Goal: Task Accomplishment & Management: Manage account settings

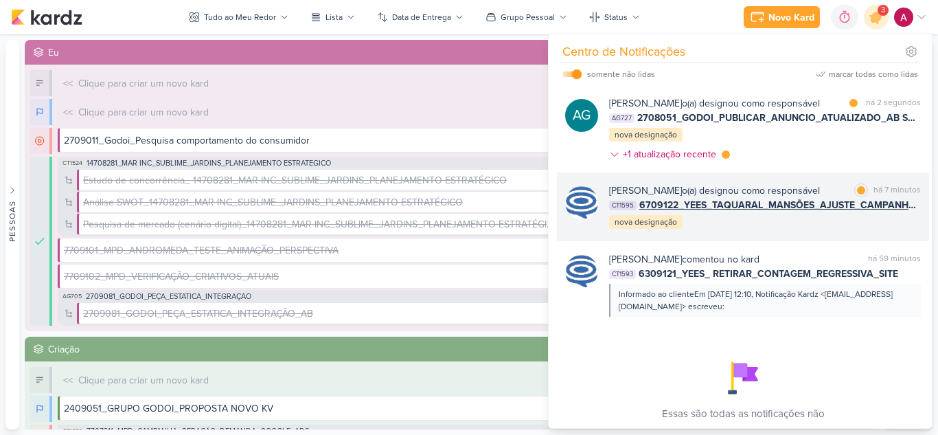
click at [800, 230] on div "Caroline Traven De Andrade o(a) designou como responsável marcar como lida há 7…" at bounding box center [765, 206] width 312 height 47
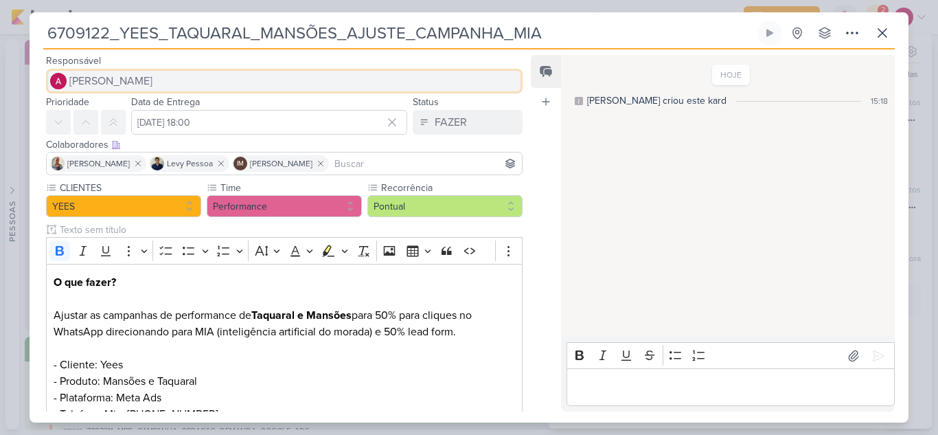
click at [146, 78] on span "[PERSON_NAME]" at bounding box center [110, 81] width 83 height 16
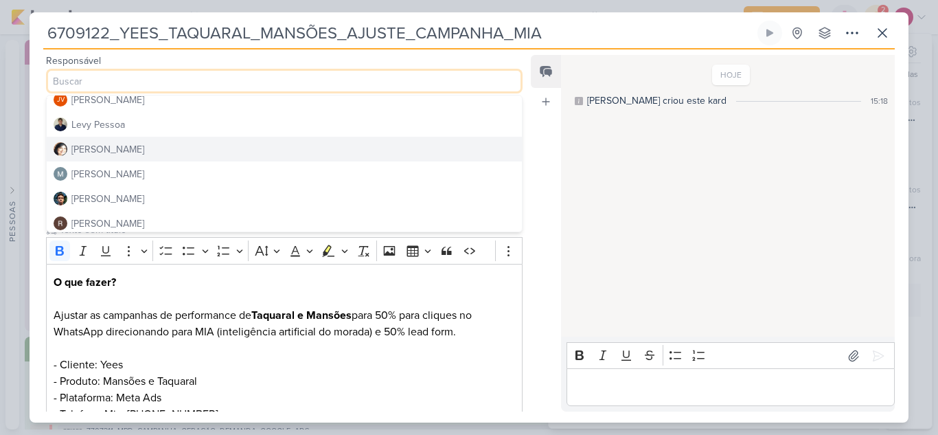
scroll to position [259, 0]
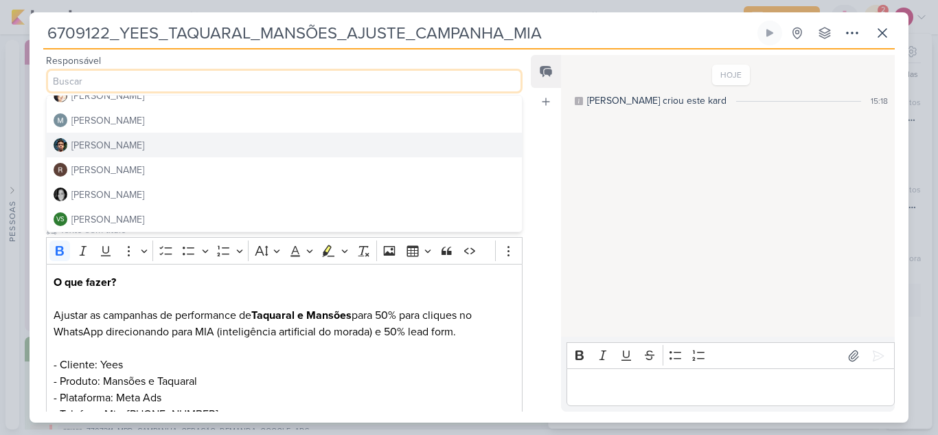
click at [132, 148] on button "[PERSON_NAME]" at bounding box center [284, 144] width 475 height 25
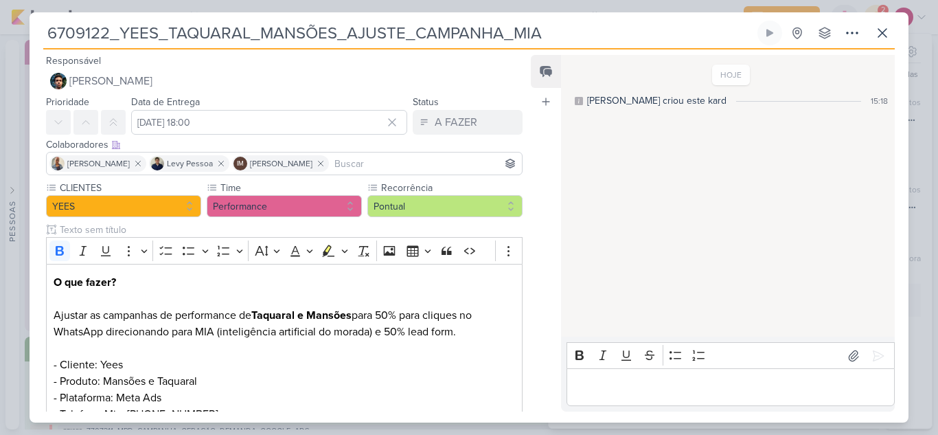
click at [378, 161] on input at bounding box center [425, 163] width 187 height 16
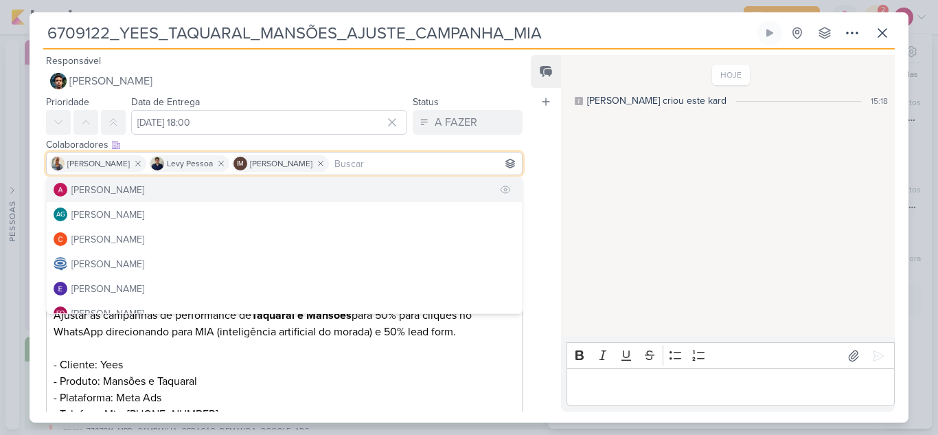
click at [269, 197] on button "[PERSON_NAME]" at bounding box center [284, 189] width 475 height 25
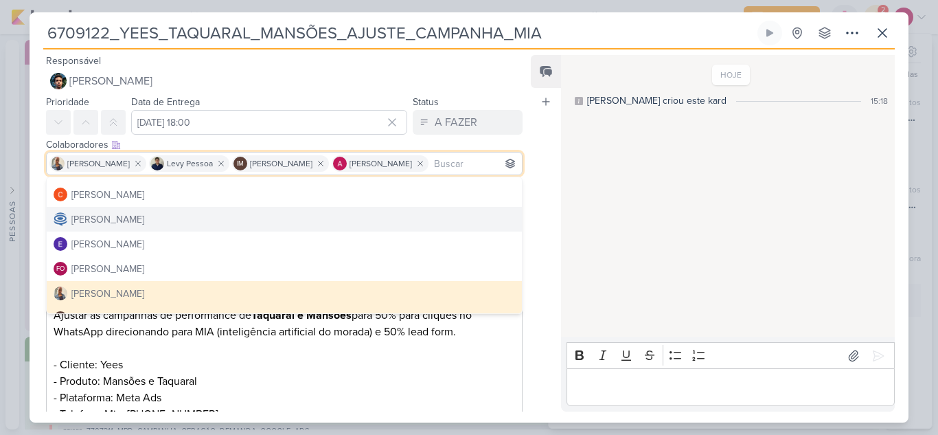
scroll to position [69, 0]
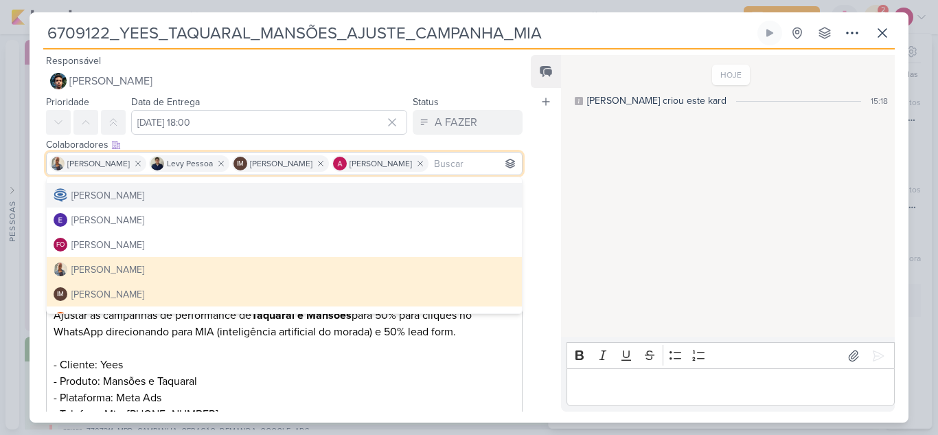
click at [540, 224] on div "Feed Atrelar email Solte o email para atrelar ao kard" at bounding box center [546, 233] width 30 height 356
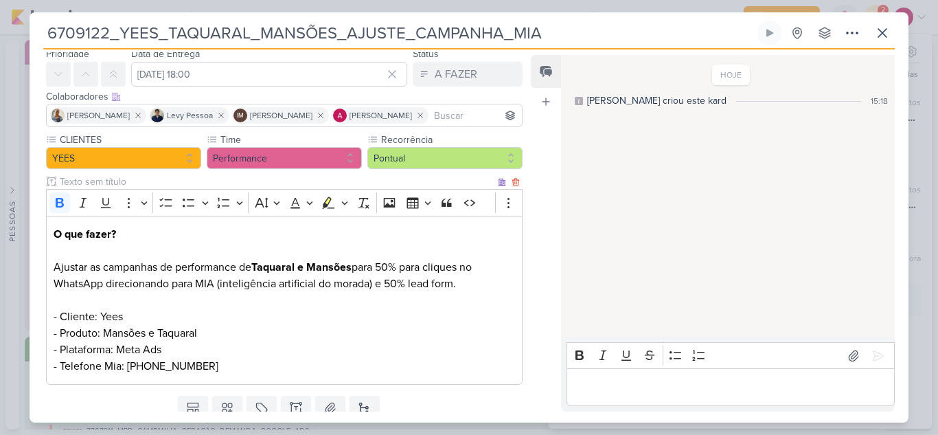
scroll to position [97, 0]
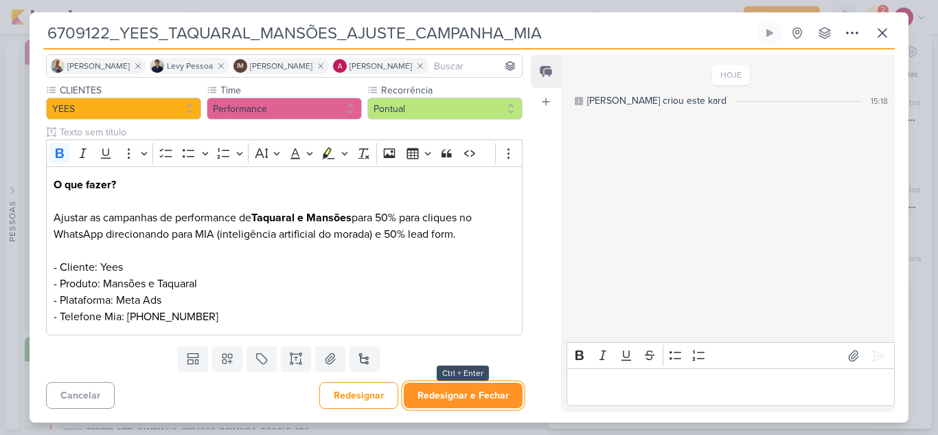
click at [483, 397] on button "Redesignar e Fechar" at bounding box center [463, 394] width 119 height 25
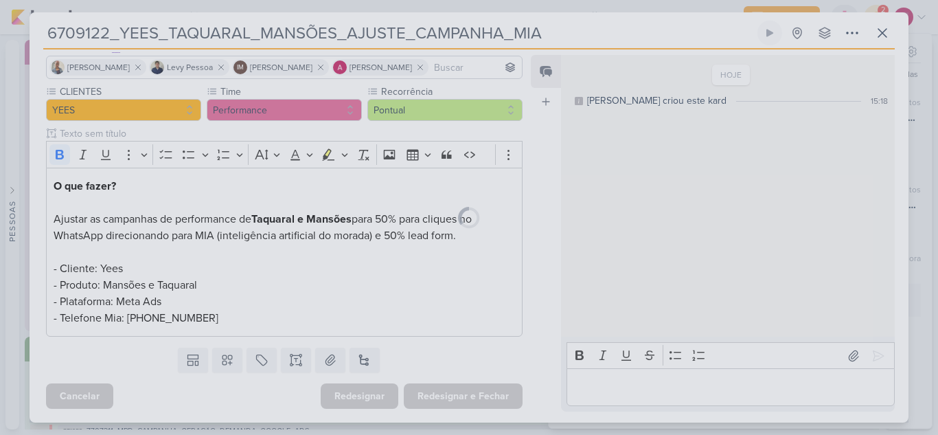
scroll to position [96, 0]
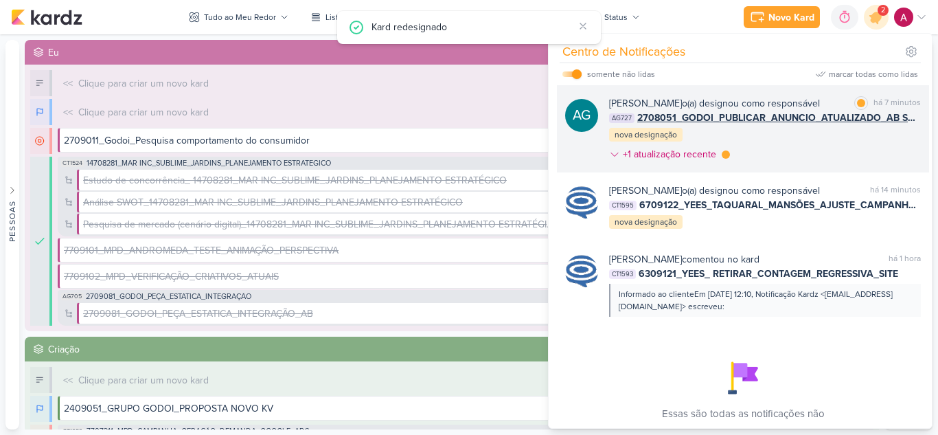
click at [780, 167] on div "Aline Gimenez Graciano o(a) designou como responsável marcar como lida há 7 min…" at bounding box center [765, 131] width 312 height 71
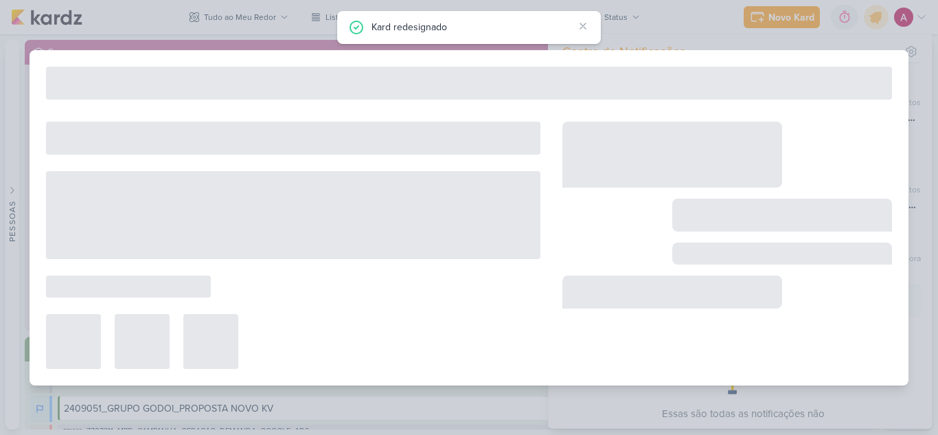
type input "2708051_GODOI_PUBLICAR_ANUNCIO_ATUALIZADO_AB SABIN_V2"
type input "15 de setembro de 2025 às 23:59"
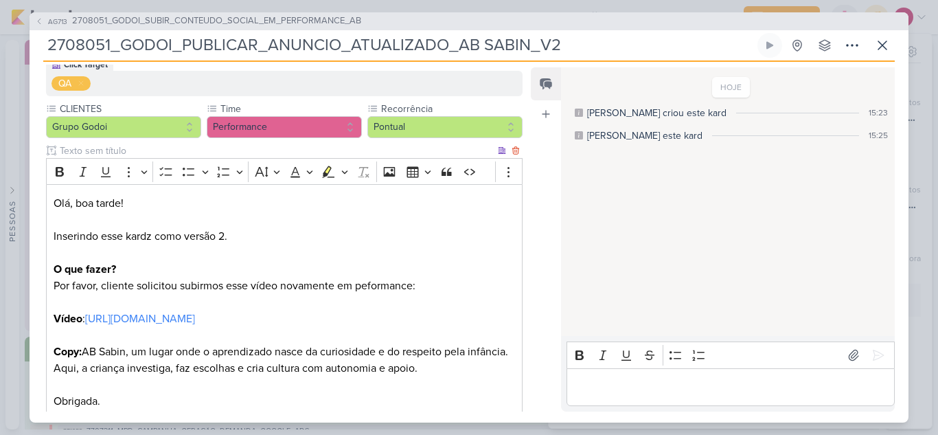
scroll to position [206, 0]
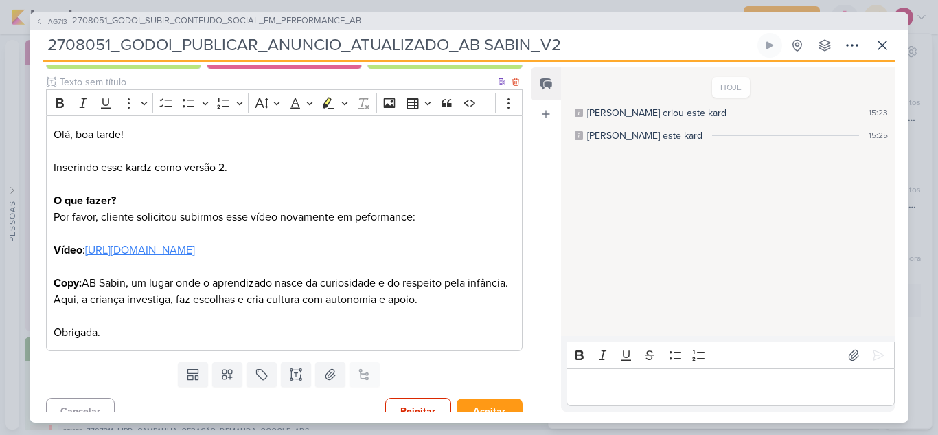
click at [195, 250] on link "[URL][DOMAIN_NAME]" at bounding box center [140, 250] width 110 height 14
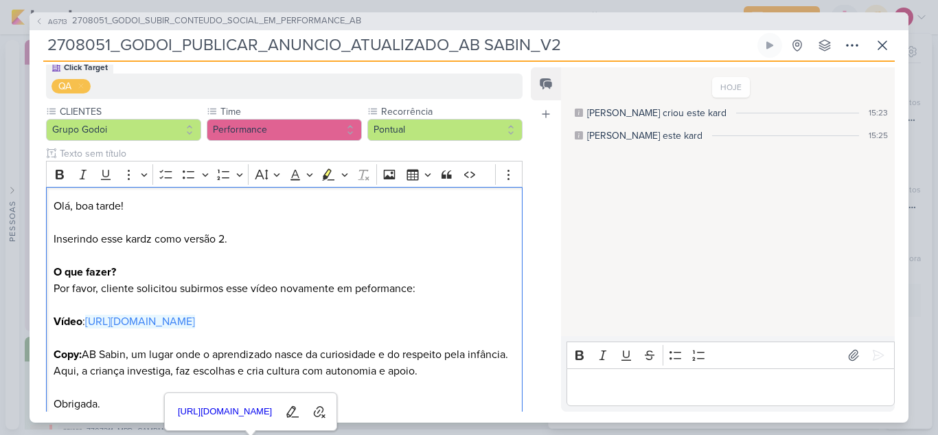
scroll to position [0, 0]
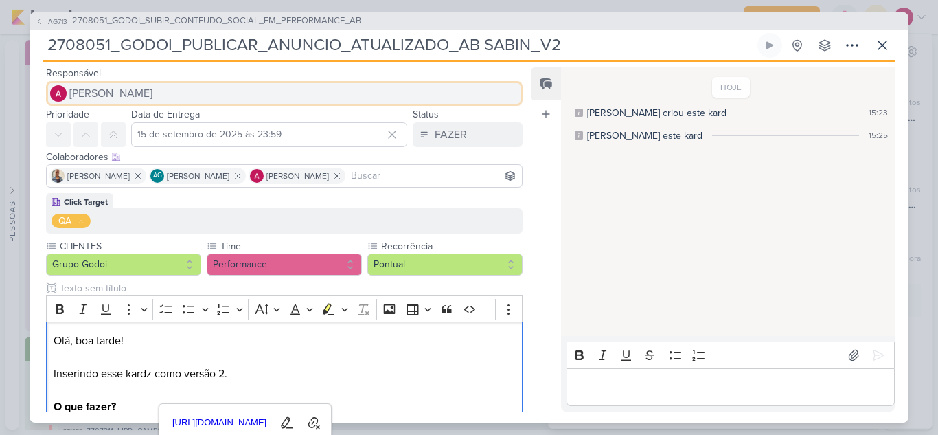
click at [78, 89] on span "[PERSON_NAME]" at bounding box center [110, 93] width 83 height 16
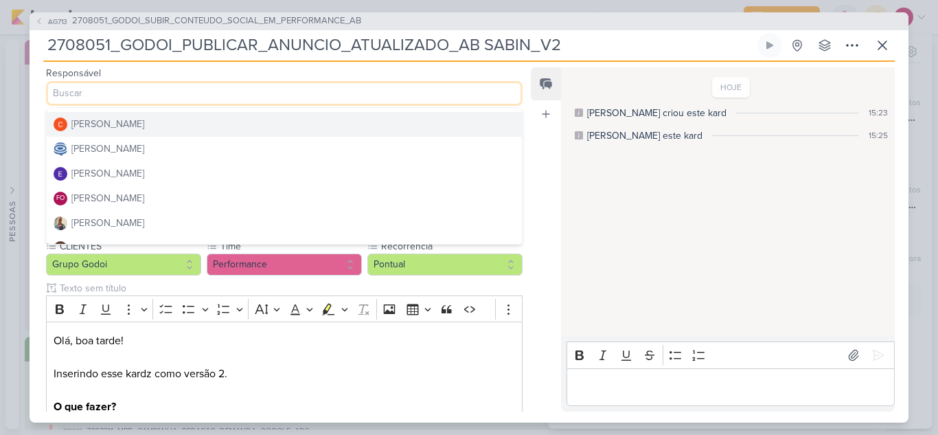
scroll to position [69, 0]
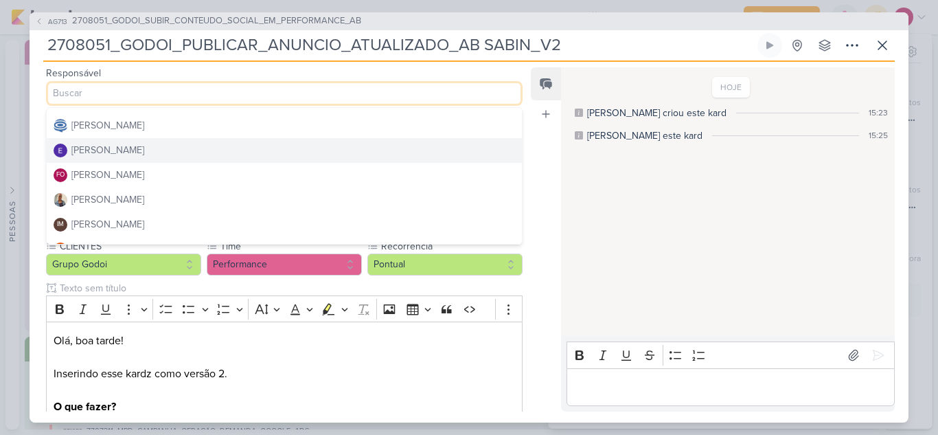
click at [159, 151] on button "[PERSON_NAME]" at bounding box center [284, 150] width 475 height 25
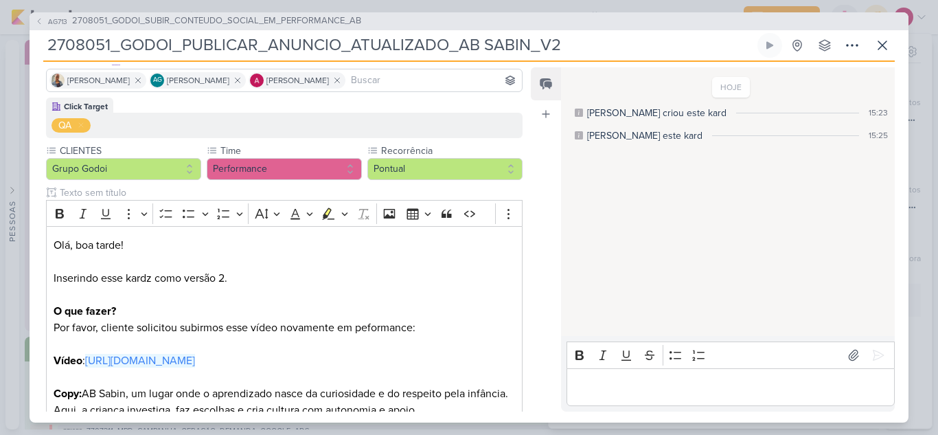
scroll to position [222, 0]
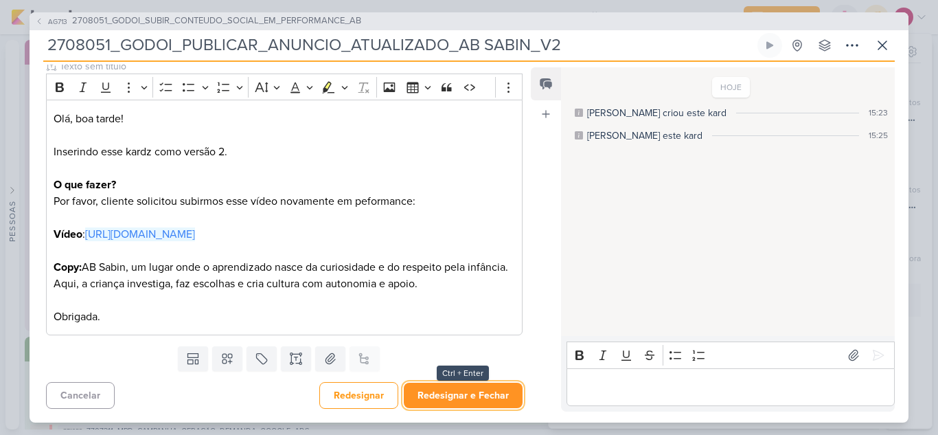
click at [454, 392] on button "Redesignar e Fechar" at bounding box center [463, 394] width 119 height 25
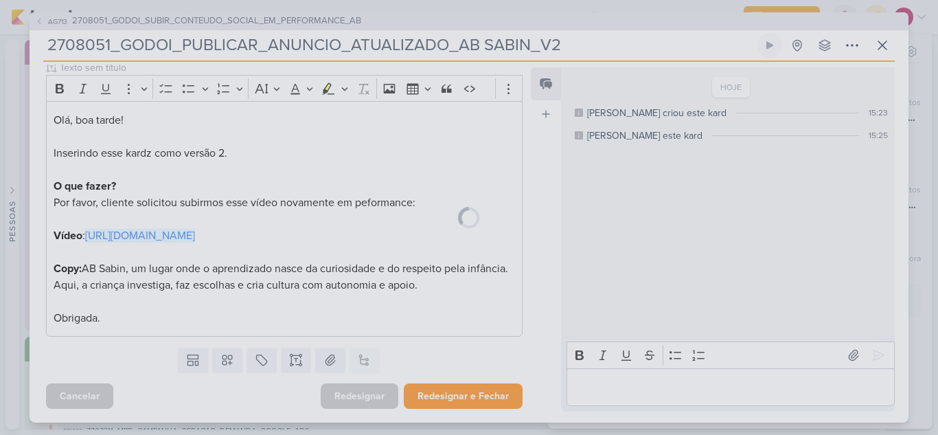
scroll to position [220, 0]
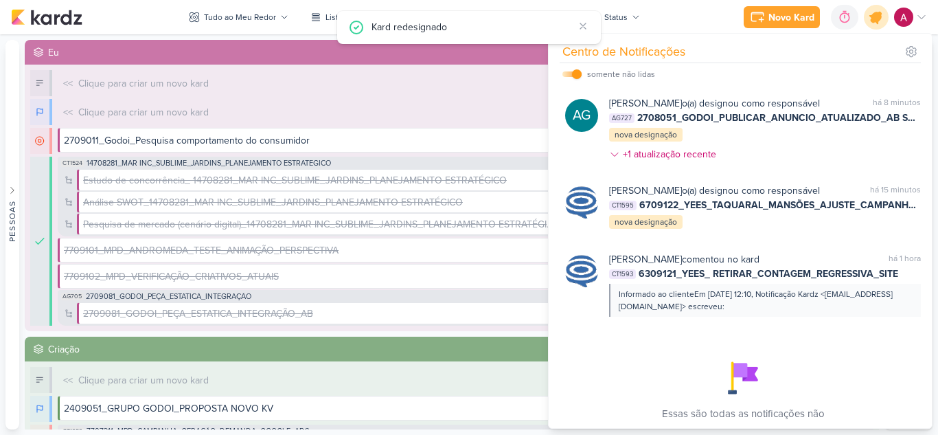
click at [877, 23] on icon at bounding box center [876, 17] width 16 height 16
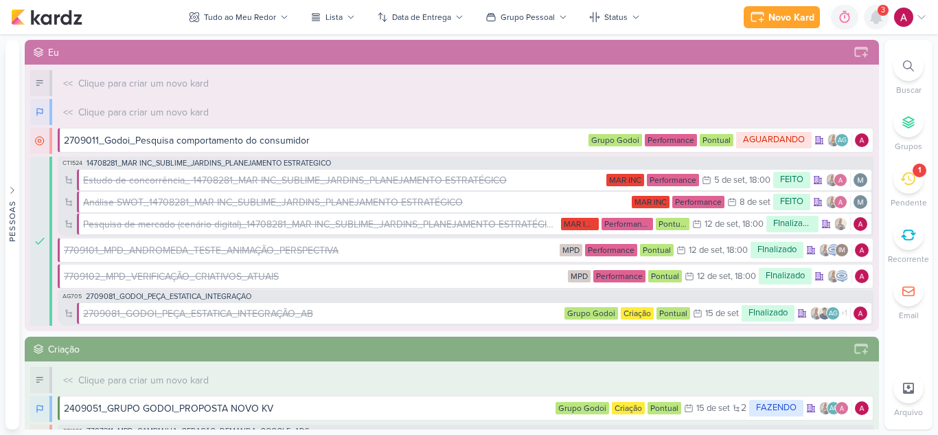
click at [877, 15] on icon at bounding box center [875, 17] width 11 height 12
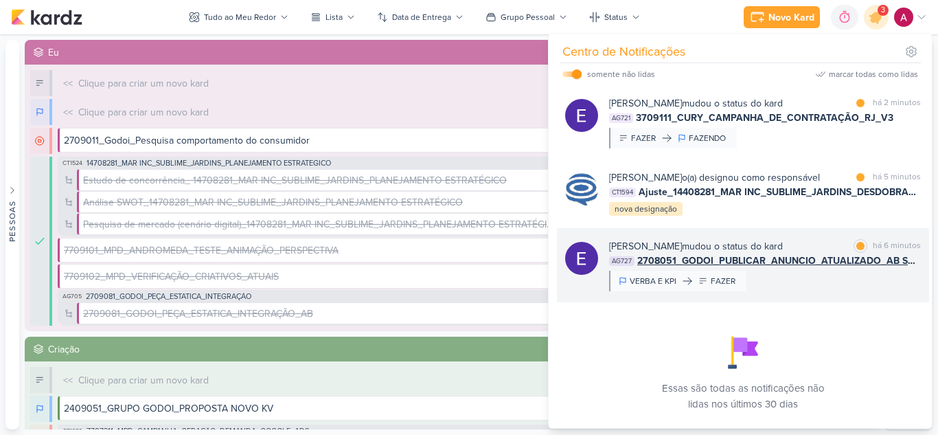
click at [771, 302] on div "Eduardo Quaresma mudou o status do kard marcar como lida há 6 minutos AG727 270…" at bounding box center [743, 265] width 372 height 74
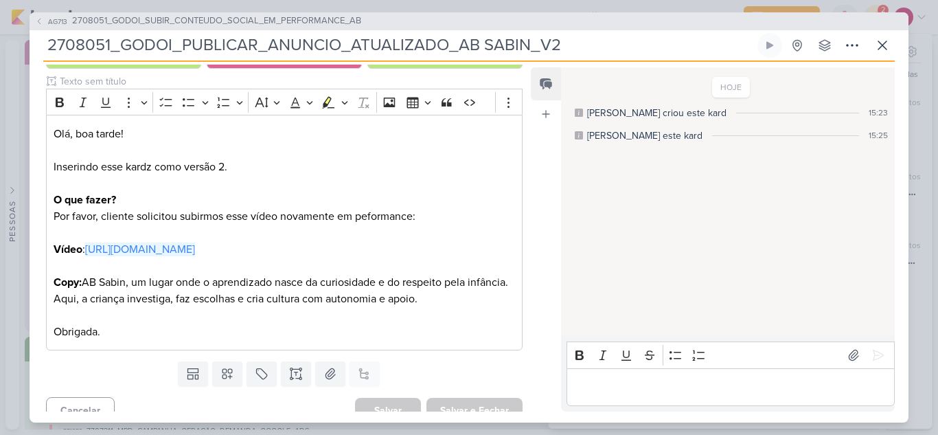
scroll to position [222, 0]
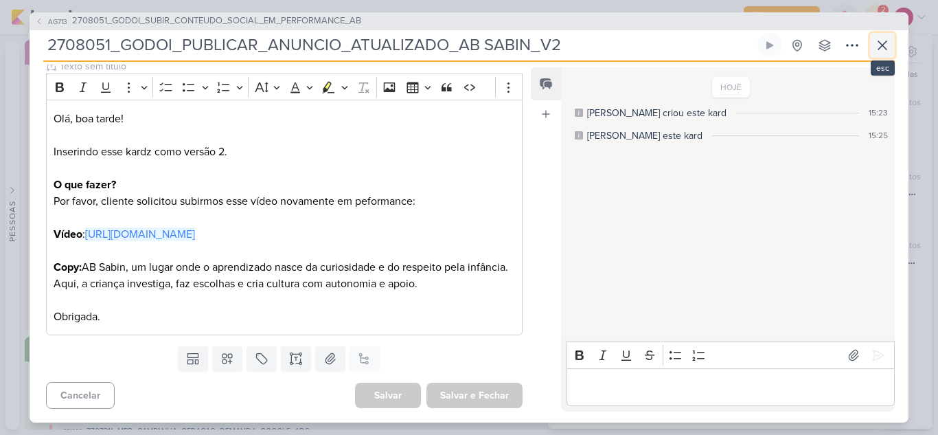
click at [878, 47] on icon at bounding box center [882, 45] width 16 height 16
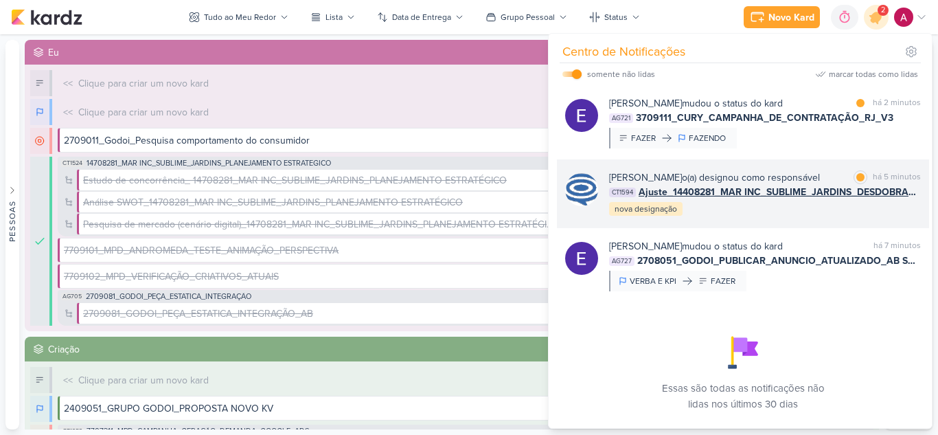
click at [798, 217] on div "Caroline Traven De Andrade o(a) designou como responsável marcar como lida há 5…" at bounding box center [765, 193] width 312 height 47
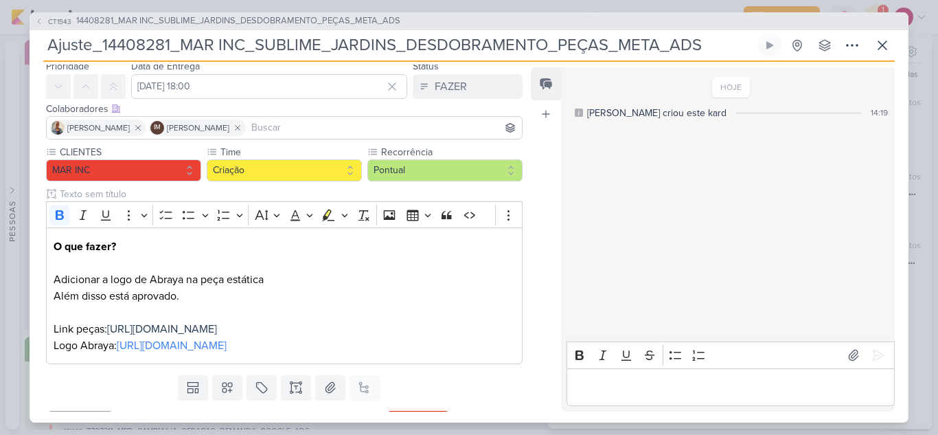
scroll to position [69, 0]
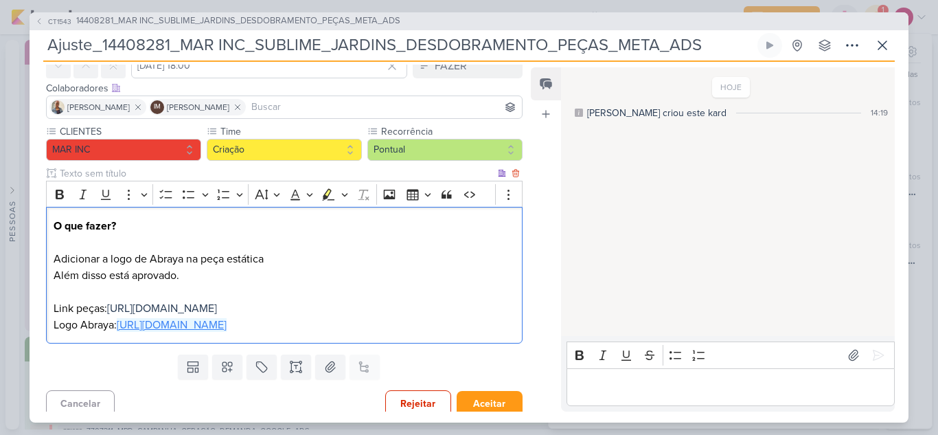
click at [225, 332] on link "https://drive.google.com/drive/folders/18NLiKqMRAIMlcjYkNdAD-dJVK6Edj1of" at bounding box center [172, 325] width 110 height 14
click at [217, 309] on span "https://drive.google.com/drive/folders/1IEZIM6fnT4cQh6XeqBelTY2fRRYYZMHT?usp=sh…" at bounding box center [162, 308] width 110 height 14
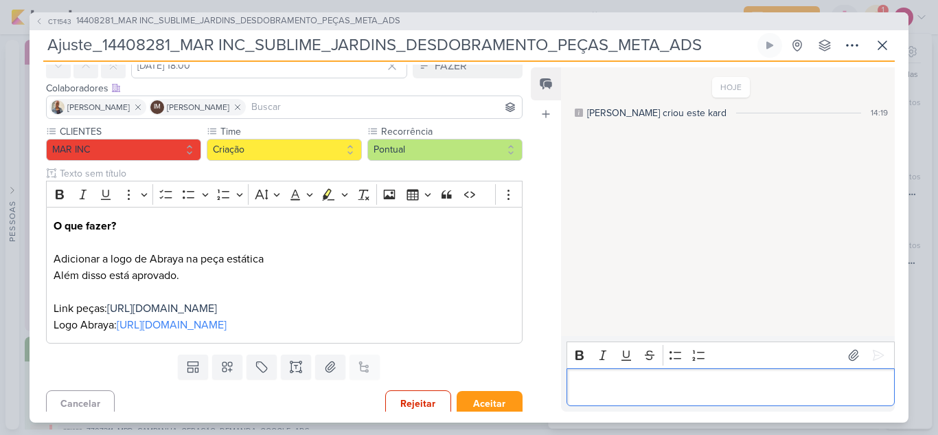
click at [592, 383] on p "Editor editing area: main" at bounding box center [730, 386] width 314 height 16
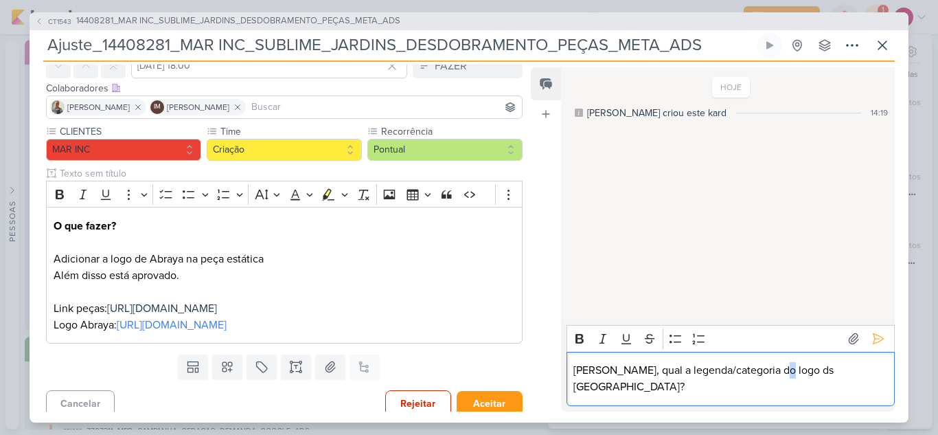
click at [772, 384] on p "Carol, qual a legenda/categoria do logo ds Abyara?" at bounding box center [730, 378] width 314 height 33
click at [878, 345] on icon at bounding box center [878, 339] width 14 height 14
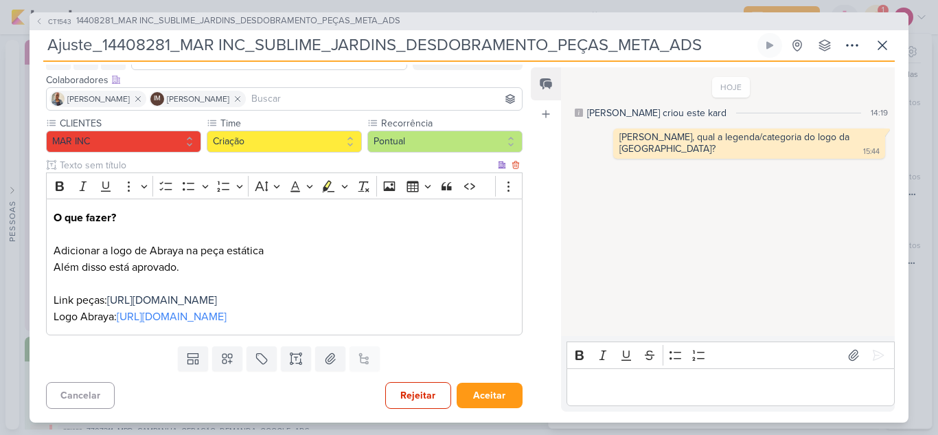
scroll to position [93, 0]
click at [420, 400] on button "Rejeitar" at bounding box center [418, 395] width 66 height 27
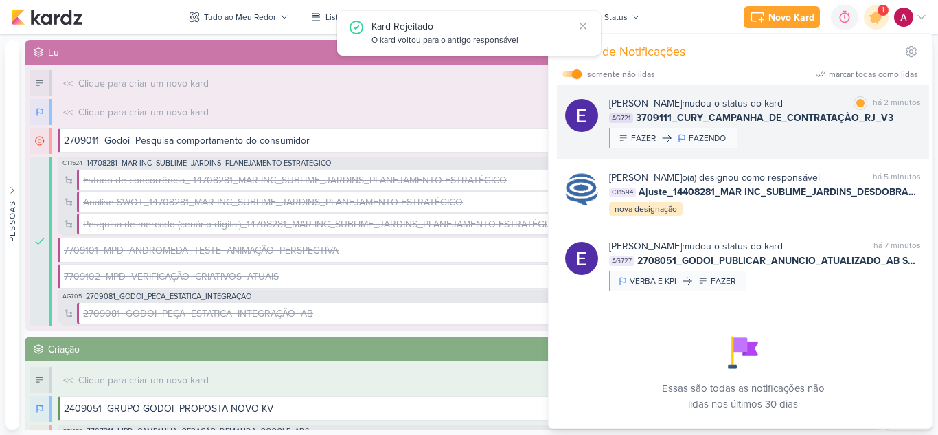
click at [790, 134] on div "Eduardo Quaresma mudou o status do kard marcar como lida há 2 minutos AG721 370…" at bounding box center [765, 122] width 312 height 52
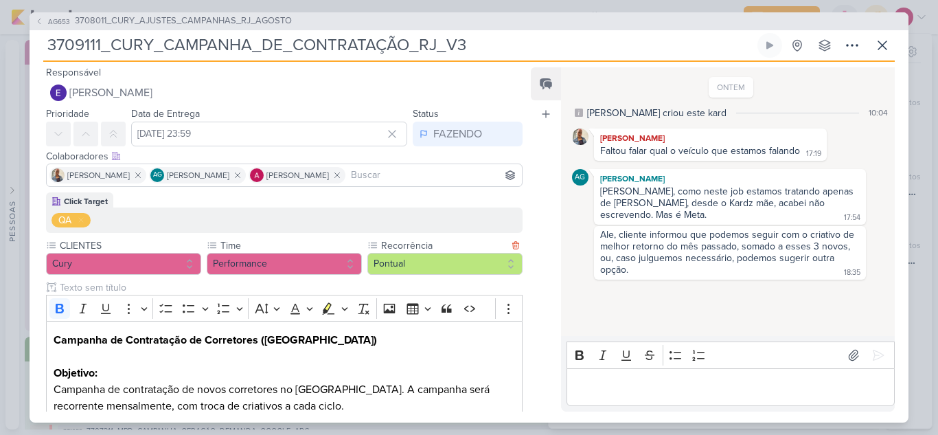
scroll to position [0, 0]
click at [878, 45] on icon at bounding box center [882, 45] width 16 height 16
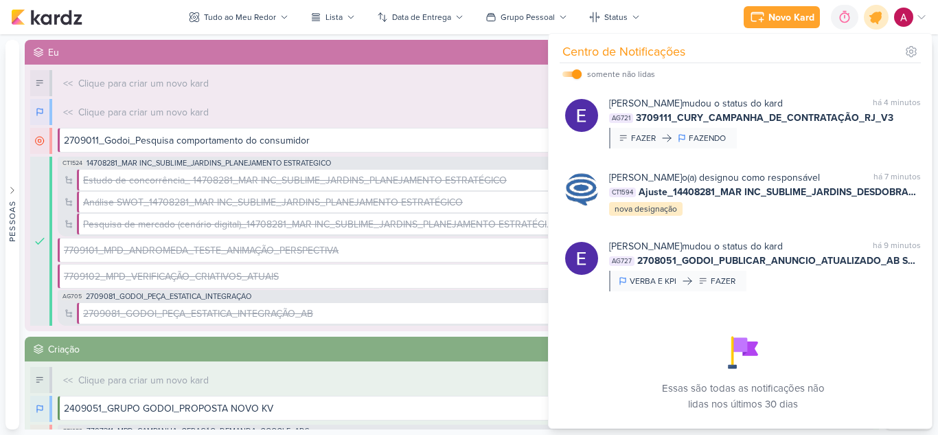
click at [879, 16] on icon at bounding box center [876, 17] width 16 height 16
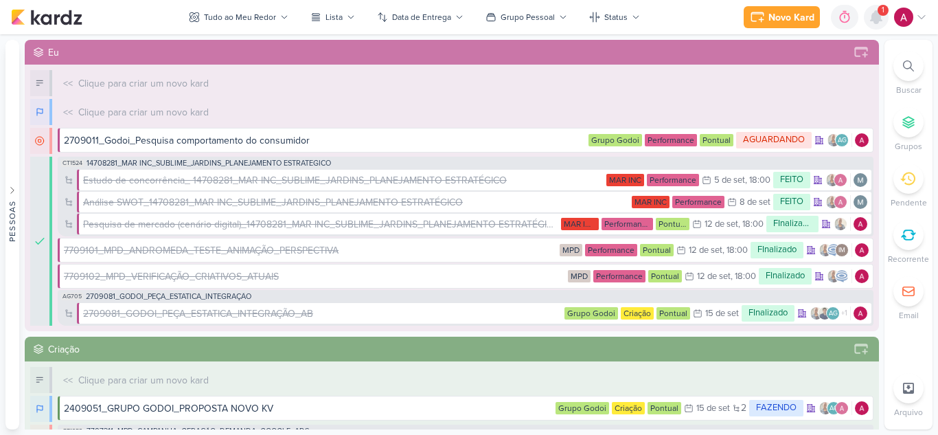
click at [877, 21] on icon at bounding box center [875, 17] width 11 height 12
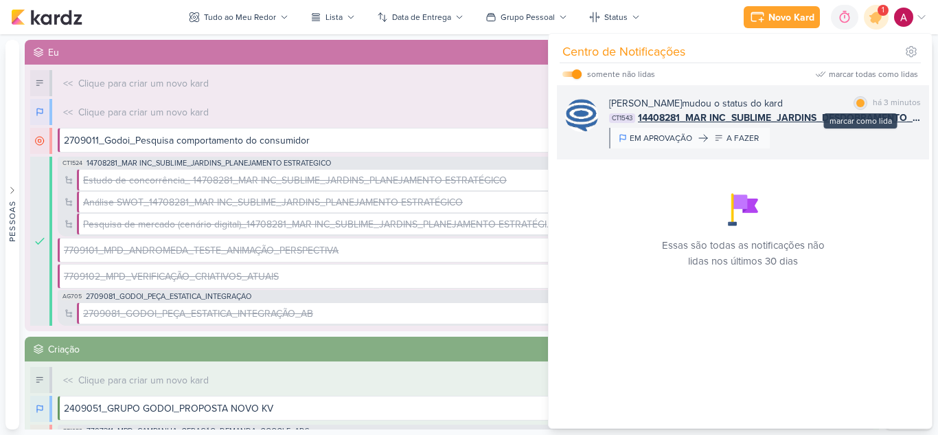
click at [857, 102] on div at bounding box center [860, 103] width 8 height 8
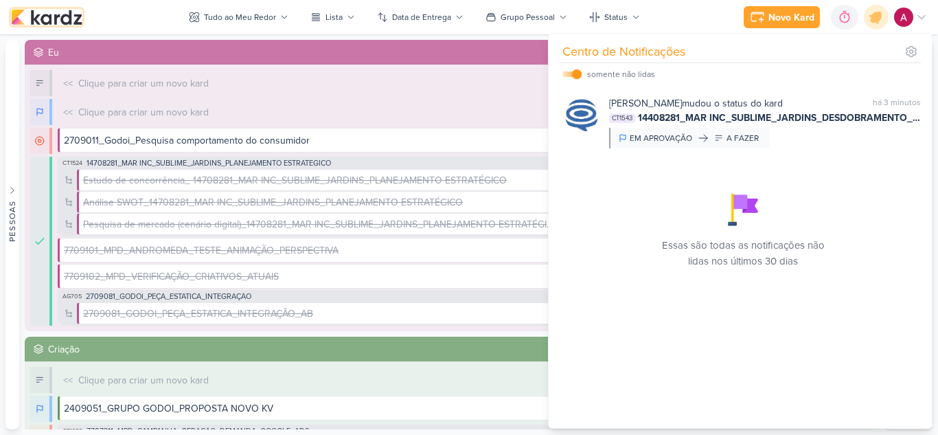
click at [41, 16] on img at bounding box center [46, 17] width 71 height 16
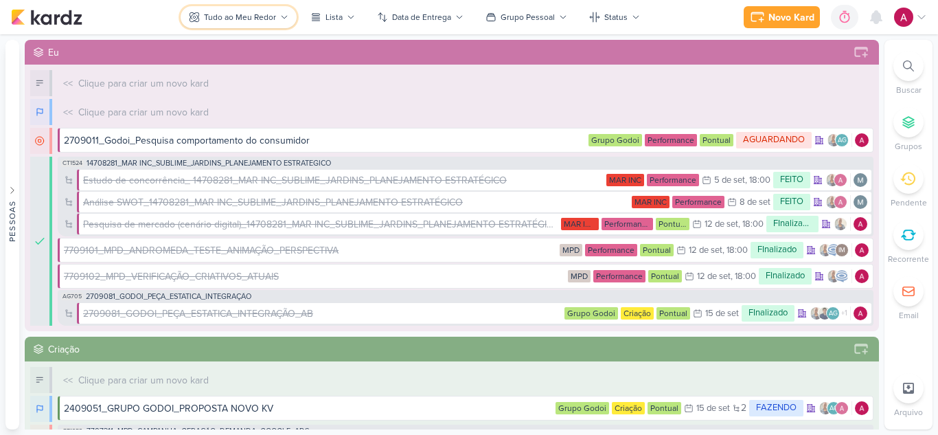
click at [235, 16] on div "Tudo ao Meu Redor" at bounding box center [240, 17] width 72 height 12
click at [867, 16] on div at bounding box center [876, 17] width 25 height 25
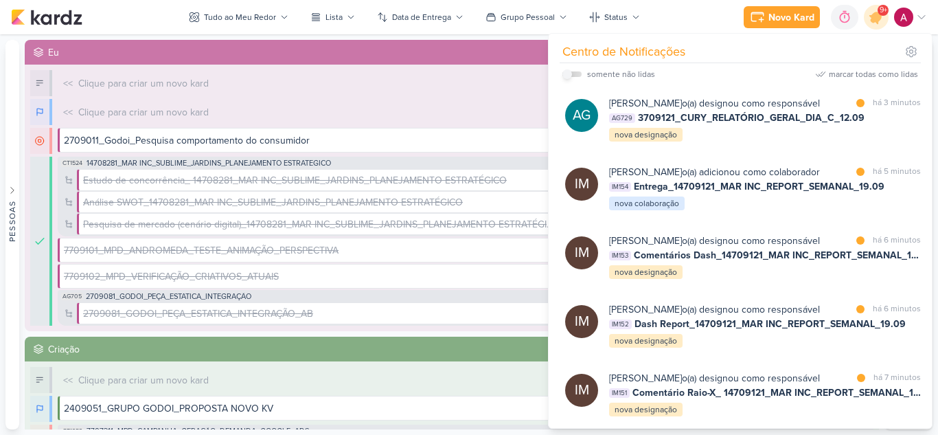
click at [570, 73] on input "checkbox" at bounding box center [567, 74] width 10 height 10
checkbox input "true"
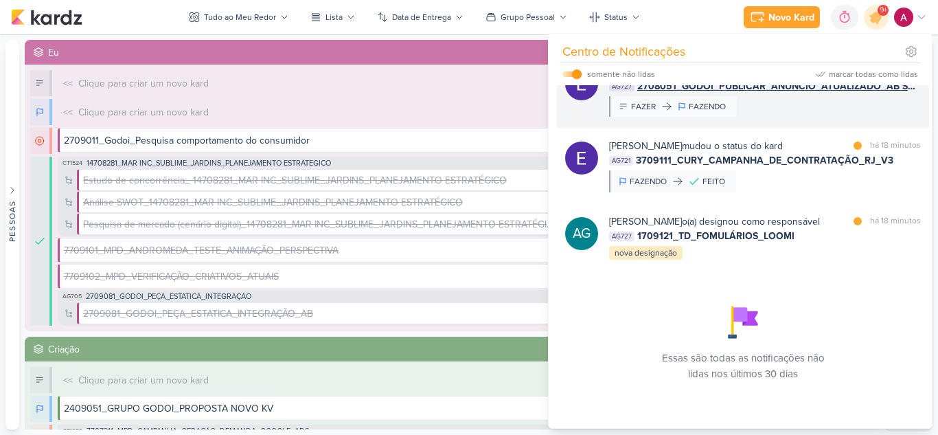
scroll to position [1046, 0]
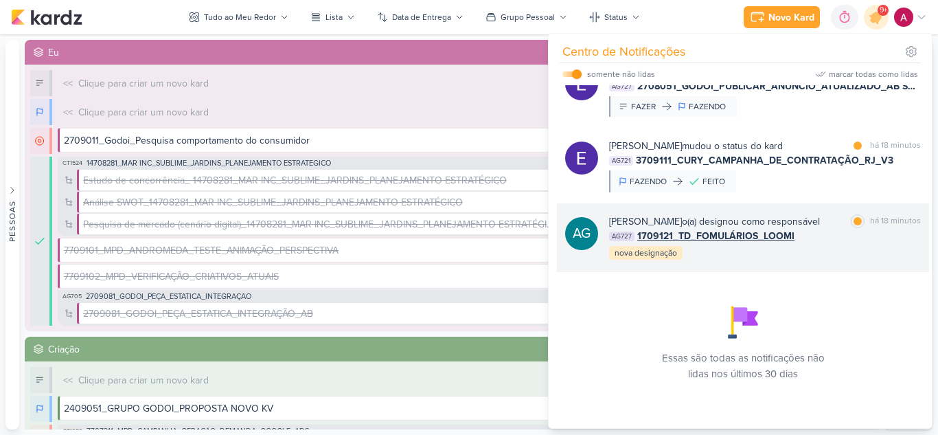
click at [842, 235] on div "AG727 1709121_TD_FOMULÁRIOS_LOOMI" at bounding box center [765, 236] width 312 height 14
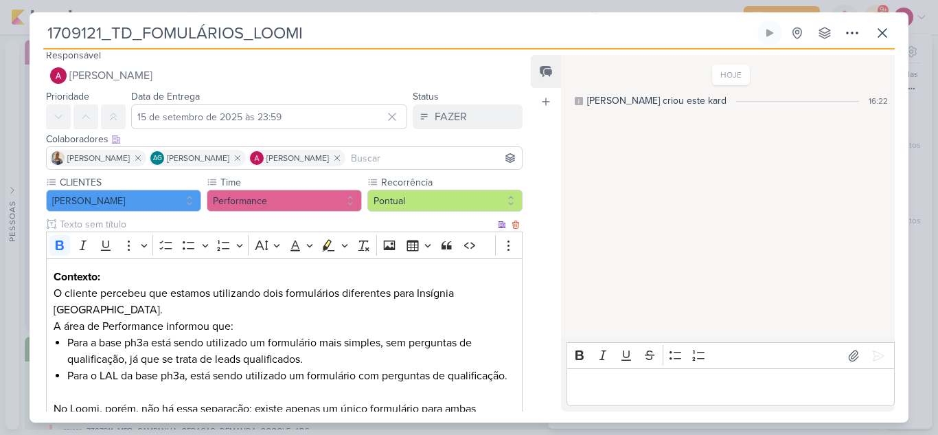
scroll to position [0, 0]
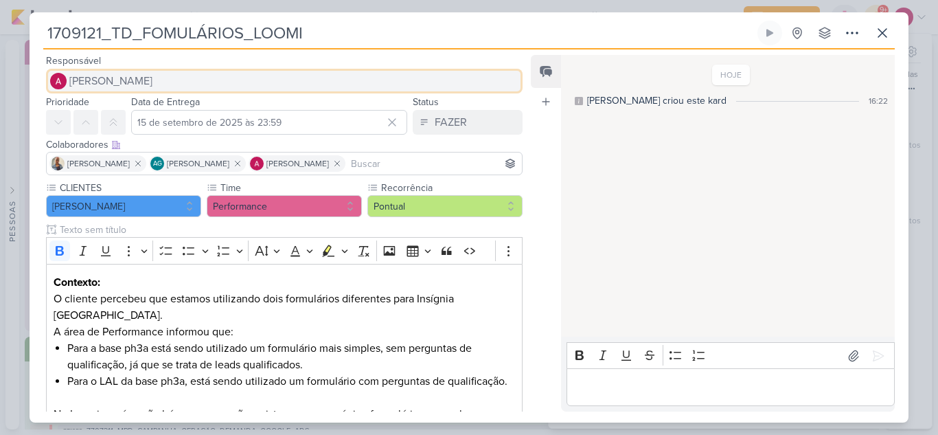
click at [132, 77] on span "[PERSON_NAME]" at bounding box center [110, 81] width 83 height 16
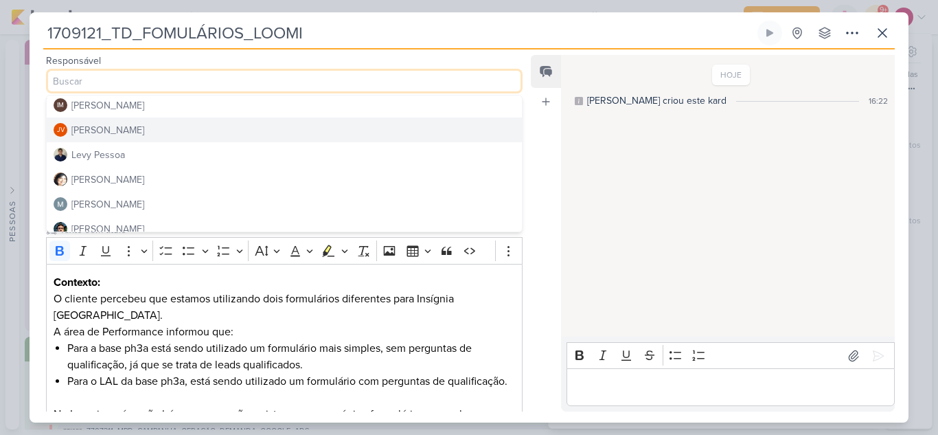
scroll to position [206, 0]
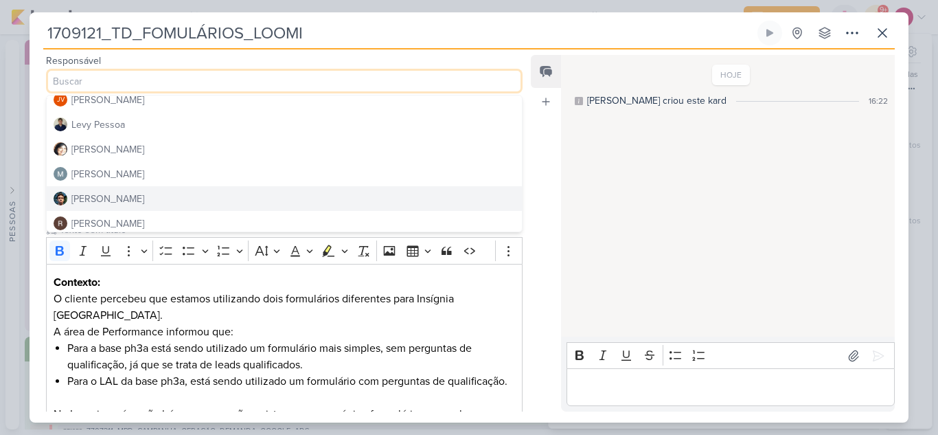
click at [130, 193] on button "[PERSON_NAME]" at bounding box center [284, 198] width 475 height 25
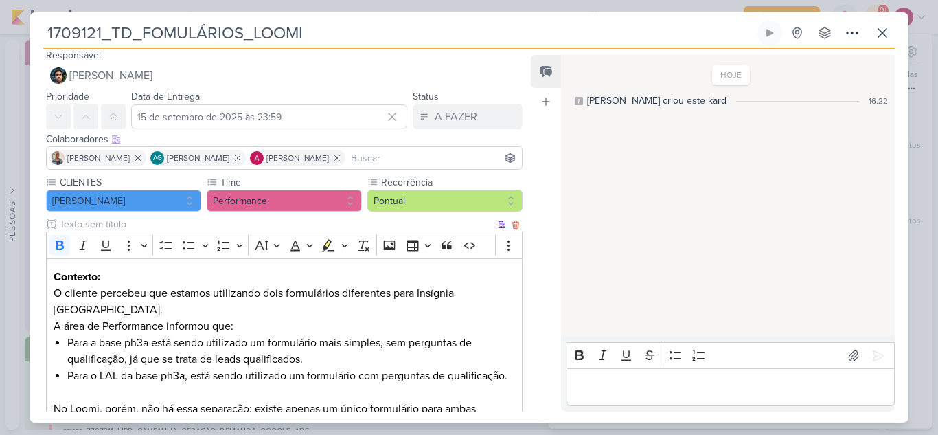
scroll to position [0, 0]
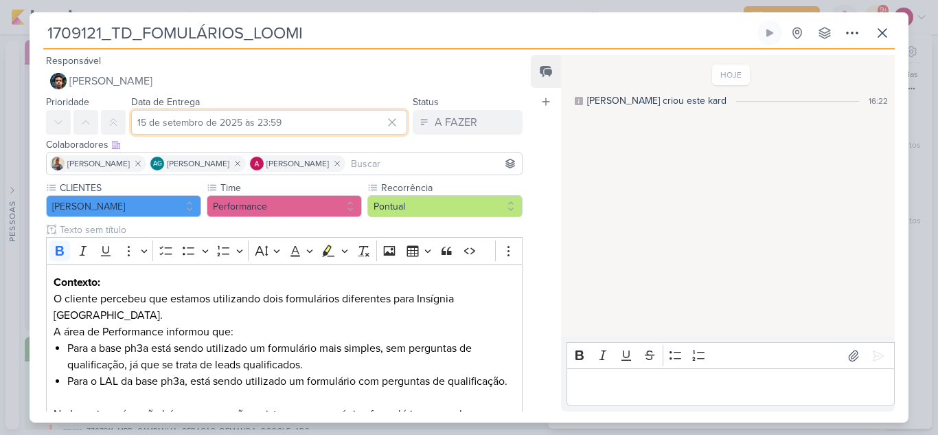
click at [275, 122] on input "15 de setembro de 2025 às 23:59" at bounding box center [269, 122] width 276 height 25
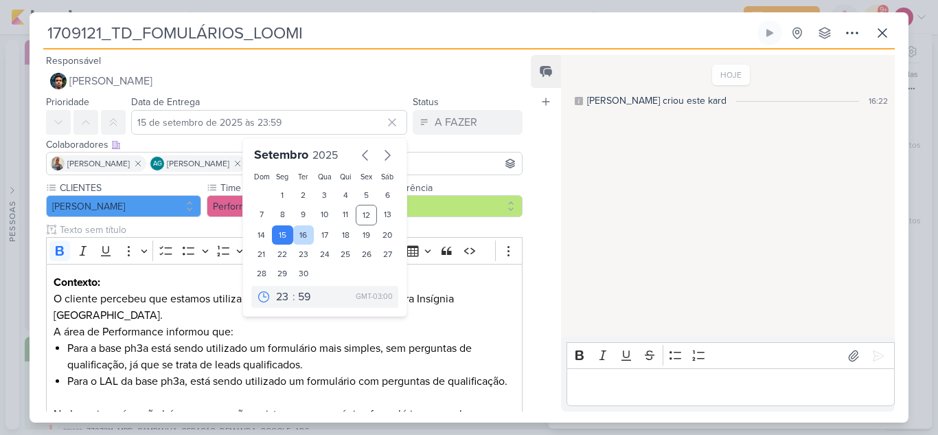
click at [299, 230] on div "16" at bounding box center [303, 234] width 21 height 19
type input "[DATE] 23:59"
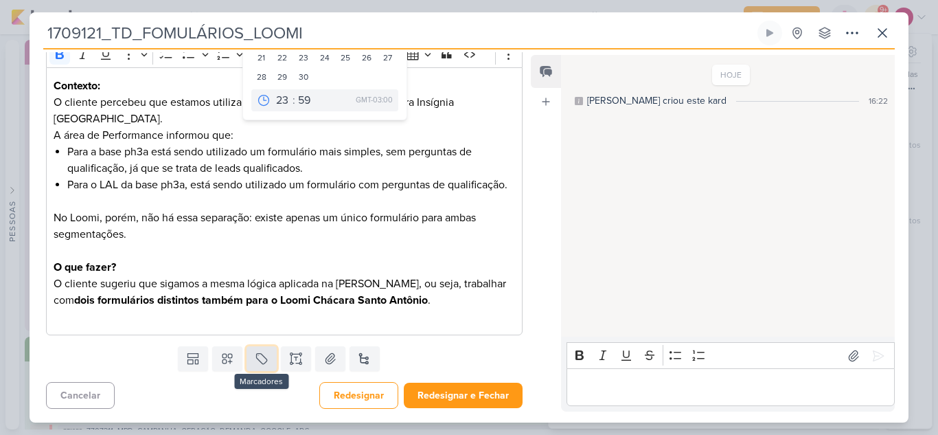
click at [269, 360] on button at bounding box center [261, 358] width 30 height 25
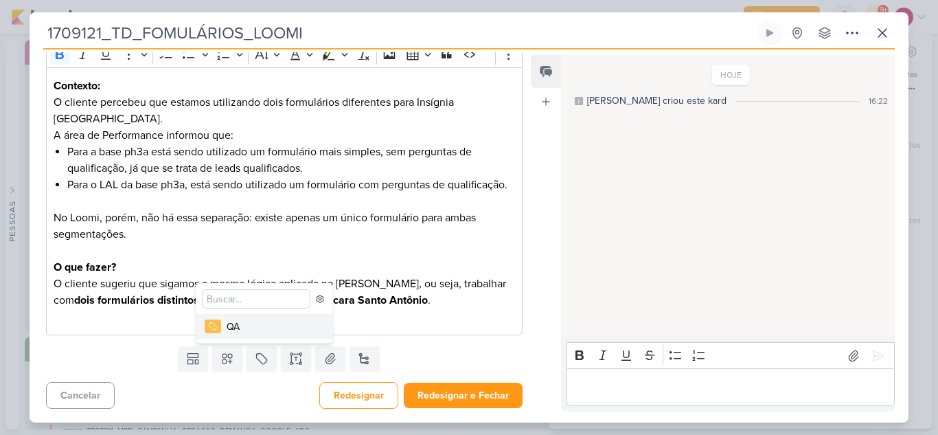
click at [245, 322] on div "QA" at bounding box center [271, 326] width 89 height 14
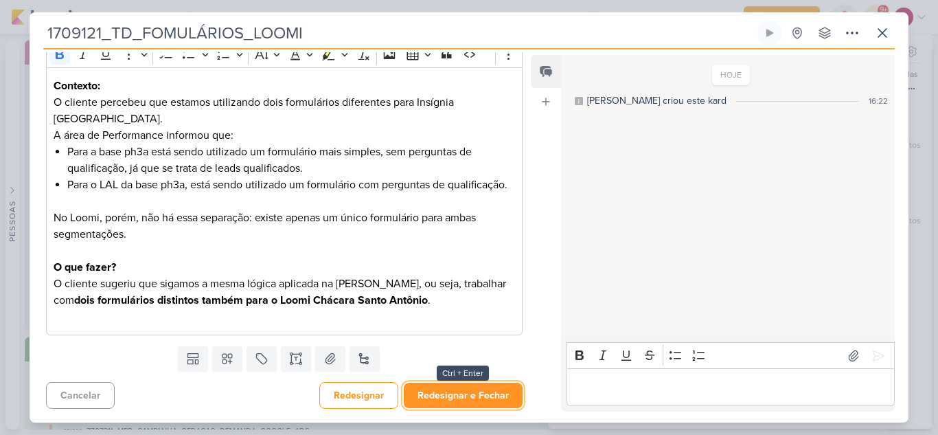
click at [457, 393] on button "Redesignar e Fechar" at bounding box center [463, 394] width 119 height 25
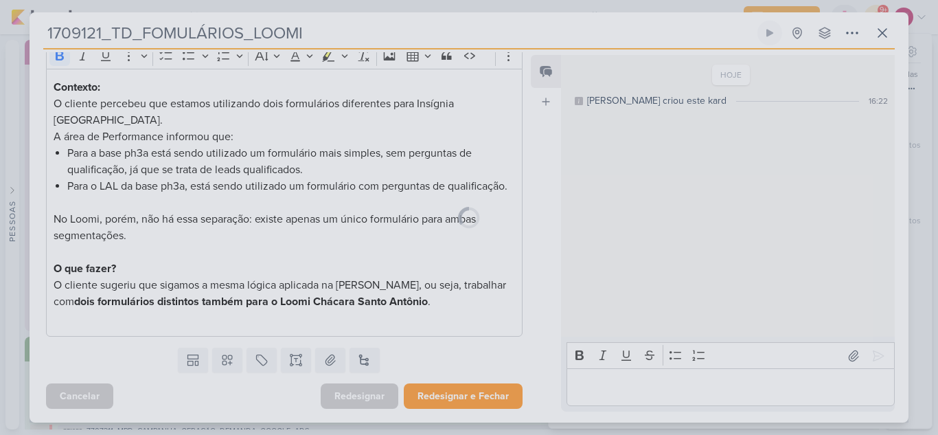
scroll to position [257, 0]
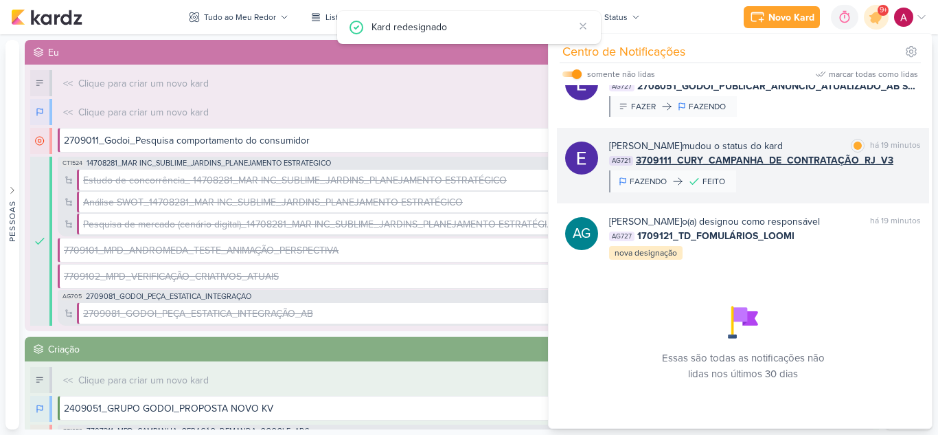
click at [807, 172] on div "[PERSON_NAME] mudou o status do kard marcar como lida há 19 minutos AG721 37091…" at bounding box center [765, 166] width 312 height 54
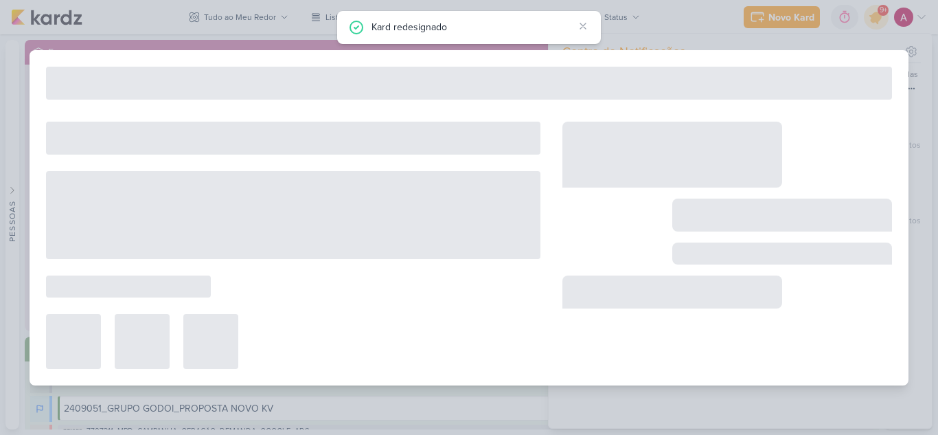
type input "3709111_CURY_CAMPANHA_DE_CONTRATAÇÃO_RJ_V3"
type input "12 de setembro de 2025 às 23:59"
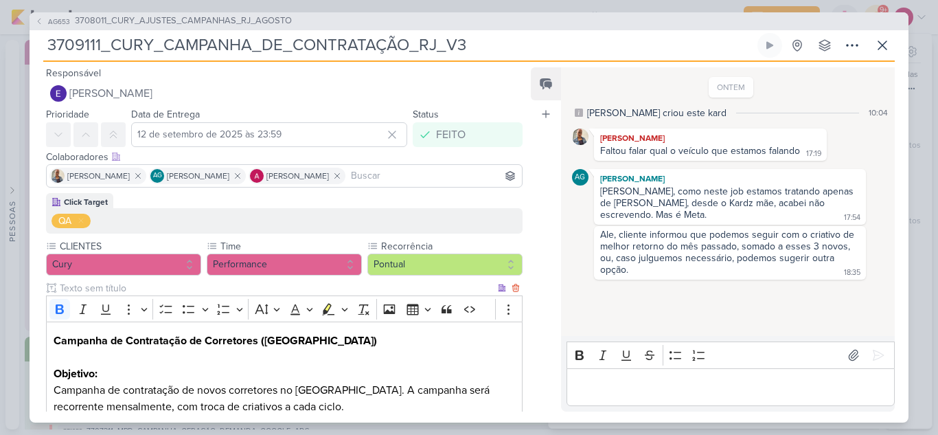
scroll to position [172, 0]
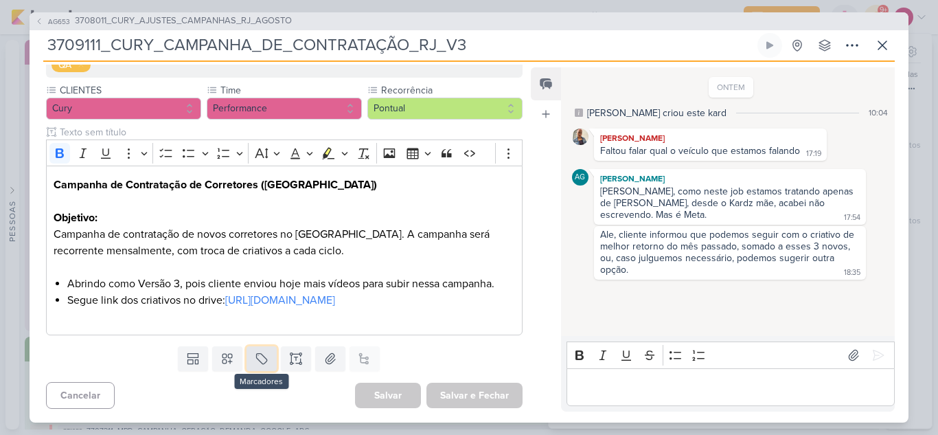
click at [262, 359] on icon at bounding box center [262, 358] width 14 height 14
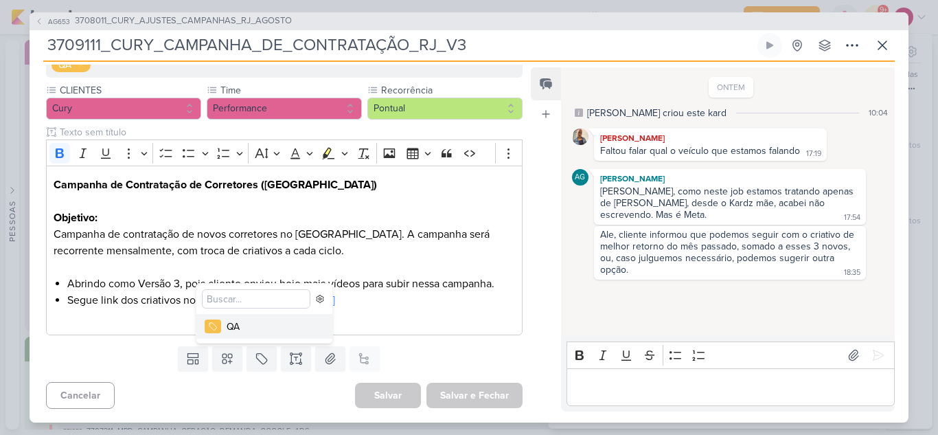
click at [285, 322] on div "QA" at bounding box center [271, 326] width 89 height 14
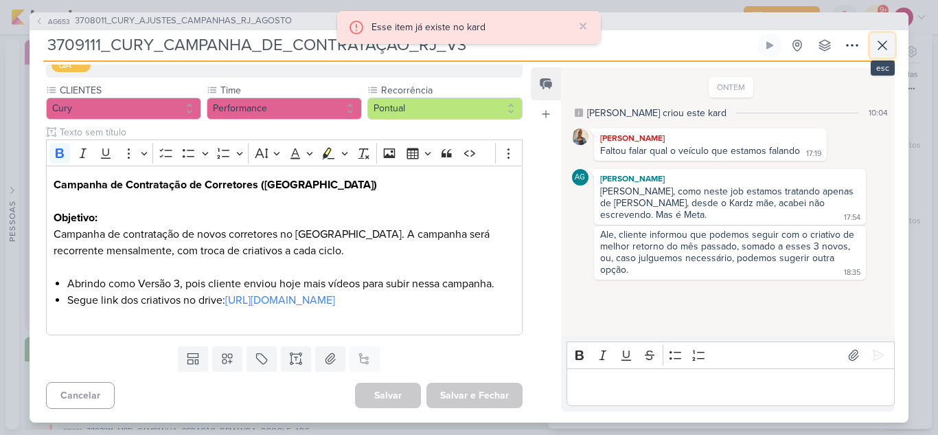
click at [883, 51] on icon at bounding box center [882, 45] width 16 height 16
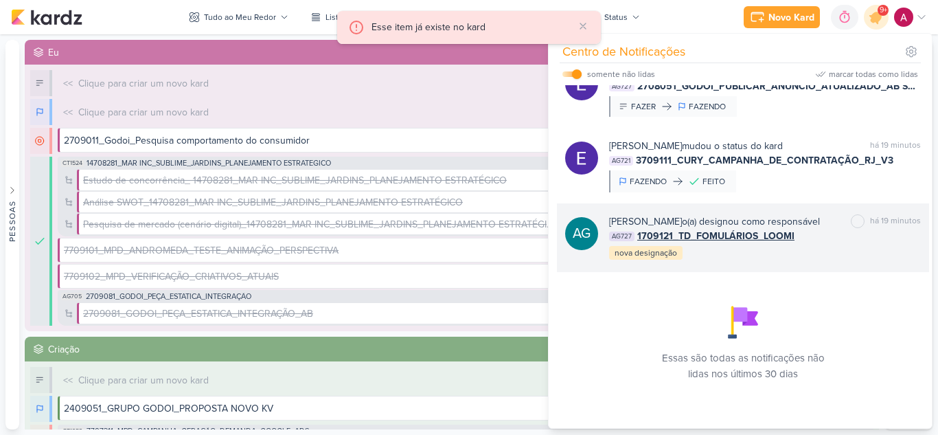
scroll to position [909, 0]
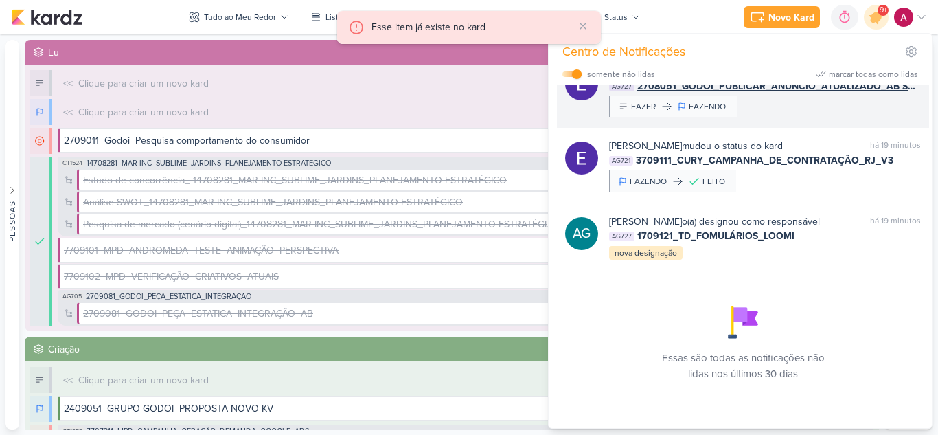
click at [773, 117] on div "[PERSON_NAME] mudou o status do kard marcar como lida há 19 minutos AG727 27080…" at bounding box center [765, 91] width 312 height 52
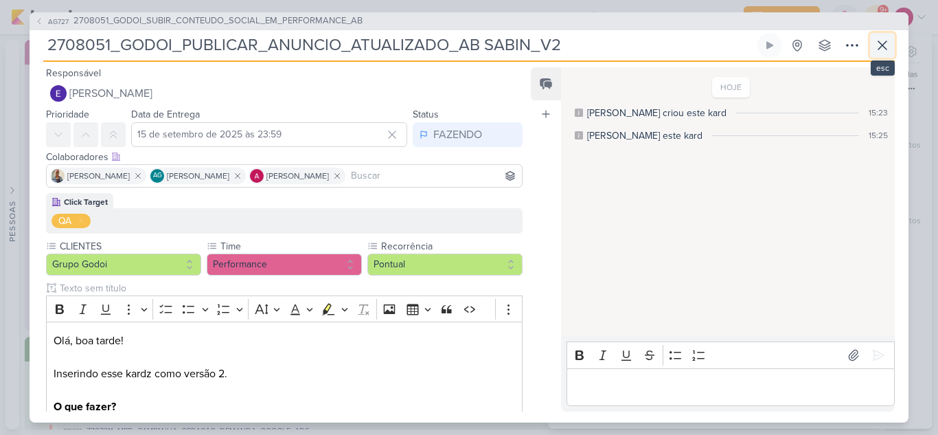
click at [886, 53] on icon at bounding box center [882, 45] width 16 height 16
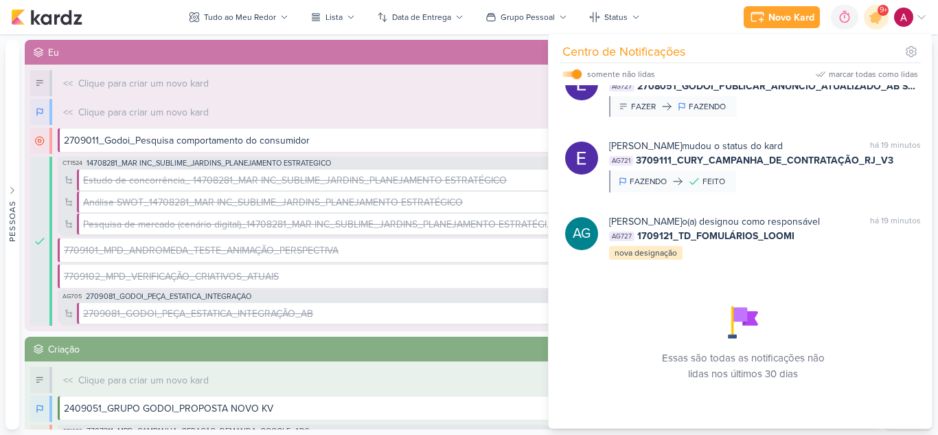
click at [777, 54] on div "[PERSON_NAME] o(a) designou como responsável marcar como lida há 18 minutos CT1…" at bounding box center [743, 19] width 372 height 69
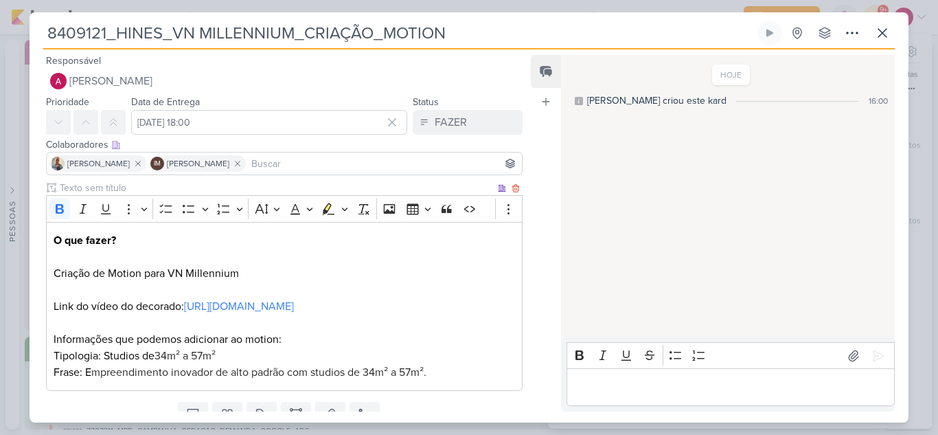
scroll to position [69, 0]
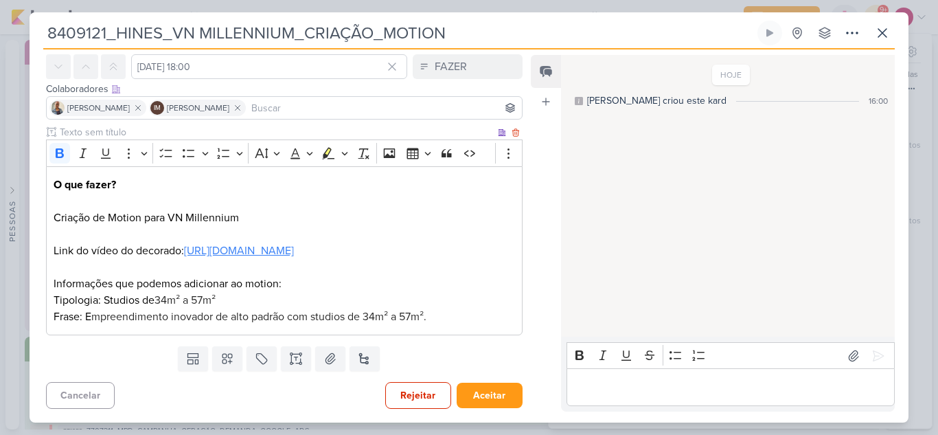
click at [294, 250] on link "[URL][DOMAIN_NAME]" at bounding box center [239, 251] width 110 height 14
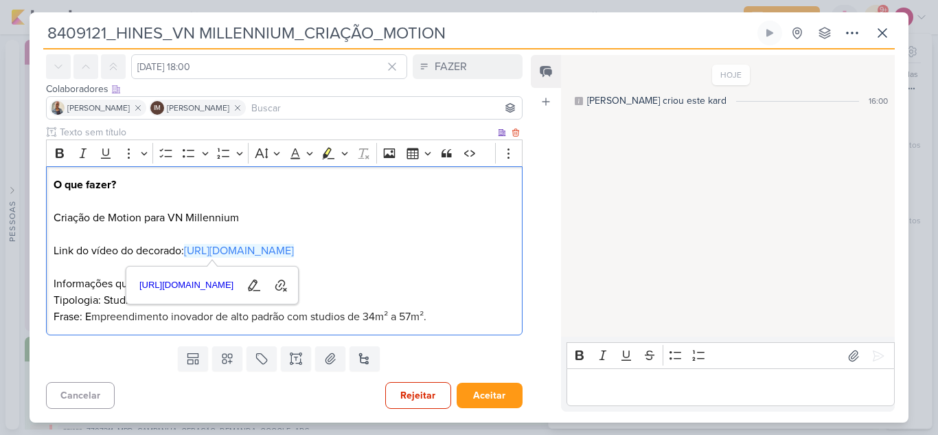
scroll to position [72, 0]
click at [467, 192] on p "O que fazer?" at bounding box center [284, 192] width 461 height 33
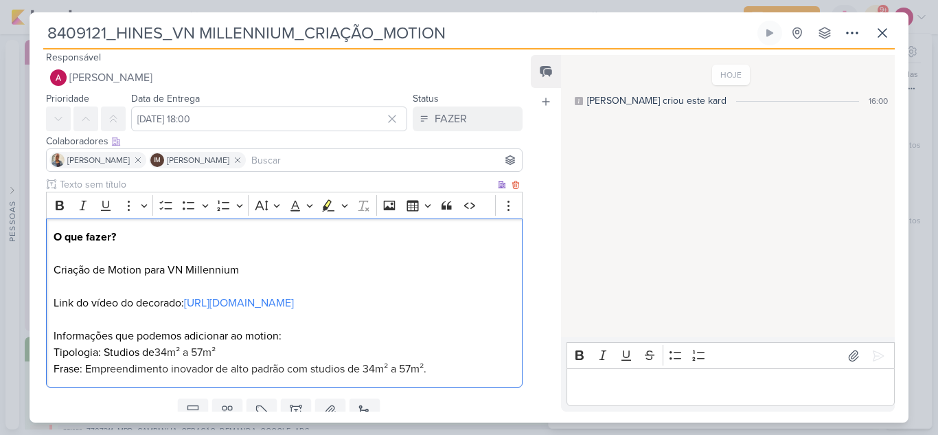
scroll to position [0, 0]
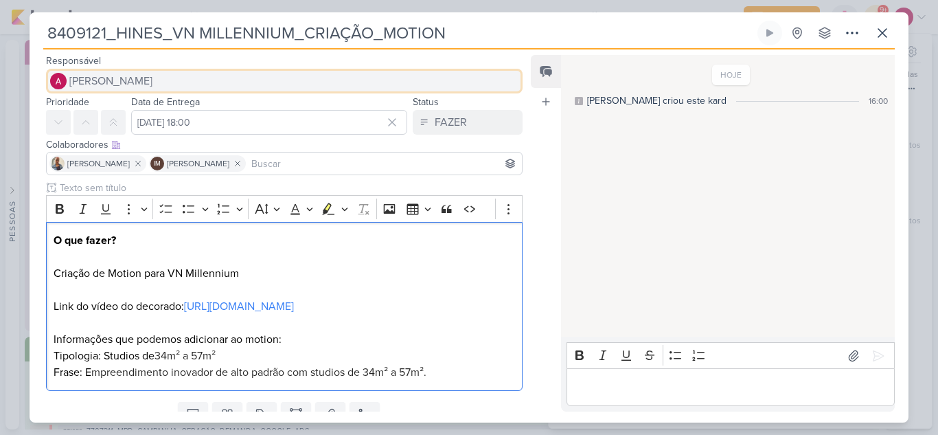
click at [106, 87] on span "[PERSON_NAME]" at bounding box center [110, 81] width 83 height 16
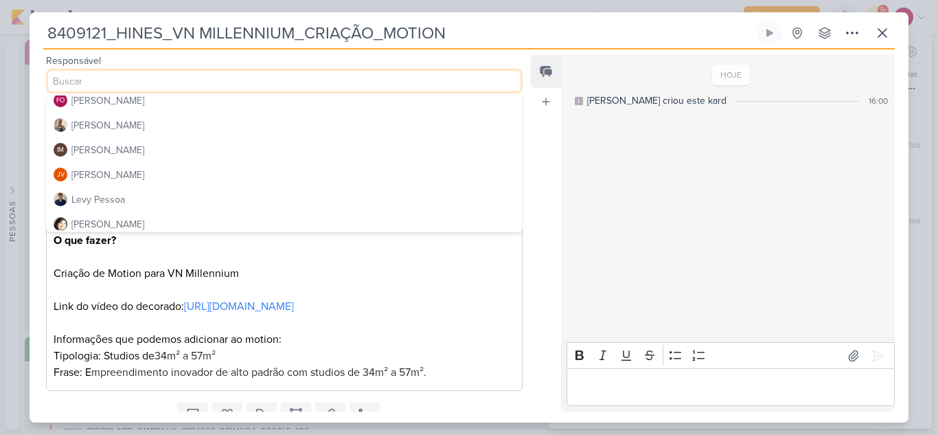
scroll to position [137, 0]
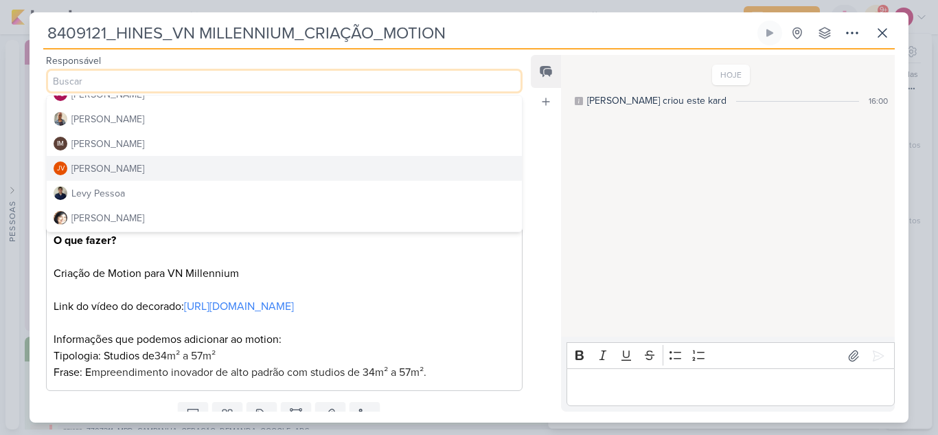
click at [117, 171] on div "[PERSON_NAME]" at bounding box center [107, 168] width 73 height 14
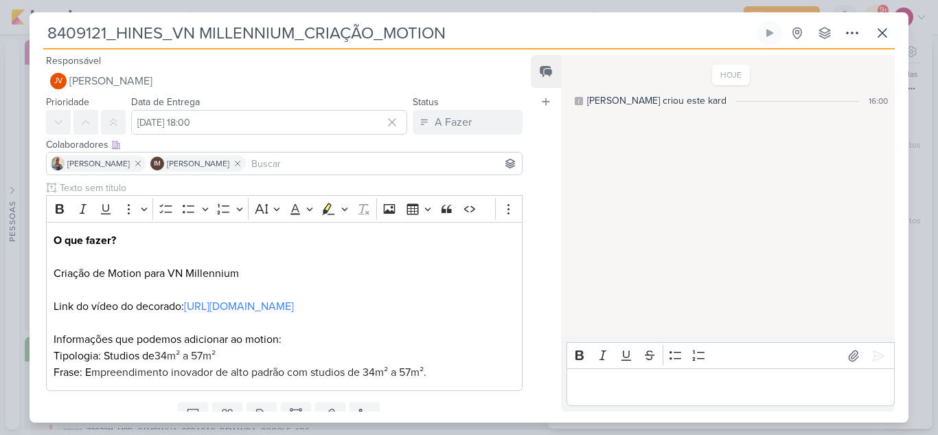
click at [286, 161] on input at bounding box center [383, 163] width 270 height 16
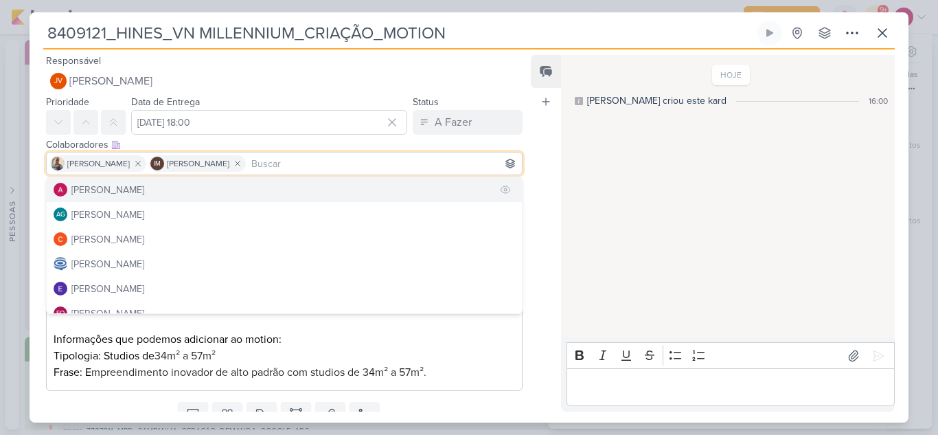
click at [202, 185] on button "[PERSON_NAME]" at bounding box center [284, 189] width 475 height 25
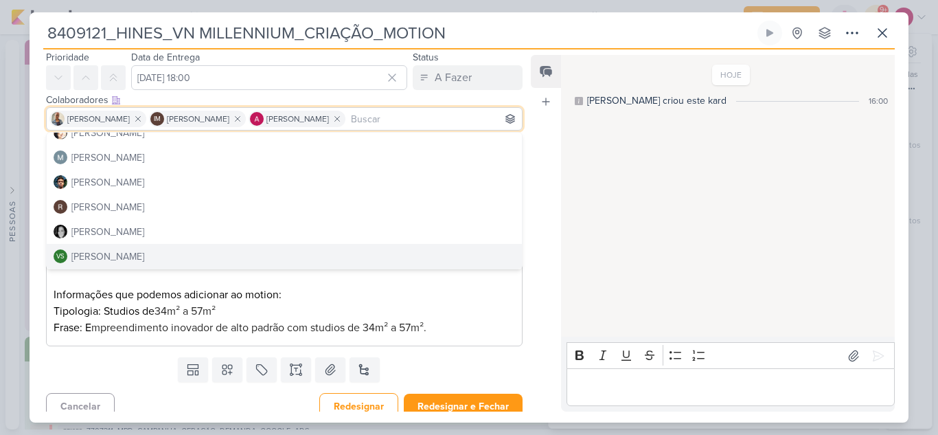
scroll to position [72, 0]
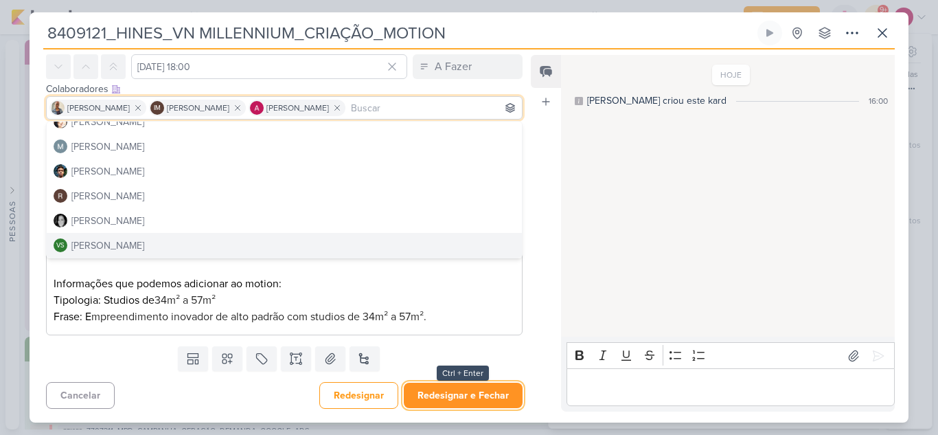
click at [480, 397] on button "Redesignar e Fechar" at bounding box center [463, 394] width 119 height 25
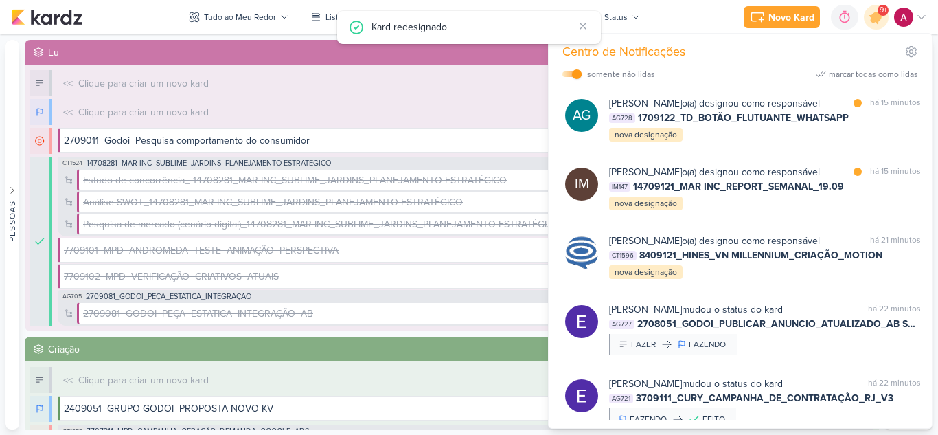
scroll to position [634, 0]
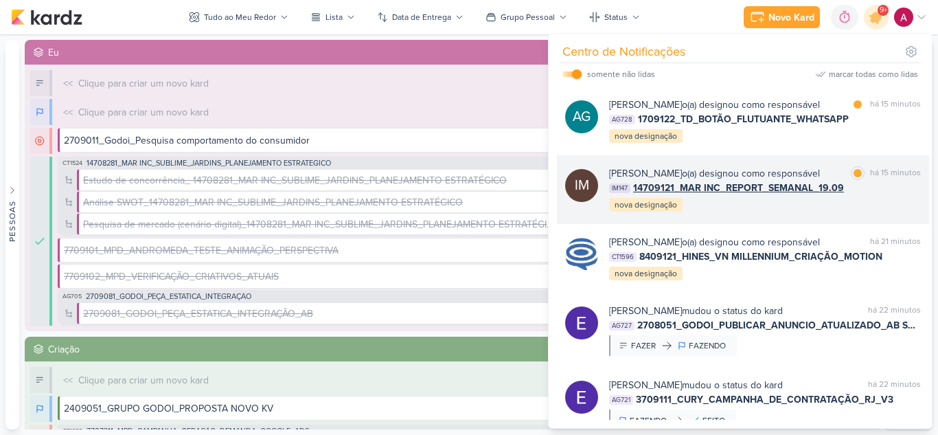
click at [785, 213] on div "[PERSON_NAME] o(a) designou como responsável marcar como lida há 15 minutos IM1…" at bounding box center [765, 189] width 312 height 47
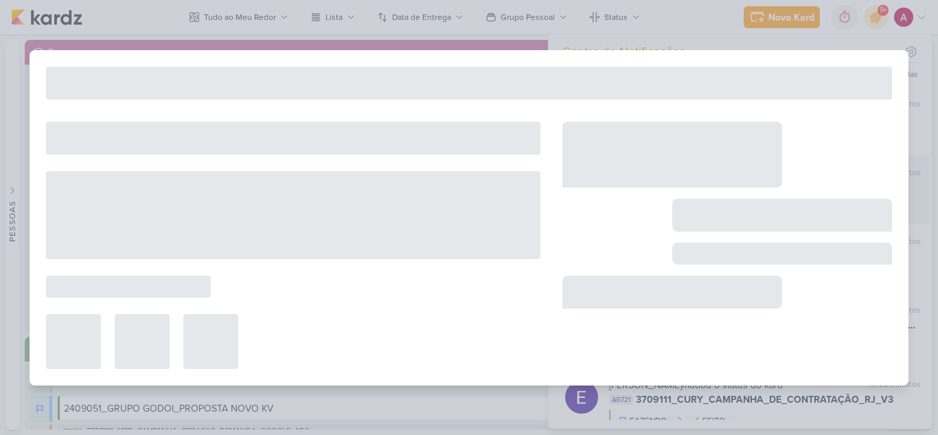
type input "14709121_MAR INC_REPORT_SEMANAL_19.09"
type input "[DATE] 14:00"
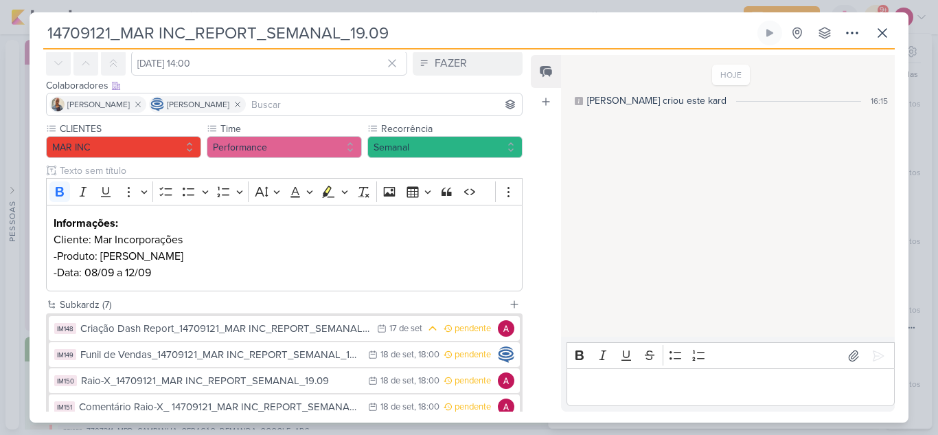
scroll to position [137, 0]
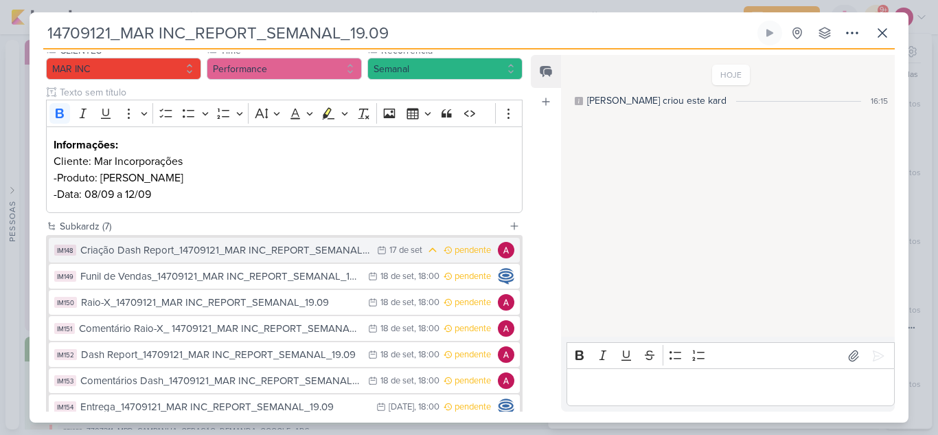
click at [244, 246] on div "Criação Dash Report_14709121_MAR INC_REPORT_SEMANAL_19.09" at bounding box center [225, 250] width 290 height 16
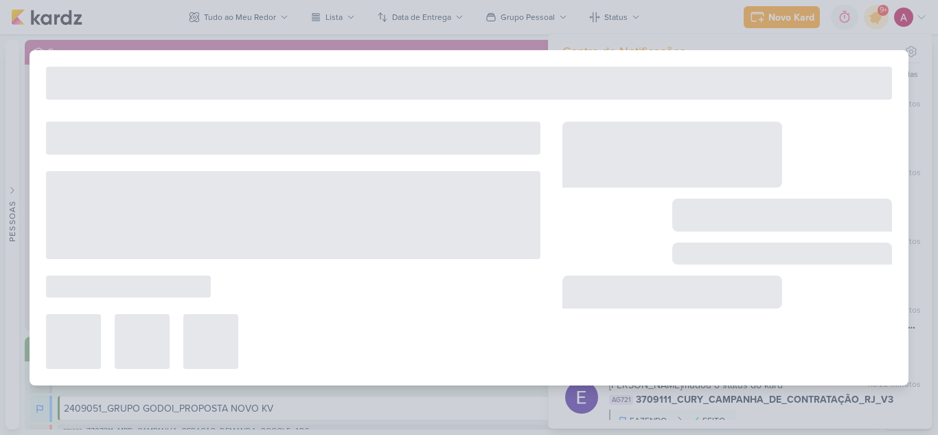
type input "Criação Dash Report_14709121_MAR INC_REPORT_SEMANAL_19.09"
type input "[DATE] 23:59"
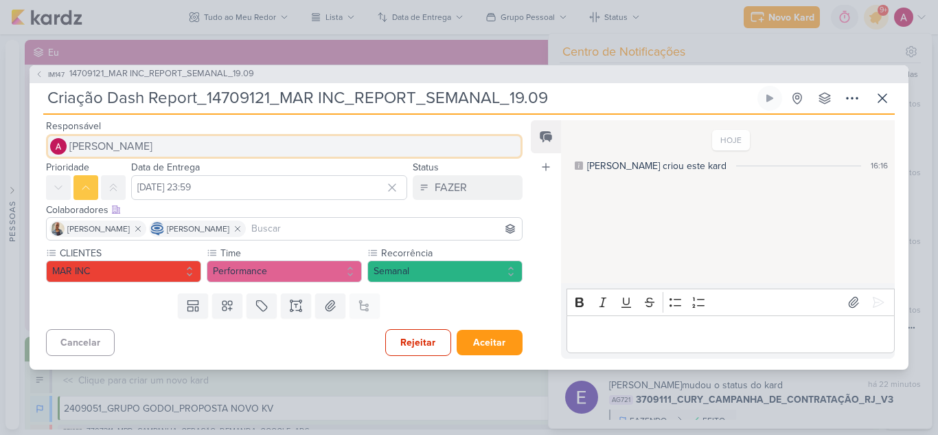
click at [112, 140] on span "[PERSON_NAME]" at bounding box center [110, 146] width 83 height 16
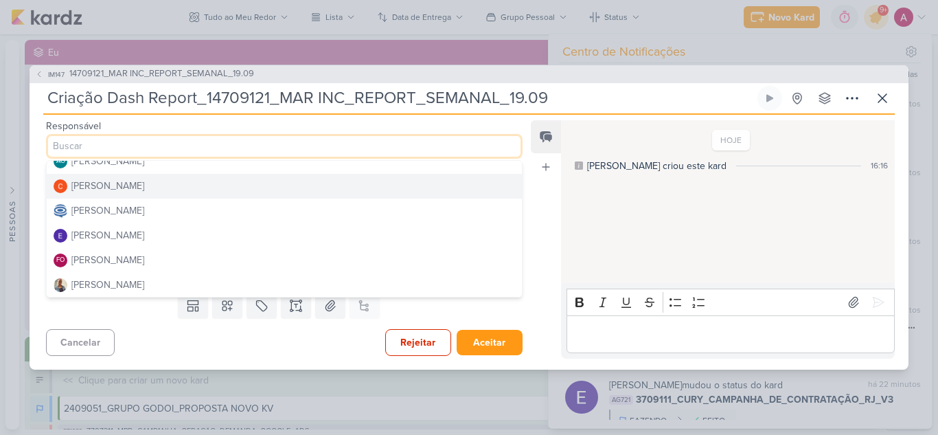
scroll to position [69, 0]
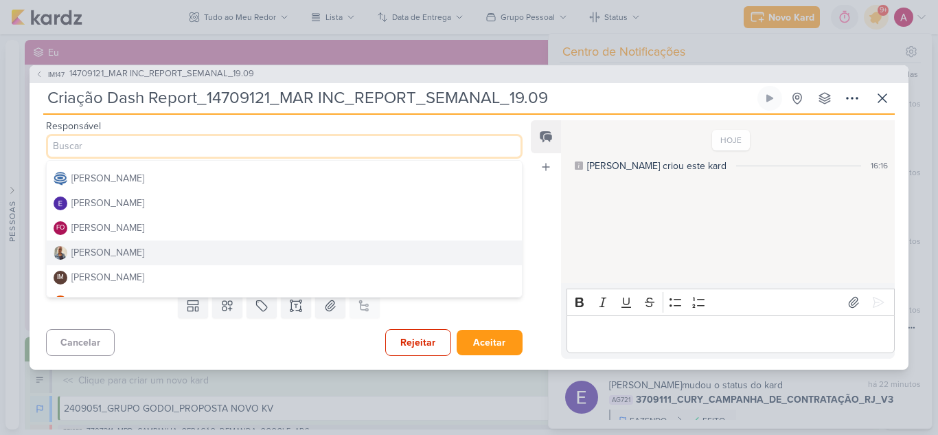
click at [130, 246] on button "[PERSON_NAME]" at bounding box center [284, 252] width 475 height 25
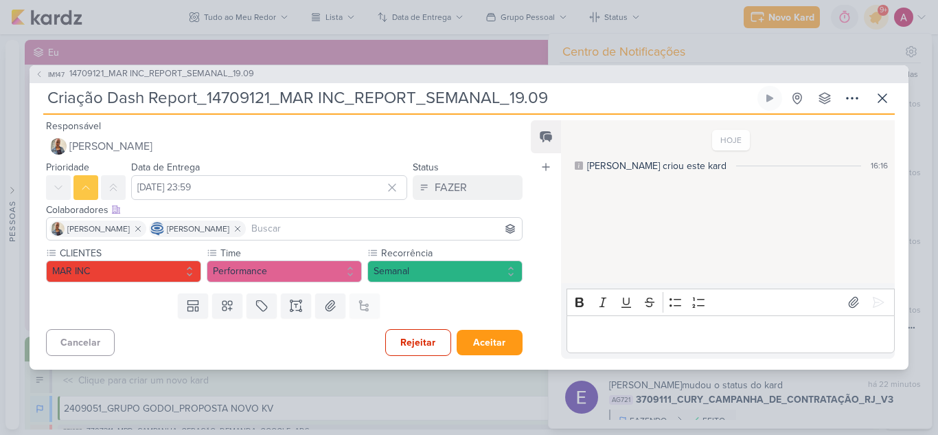
click at [351, 227] on input at bounding box center [383, 228] width 270 height 16
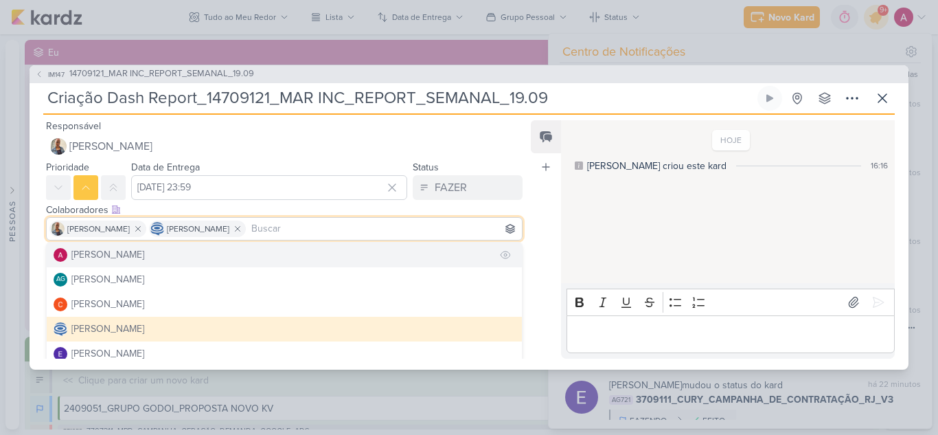
click at [144, 257] on div "[PERSON_NAME]" at bounding box center [107, 254] width 73 height 14
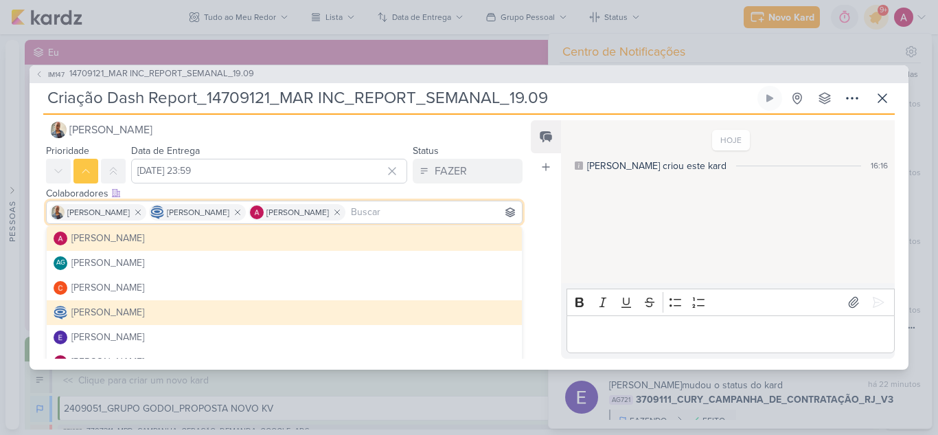
scroll to position [21, 0]
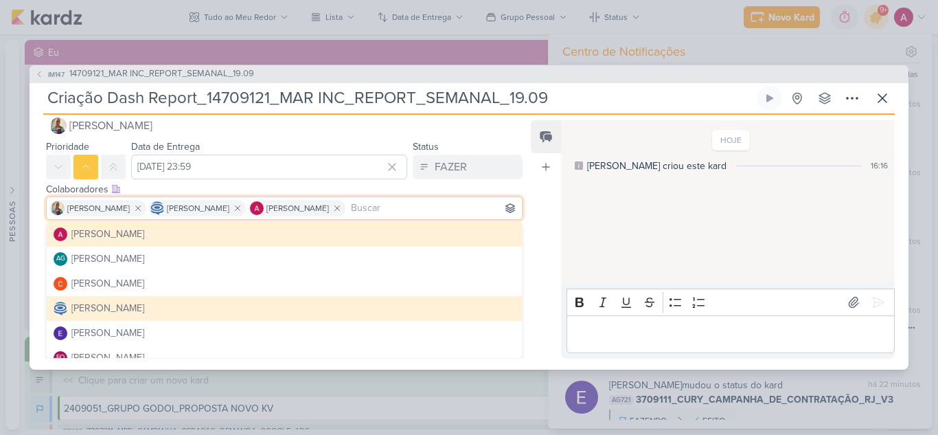
click at [538, 222] on div "Feed Atrelar email Solte o email para atrelar ao kard" at bounding box center [546, 239] width 30 height 238
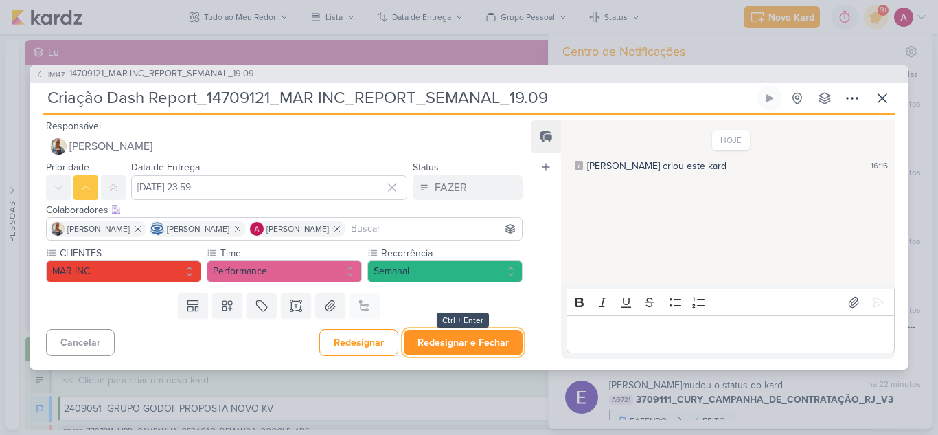
click at [452, 345] on button "Redesignar e Fechar" at bounding box center [463, 341] width 119 height 25
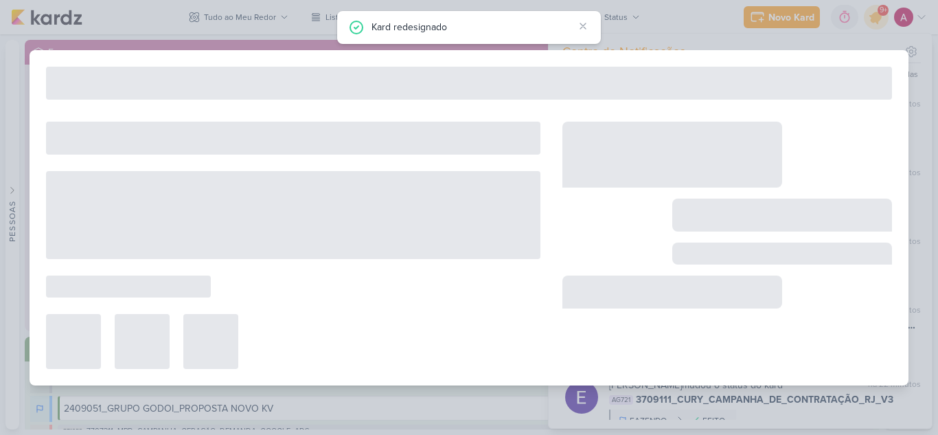
type input "14709121_MAR INC_REPORT_SEMANAL_19.09"
type input "[DATE] 14:00"
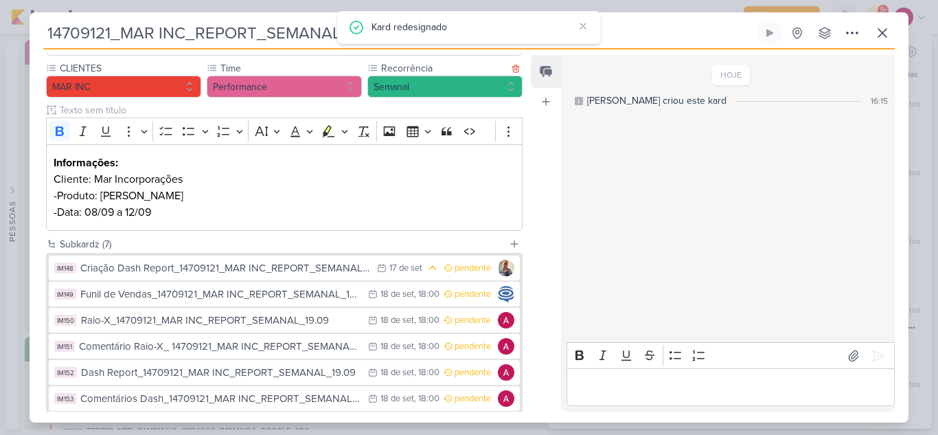
scroll to position [137, 0]
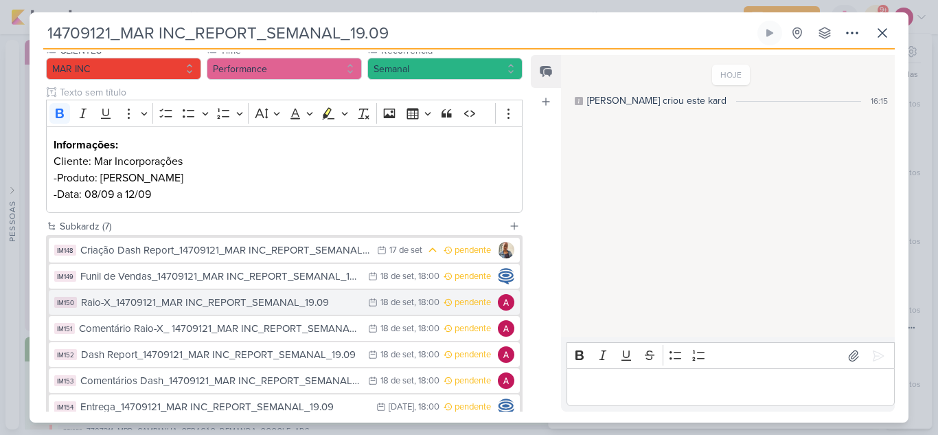
click at [264, 298] on div "Raio-X_14709121_MAR INC_REPORT_SEMANAL_19.09" at bounding box center [221, 302] width 280 height 16
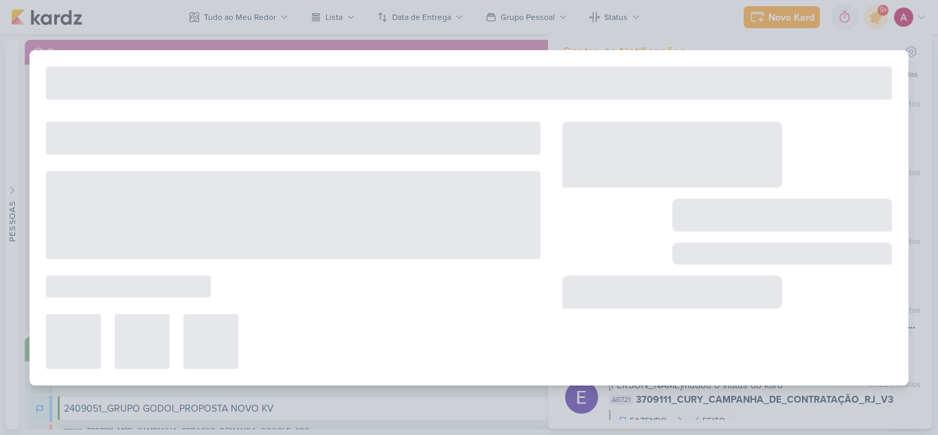
type input "Raio-X_14709121_MAR INC_REPORT_SEMANAL_19.09"
type input "[DATE] 18:00"
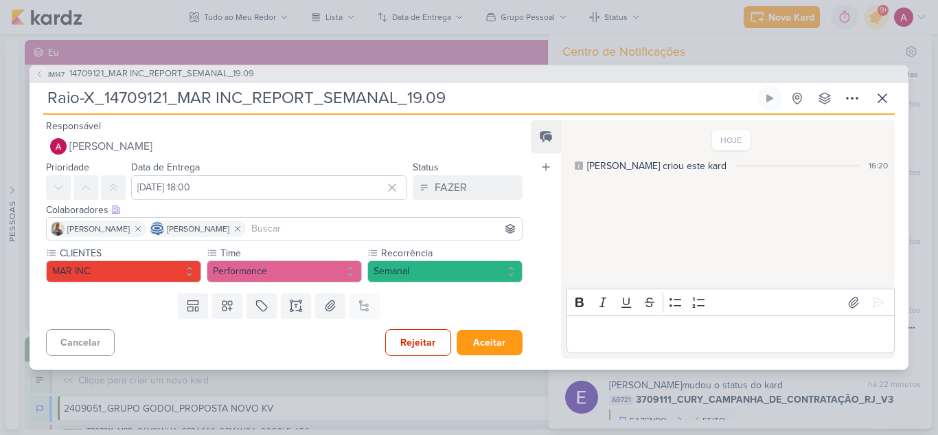
click at [281, 233] on input at bounding box center [383, 228] width 270 height 16
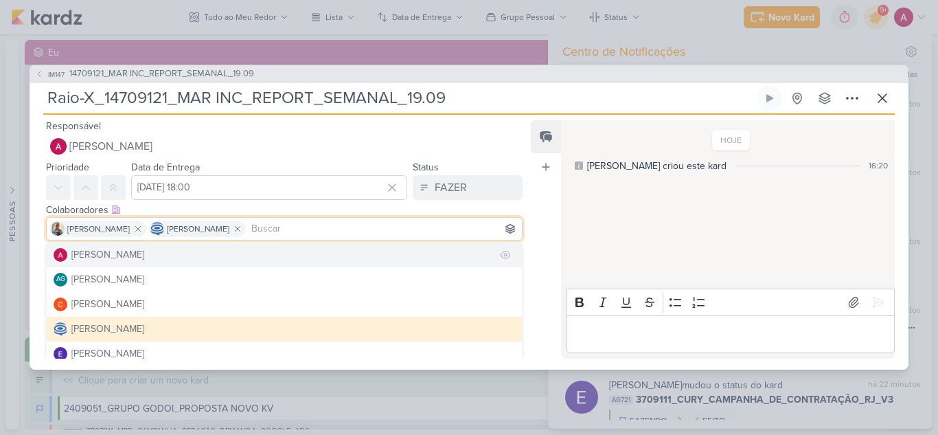
click at [144, 255] on div "[PERSON_NAME]" at bounding box center [107, 254] width 73 height 14
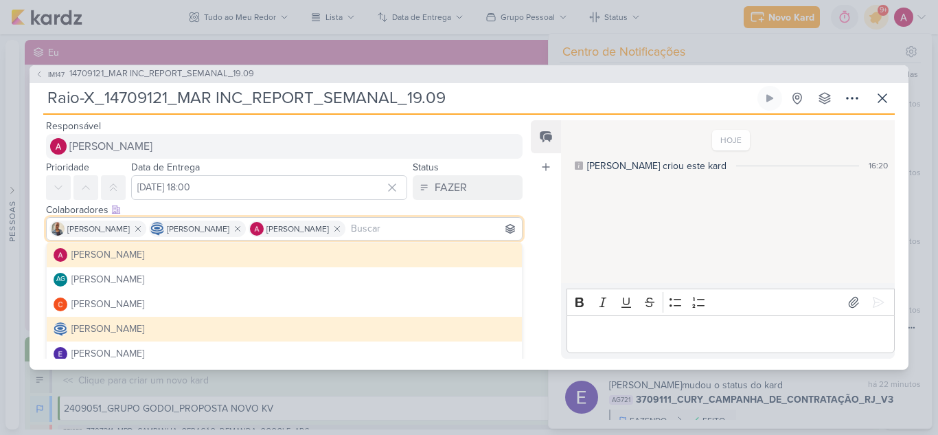
click at [123, 158] on div "Responsável [PERSON_NAME] [PERSON_NAME] AG [PERSON_NAME] [PERSON_NAME] [PERSON_…" at bounding box center [279, 237] width 498 height 241
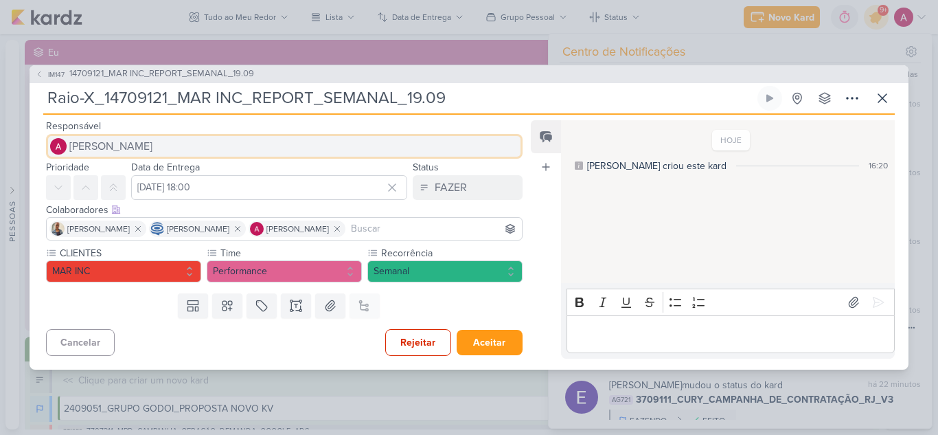
click at [117, 141] on span "[PERSON_NAME]" at bounding box center [110, 146] width 83 height 16
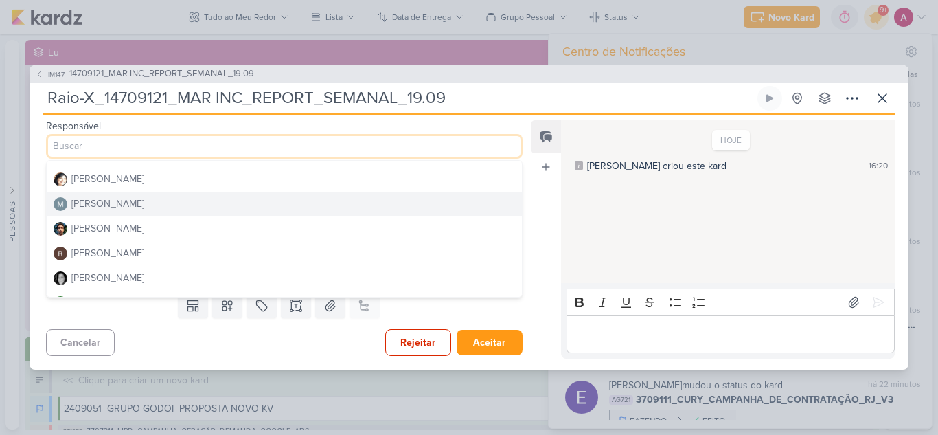
scroll to position [259, 0]
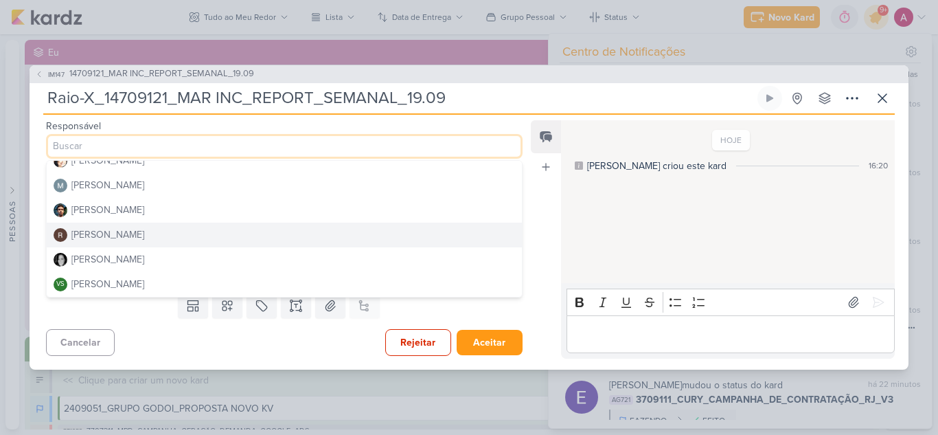
click at [103, 233] on div "[PERSON_NAME]" at bounding box center [107, 234] width 73 height 14
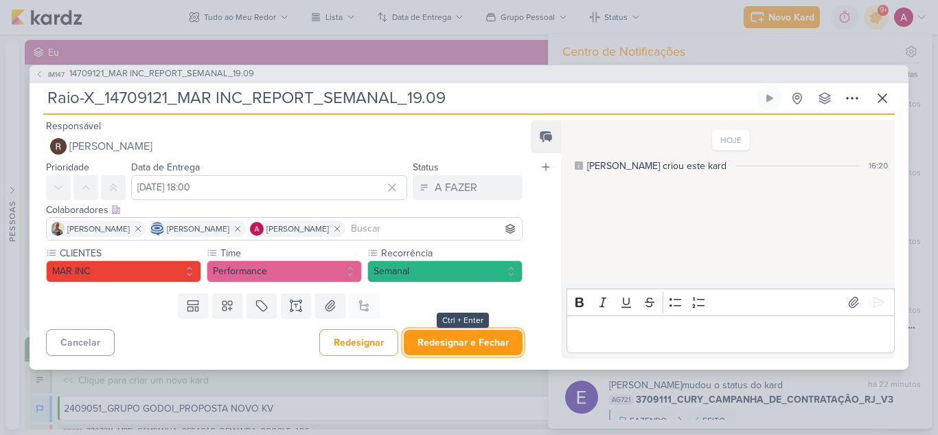
click at [480, 340] on button "Redesignar e Fechar" at bounding box center [463, 341] width 119 height 25
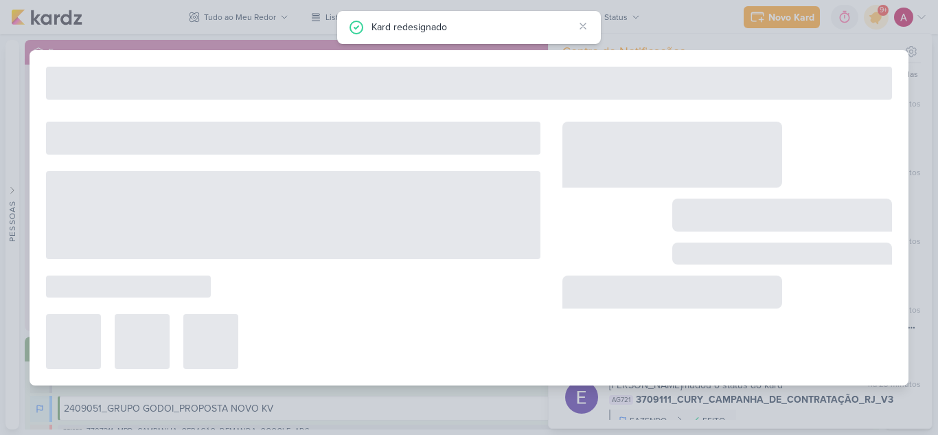
type input "14709121_MAR INC_REPORT_SEMANAL_19.09"
type input "[DATE] 14:00"
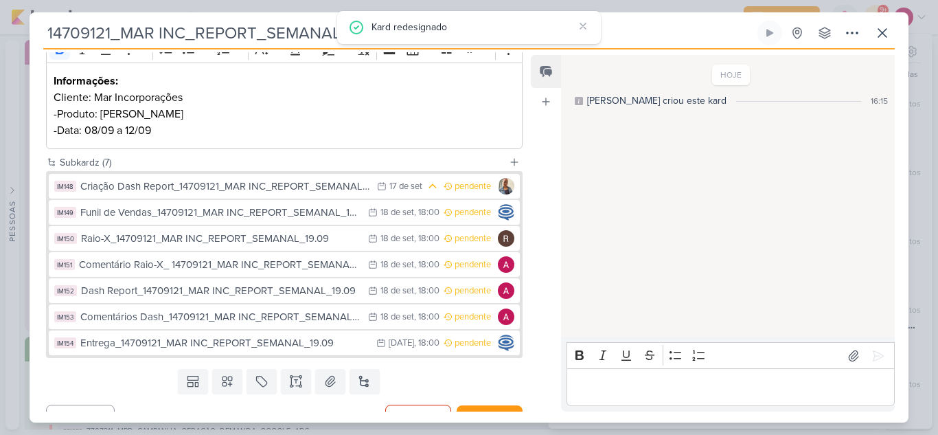
scroll to position [224, 0]
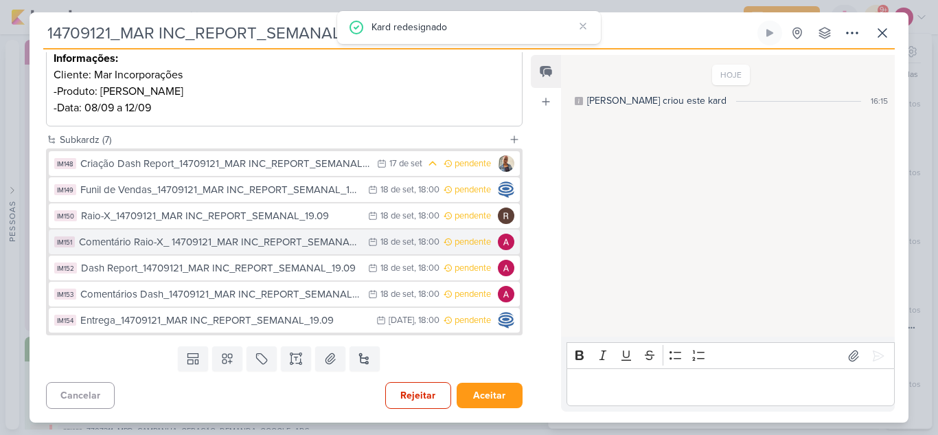
click at [192, 243] on div "Comentário Raio-X_ 14709121_MAR INC_REPORT_SEMANAL_19.09" at bounding box center [220, 242] width 282 height 16
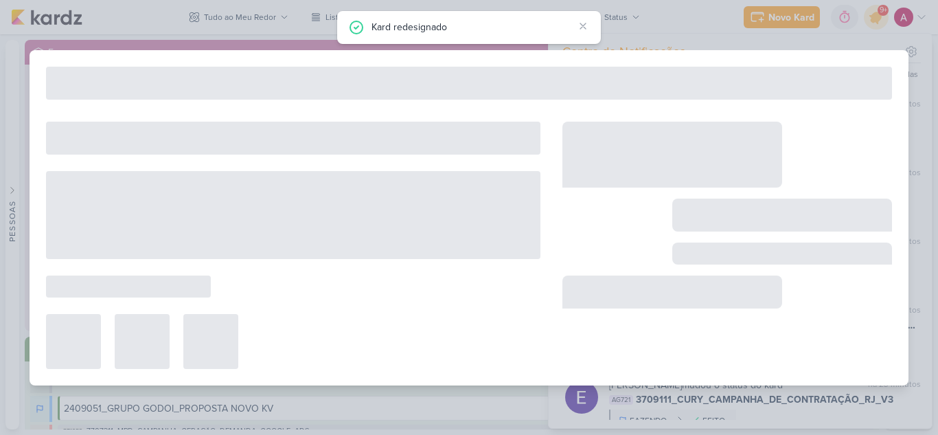
type input "Comentário Raio-X_ 14709121_MAR INC_REPORT_SEMANAL_19.09"
type input "[DATE] 18:00"
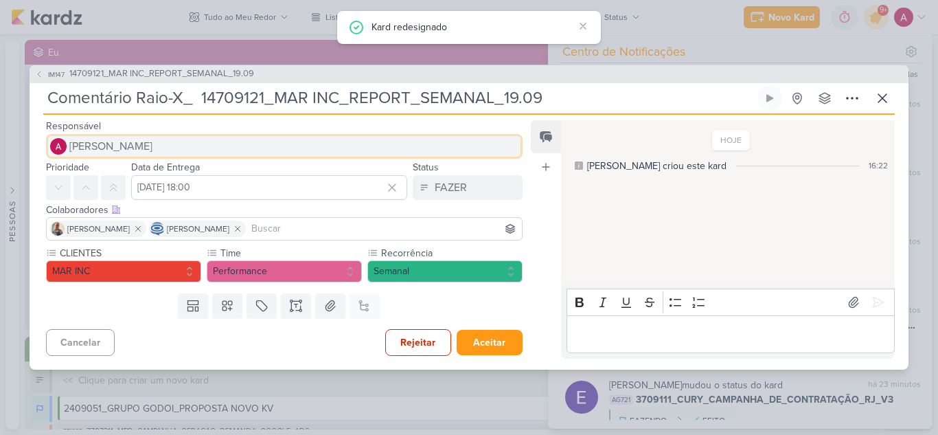
click at [152, 141] on span "[PERSON_NAME]" at bounding box center [110, 146] width 83 height 16
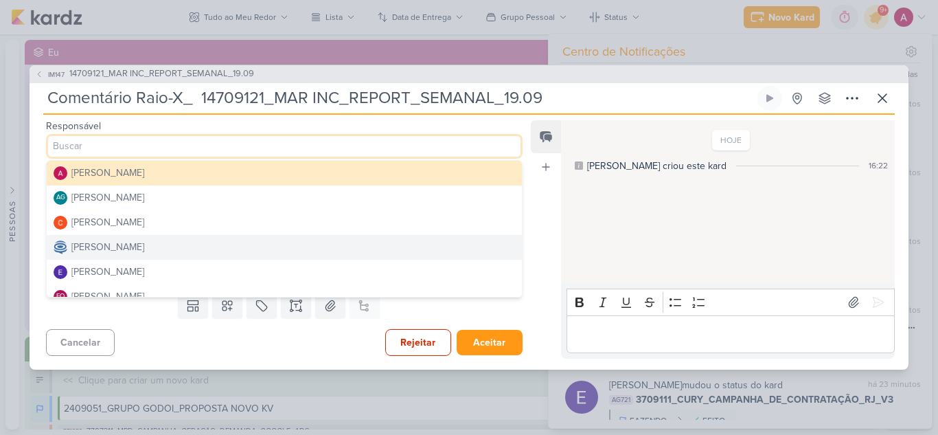
scroll to position [69, 0]
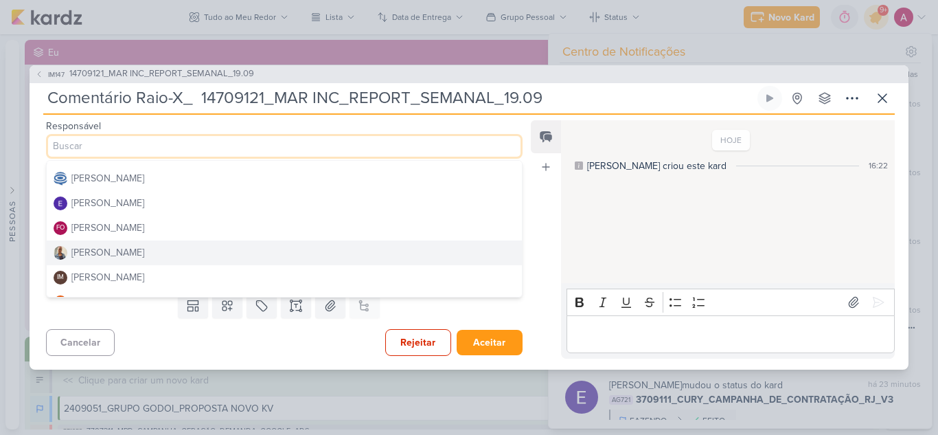
click at [126, 246] on button "[PERSON_NAME]" at bounding box center [284, 252] width 475 height 25
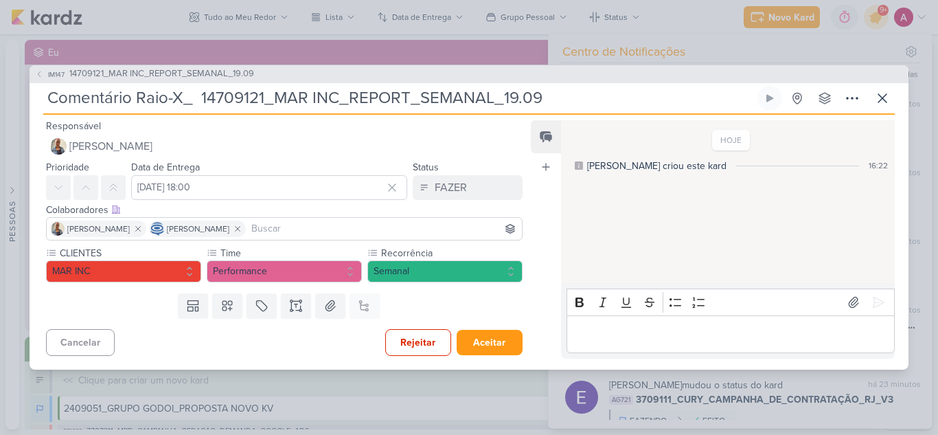
click at [328, 223] on input at bounding box center [383, 228] width 270 height 16
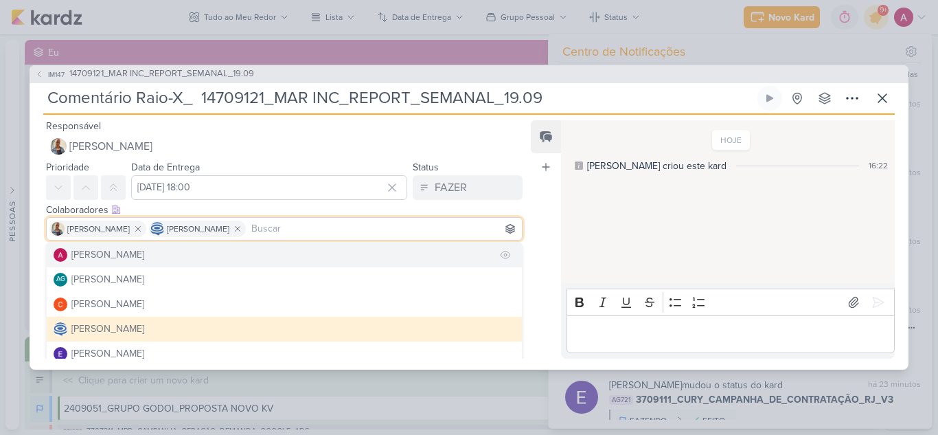
click at [189, 254] on button "[PERSON_NAME]" at bounding box center [284, 254] width 475 height 25
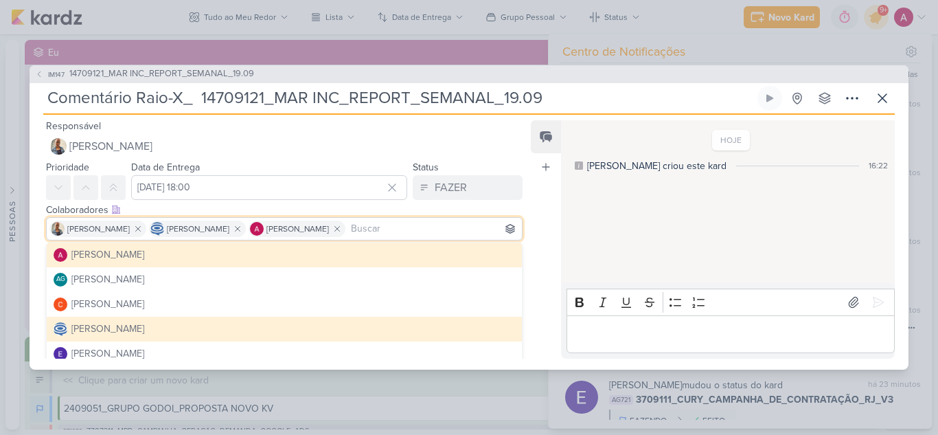
click at [534, 305] on div "Feed Atrelar email Solte o email para atrelar ao kard" at bounding box center [546, 239] width 30 height 238
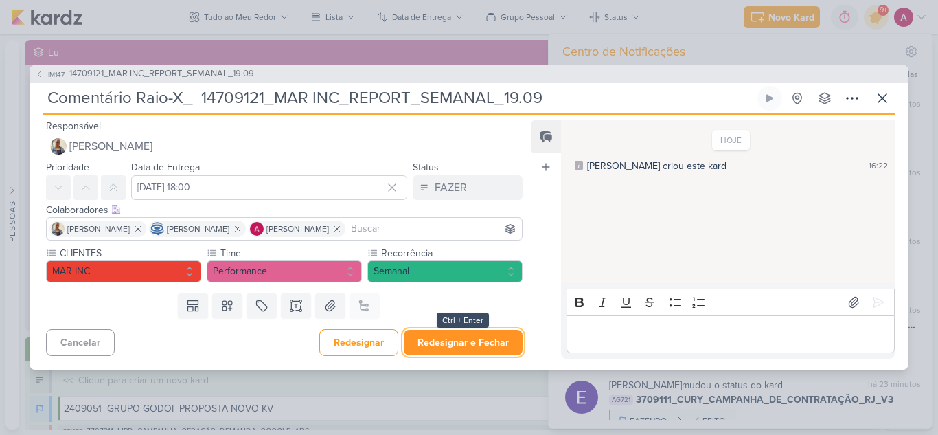
click at [483, 338] on button "Redesignar e Fechar" at bounding box center [463, 341] width 119 height 25
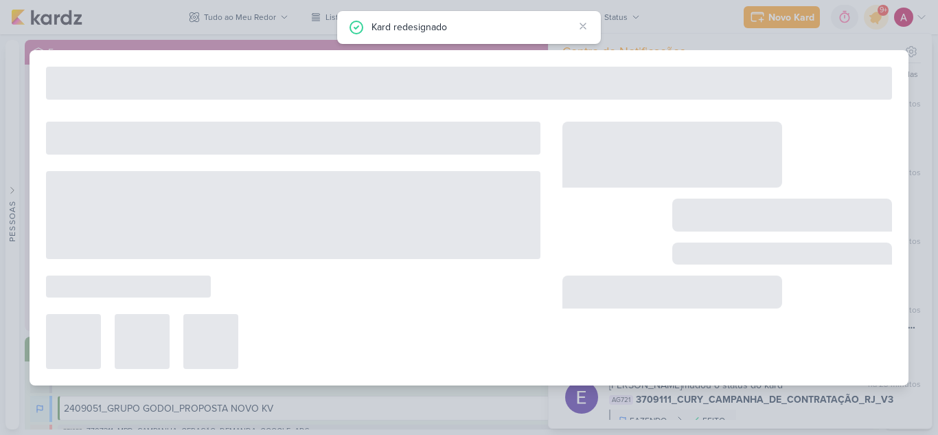
type input "14709121_MAR INC_REPORT_SEMANAL_19.09"
type input "[DATE] 14:00"
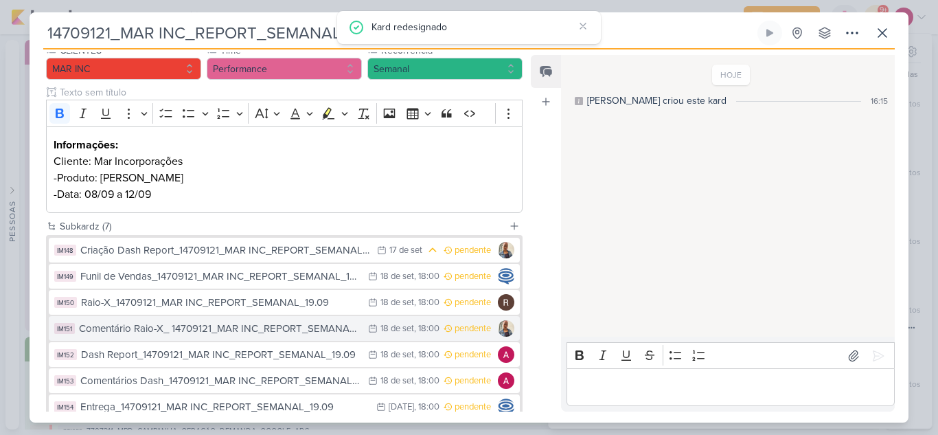
scroll to position [206, 0]
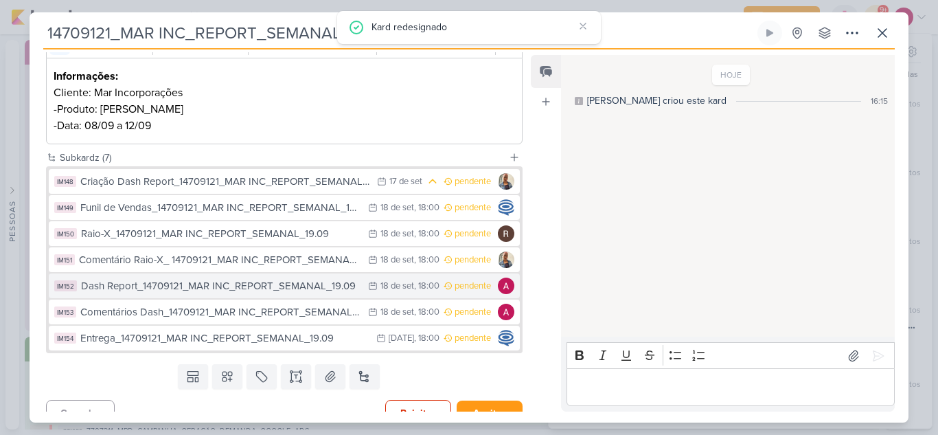
click at [236, 288] on div "Dash Report_14709121_MAR INC_REPORT_SEMANAL_19.09" at bounding box center [221, 286] width 280 height 16
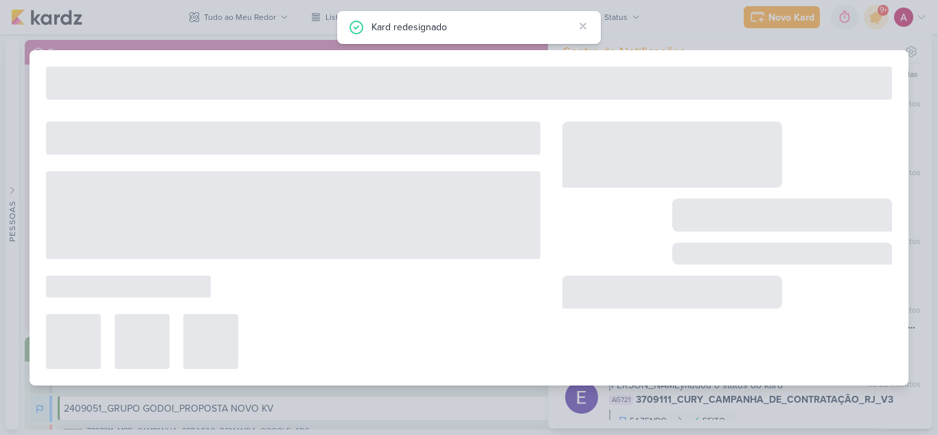
type input "Dash Report_14709121_MAR INC_REPORT_SEMANAL_19.09"
type input "[DATE] 18:00"
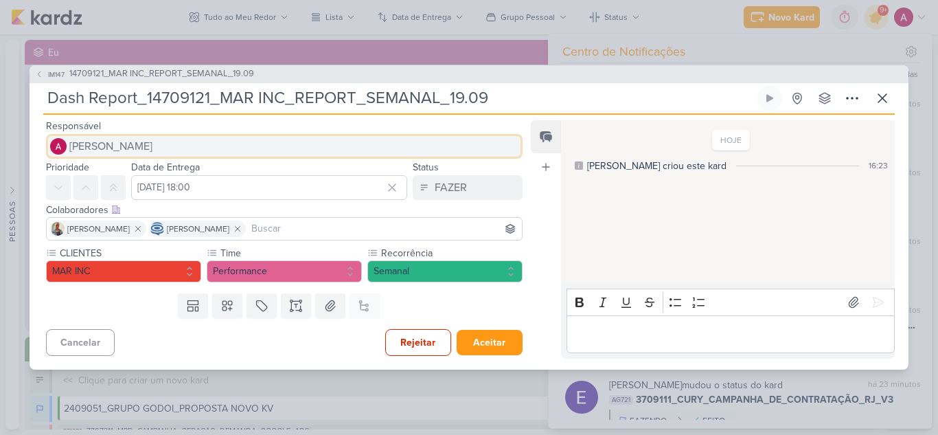
click at [152, 145] on span "[PERSON_NAME]" at bounding box center [110, 146] width 83 height 16
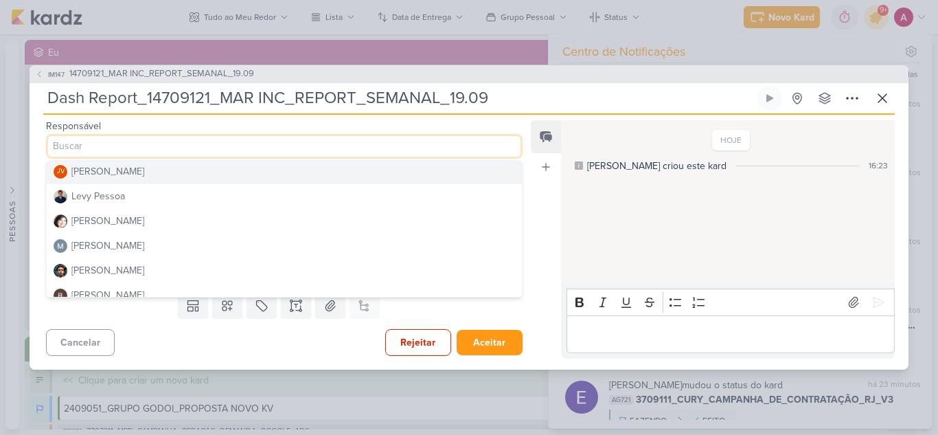
scroll to position [259, 0]
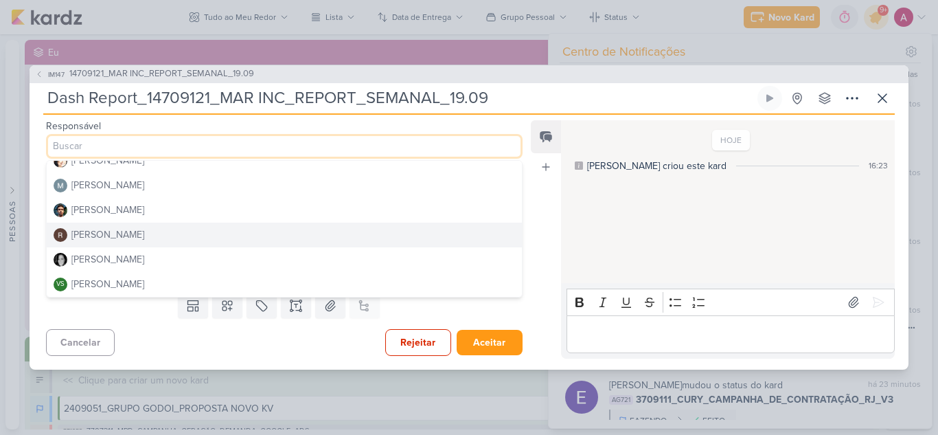
drag, startPoint x: 130, startPoint y: 245, endPoint x: 137, endPoint y: 227, distance: 19.8
click at [137, 227] on div "[PERSON_NAME] AG [PERSON_NAME] [PERSON_NAME] [PERSON_NAME] [PERSON_NAME] FO [PE…" at bounding box center [284, 228] width 476 height 137
click at [137, 227] on button "[PERSON_NAME]" at bounding box center [284, 234] width 475 height 25
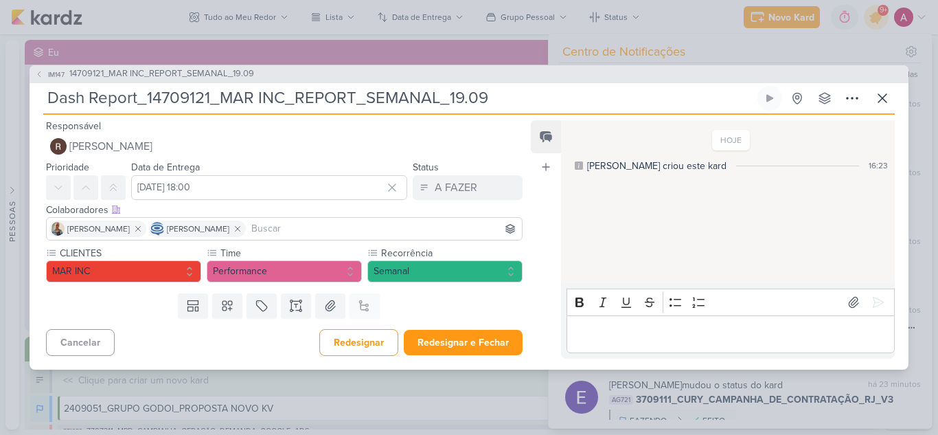
click at [317, 225] on input at bounding box center [383, 228] width 270 height 16
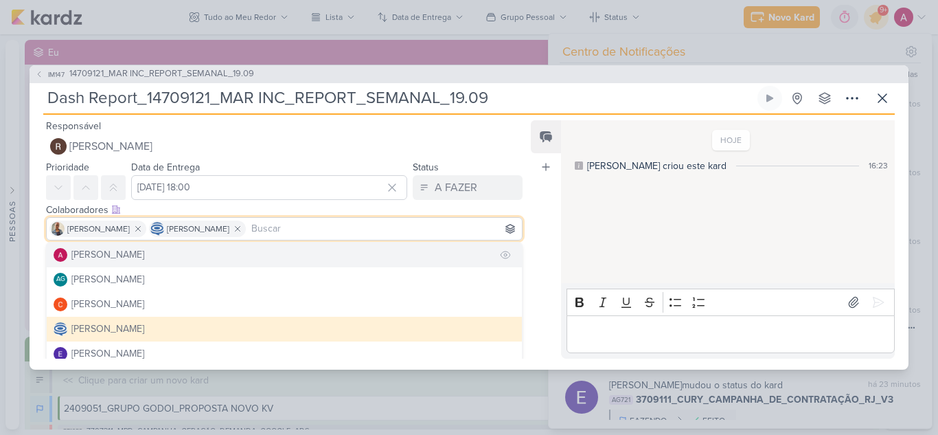
click at [176, 260] on button "[PERSON_NAME]" at bounding box center [284, 254] width 475 height 25
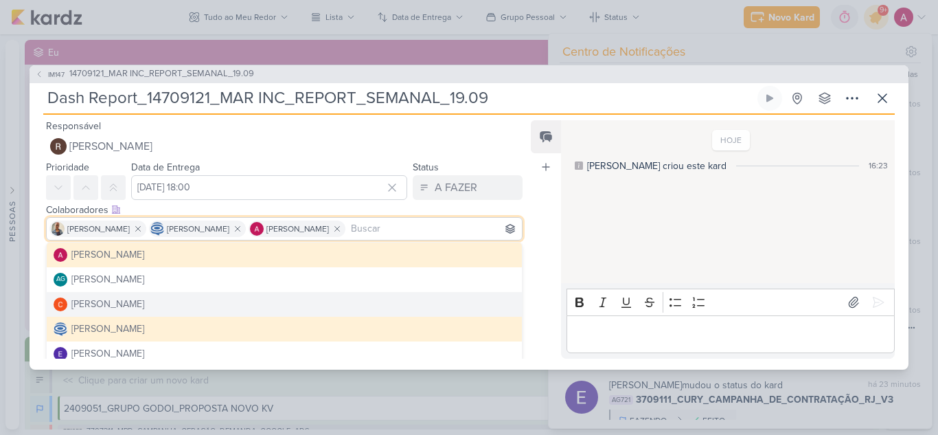
click at [537, 331] on div "Feed Atrelar email Solte o email para atrelar ao kard" at bounding box center [546, 239] width 30 height 238
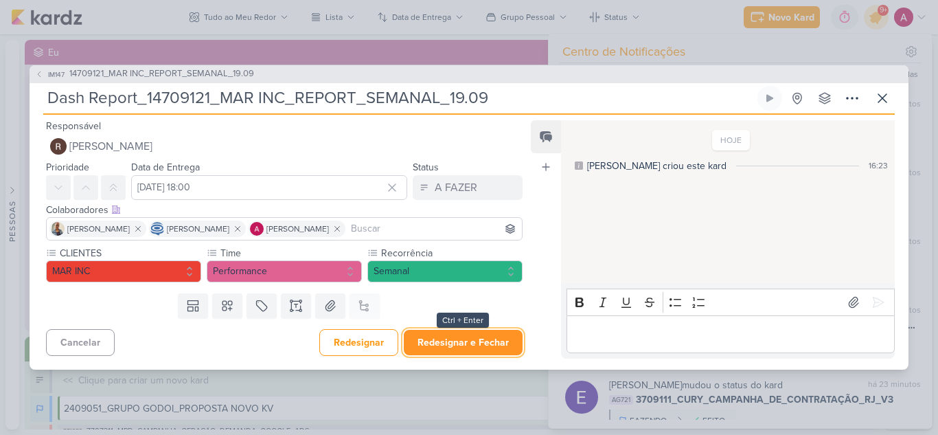
click at [465, 334] on button "Redesignar e Fechar" at bounding box center [463, 341] width 119 height 25
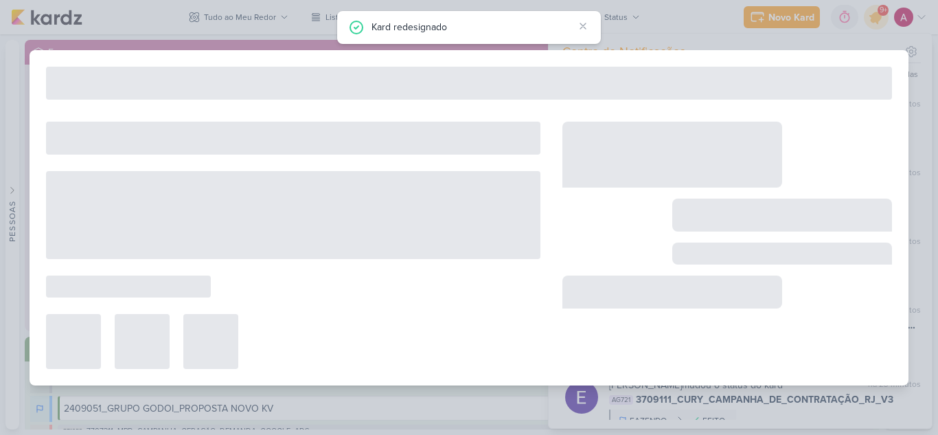
type input "14709121_MAR INC_REPORT_SEMANAL_19.09"
type input "[DATE] 14:00"
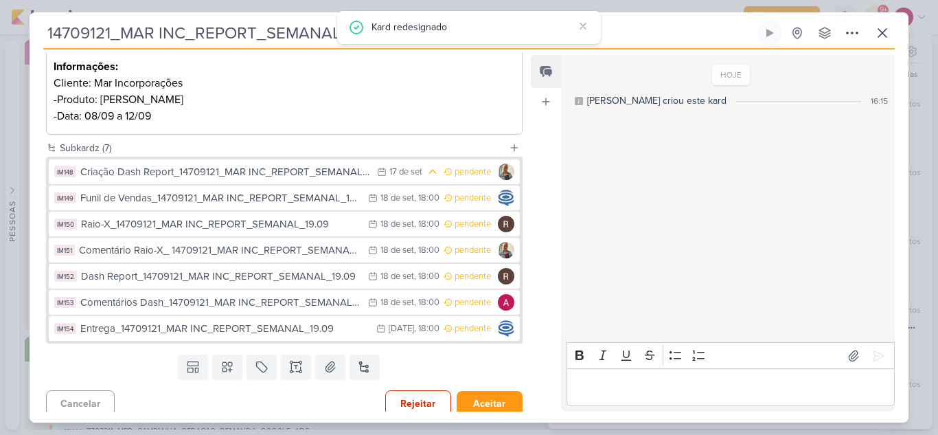
scroll to position [224, 0]
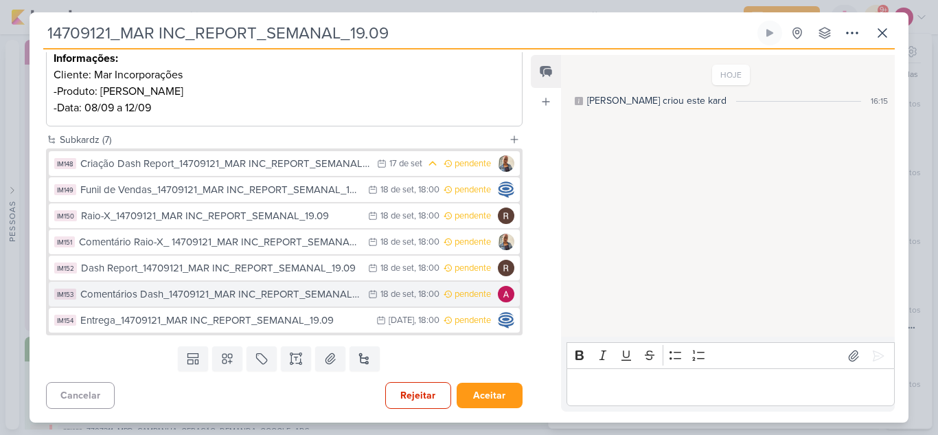
click at [266, 301] on div "Comentários Dash_14709121_MAR INC_REPORT_SEMANAL_19.09" at bounding box center [220, 294] width 281 height 16
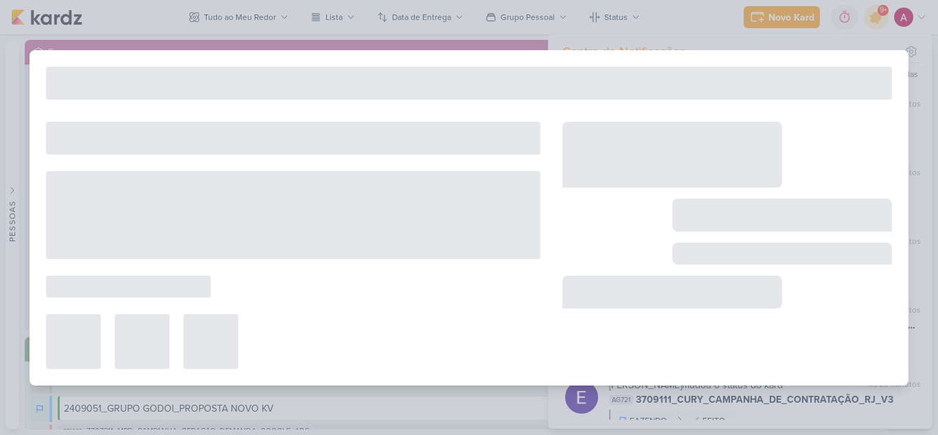
type input "Comentários Dash_14709121_MAR INC_REPORT_SEMANAL_19.09"
type input "[DATE] 18:00"
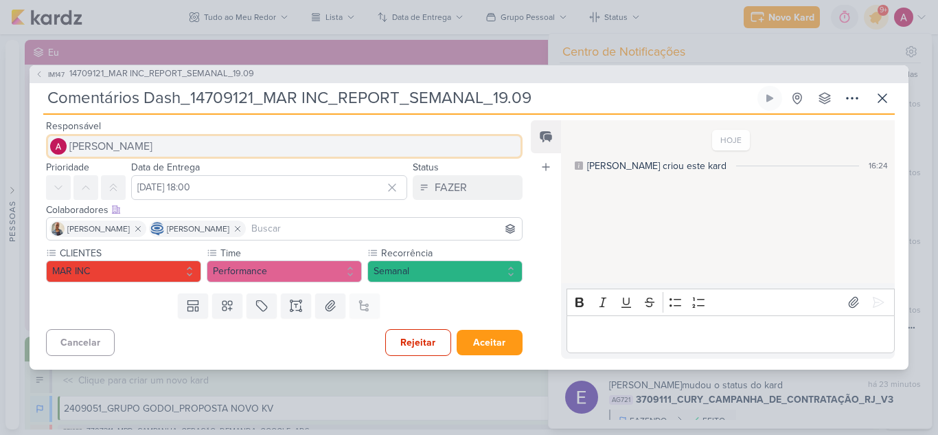
click at [175, 138] on button "[PERSON_NAME]" at bounding box center [284, 146] width 476 height 25
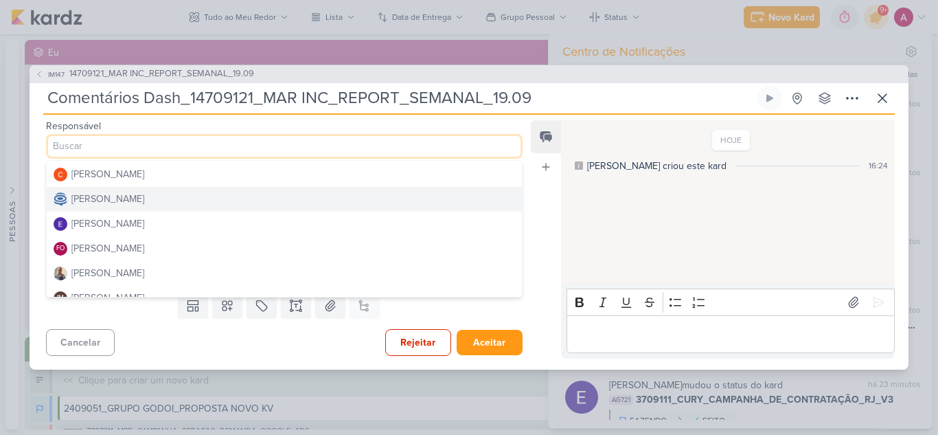
scroll to position [69, 0]
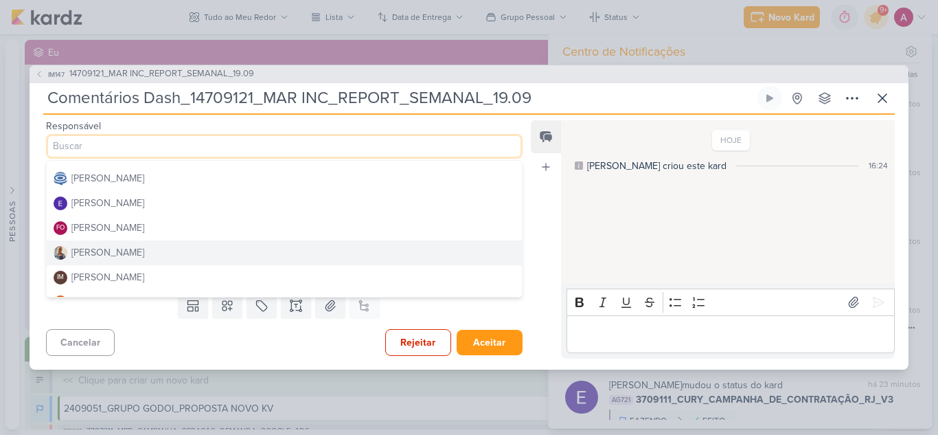
click at [136, 253] on button "[PERSON_NAME]" at bounding box center [284, 252] width 475 height 25
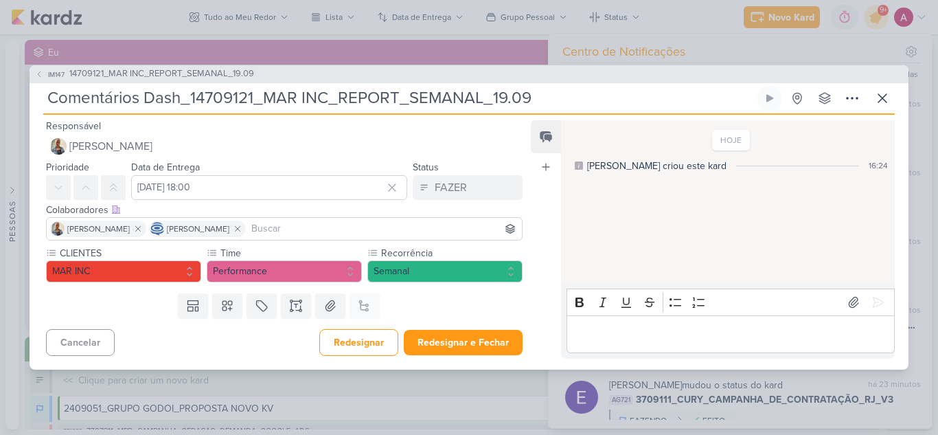
click at [323, 229] on input at bounding box center [383, 228] width 270 height 16
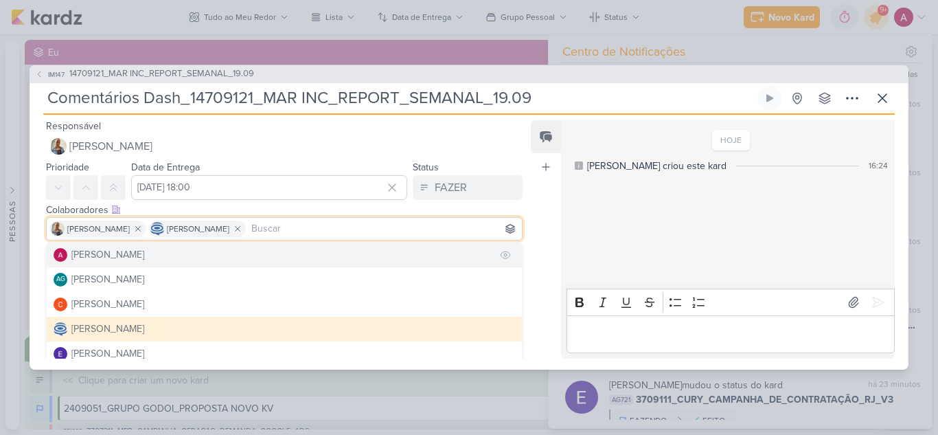
click at [163, 256] on button "[PERSON_NAME]" at bounding box center [284, 254] width 475 height 25
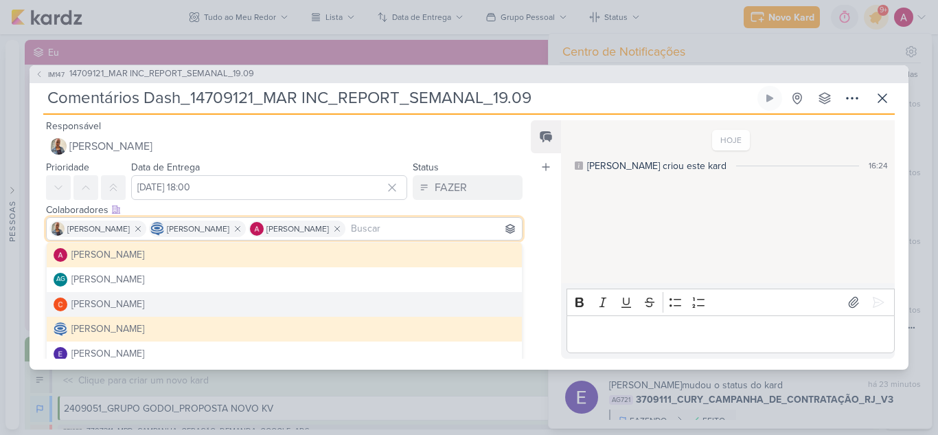
click at [537, 295] on div "Feed Atrelar email Solte o email para atrelar ao kard" at bounding box center [546, 239] width 30 height 238
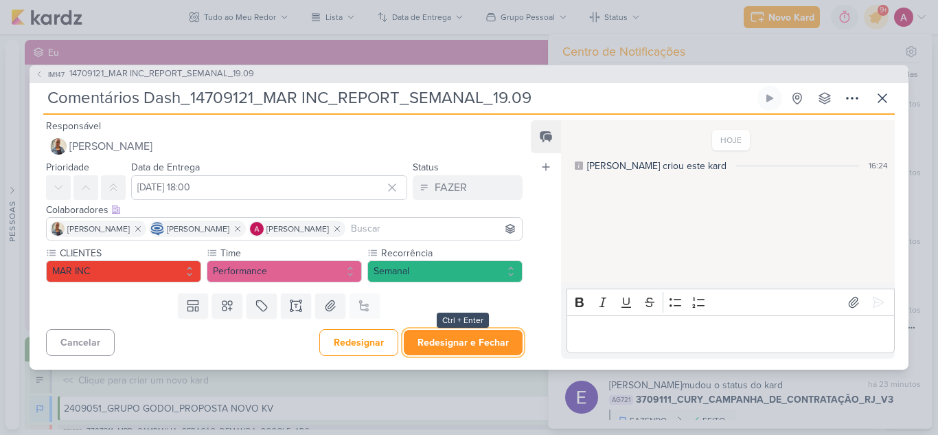
click at [433, 340] on button "Redesignar e Fechar" at bounding box center [463, 341] width 119 height 25
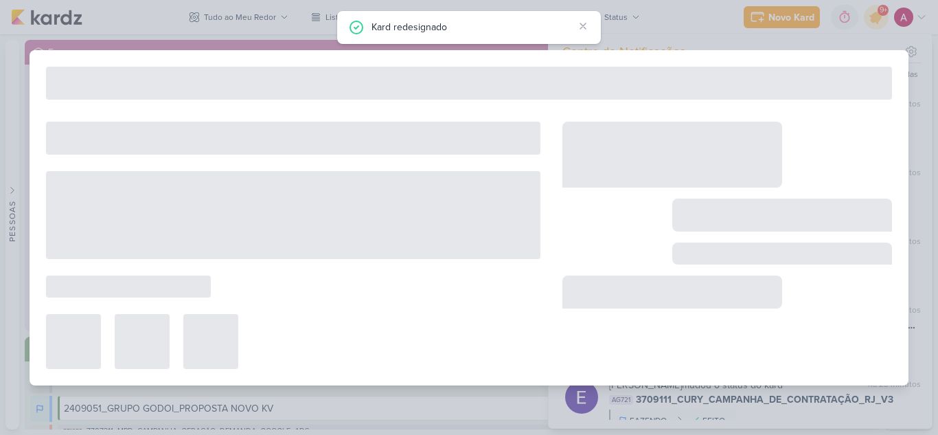
type input "14709121_MAR INC_REPORT_SEMANAL_19.09"
type input "[DATE] 14:00"
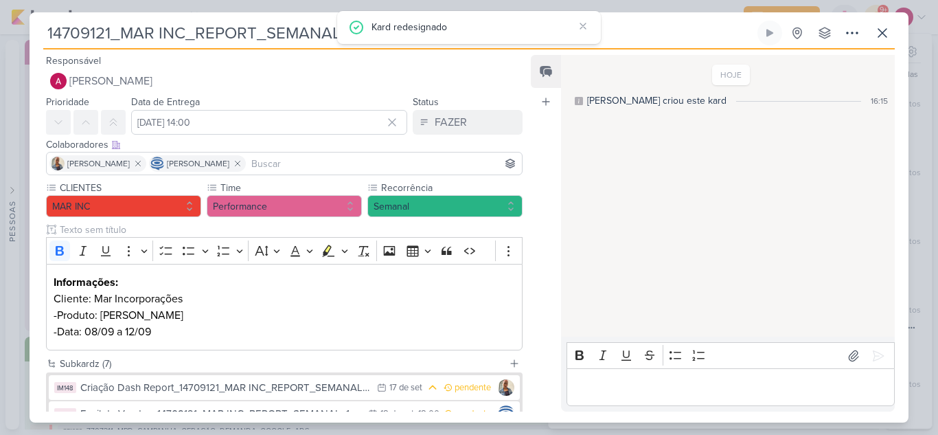
click at [378, 158] on input at bounding box center [383, 163] width 270 height 16
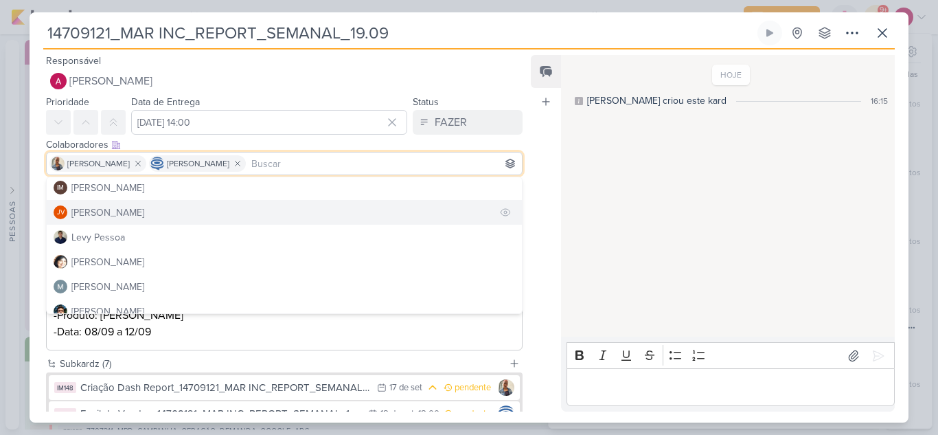
scroll to position [206, 0]
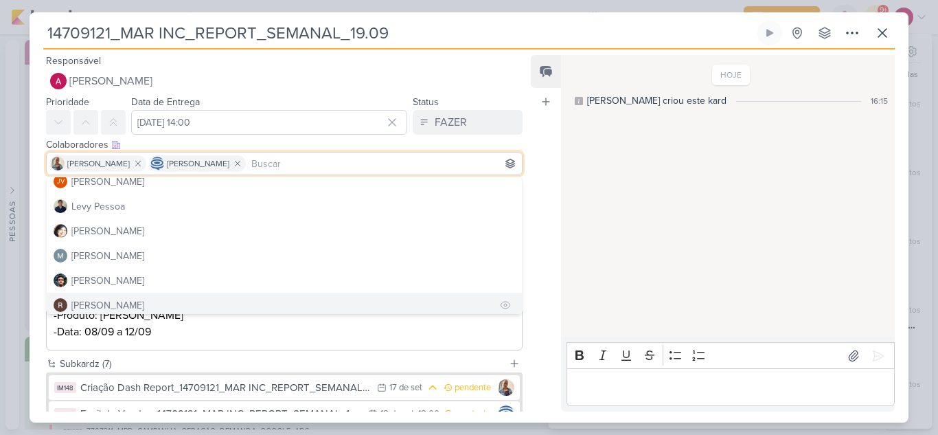
click at [98, 306] on div "[PERSON_NAME]" at bounding box center [107, 305] width 73 height 14
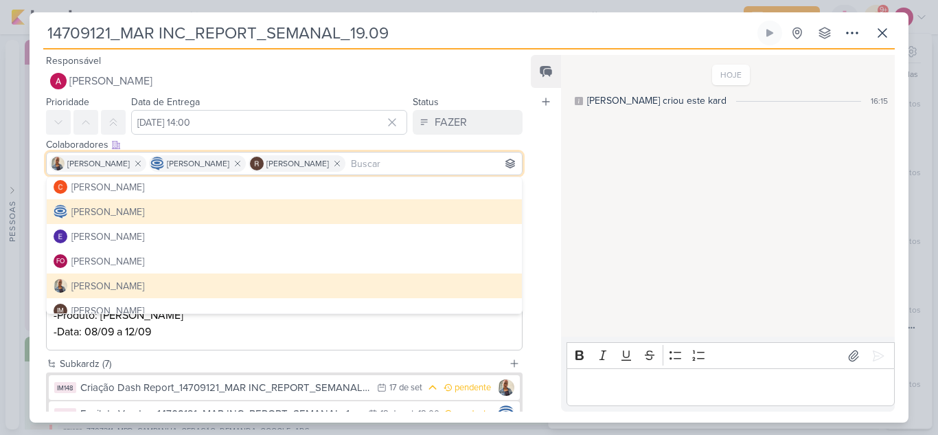
scroll to position [0, 0]
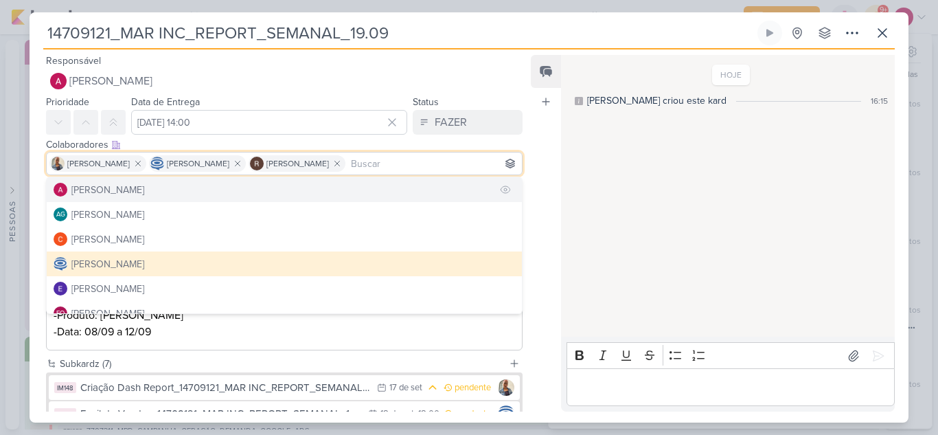
click at [139, 196] on button "[PERSON_NAME]" at bounding box center [284, 189] width 475 height 25
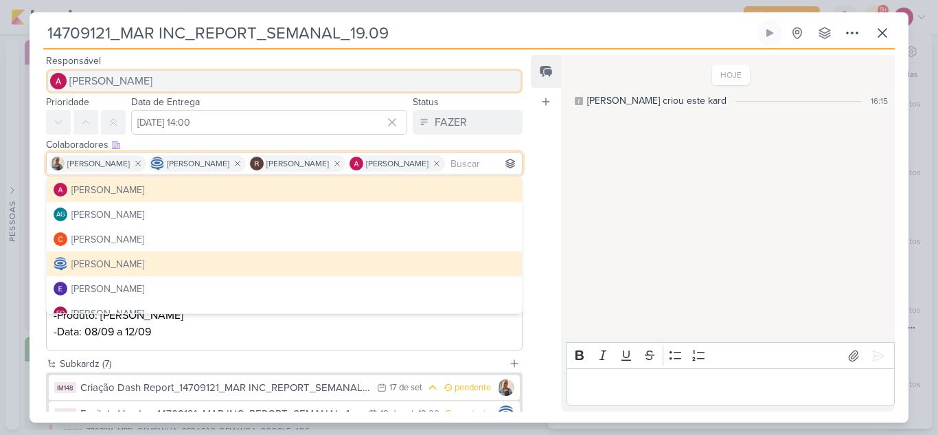
click at [149, 80] on span "[PERSON_NAME]" at bounding box center [110, 81] width 83 height 16
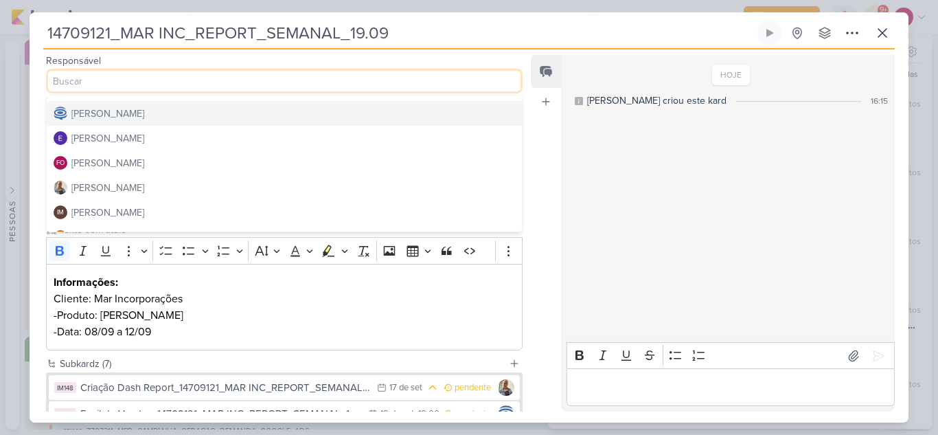
click at [128, 119] on div "[PERSON_NAME]" at bounding box center [107, 113] width 73 height 14
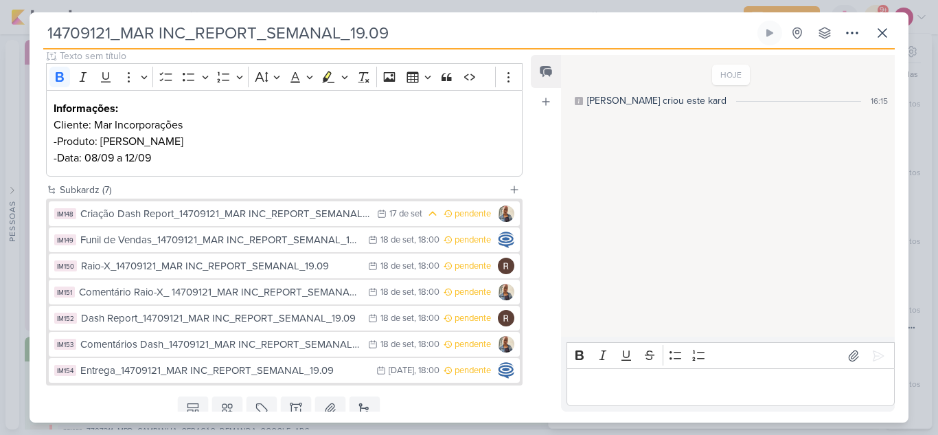
scroll to position [206, 0]
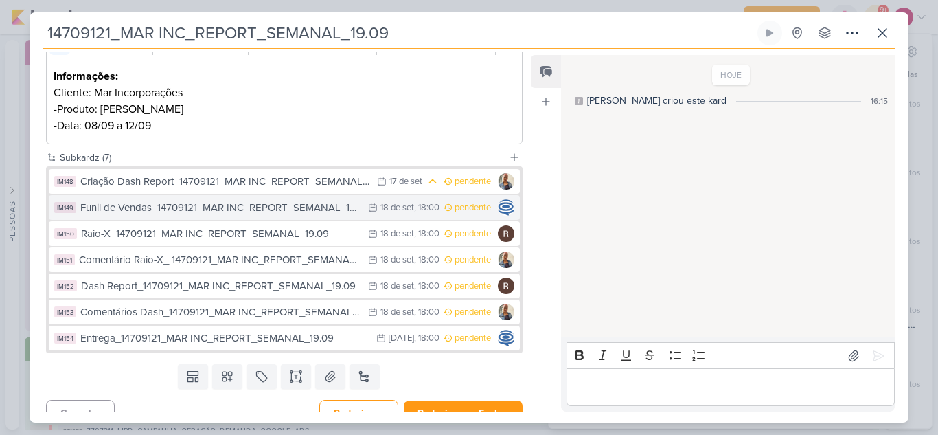
click at [257, 216] on button "IM149 Funil de Vendas_14709121_MAR INC_REPORT_SEMANAL_19.09 [DATE] [DATE] 18:00…" at bounding box center [284, 207] width 471 height 25
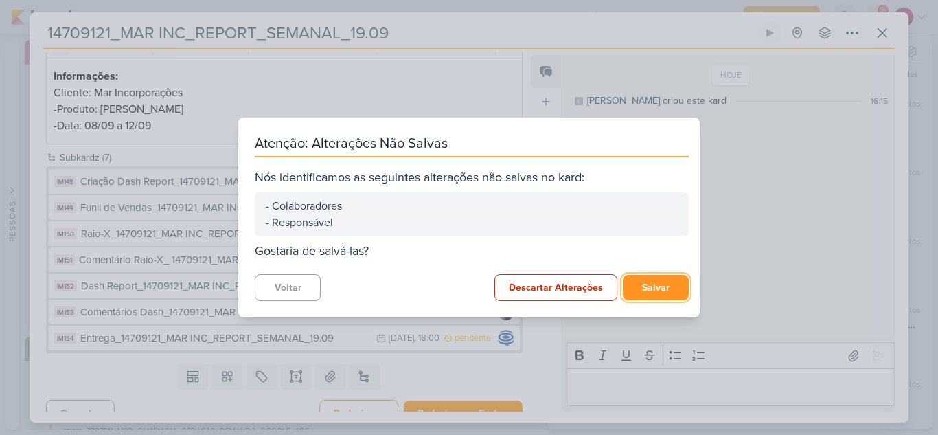
click at [632, 286] on button "Salvar" at bounding box center [656, 287] width 66 height 25
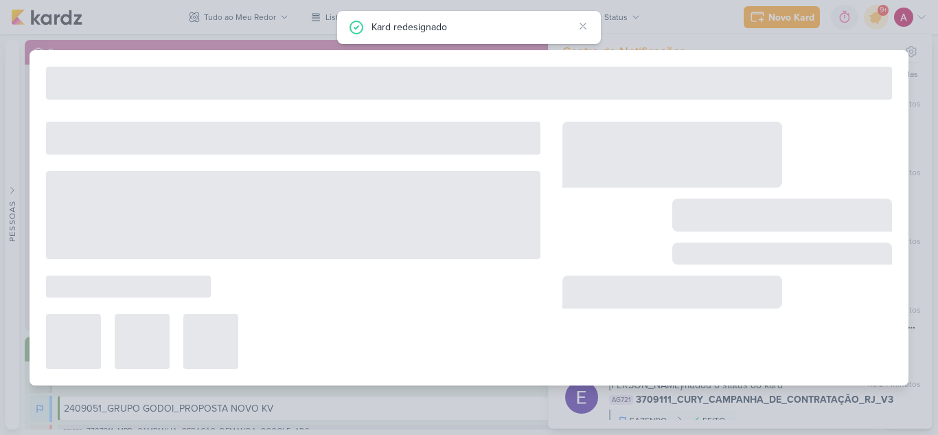
type input "Funil de Vendas_14709121_MAR INC_REPORT_SEMANAL_19.09"
type input "[DATE] 18:00"
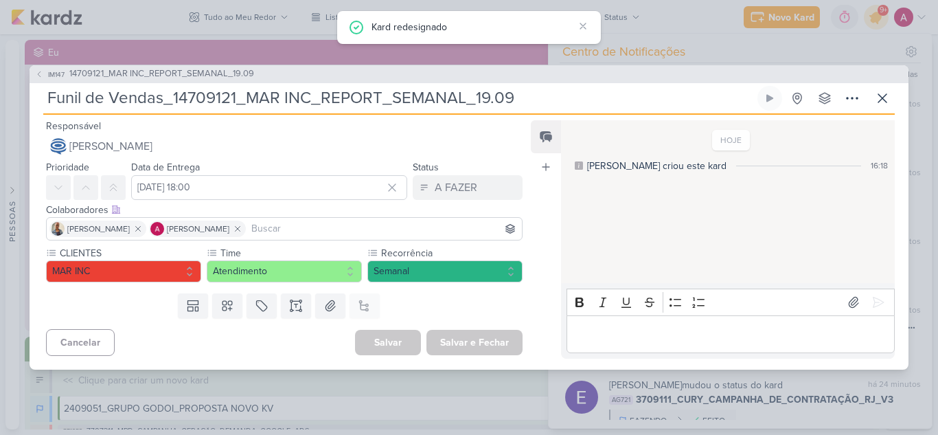
click at [279, 229] on input at bounding box center [383, 228] width 270 height 16
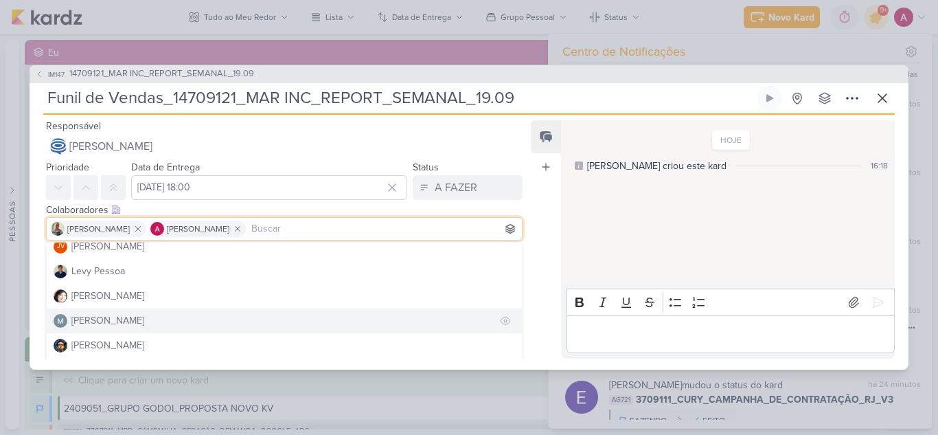
scroll to position [259, 0]
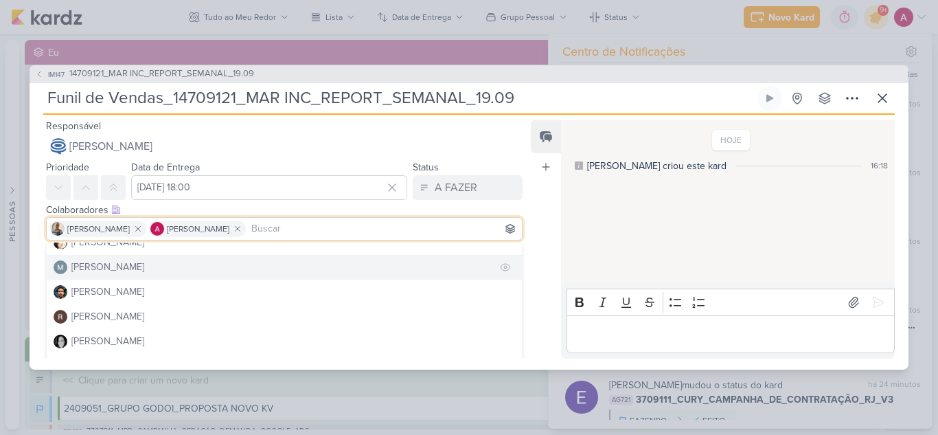
click at [95, 318] on div "[PERSON_NAME]" at bounding box center [107, 316] width 73 height 14
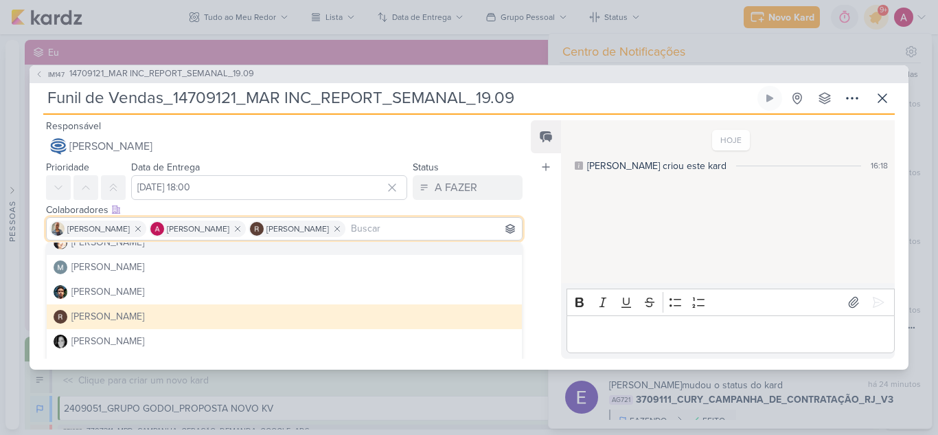
click at [544, 221] on div "Feed Atrelar email Solte o email para atrelar ao kard" at bounding box center [546, 239] width 30 height 238
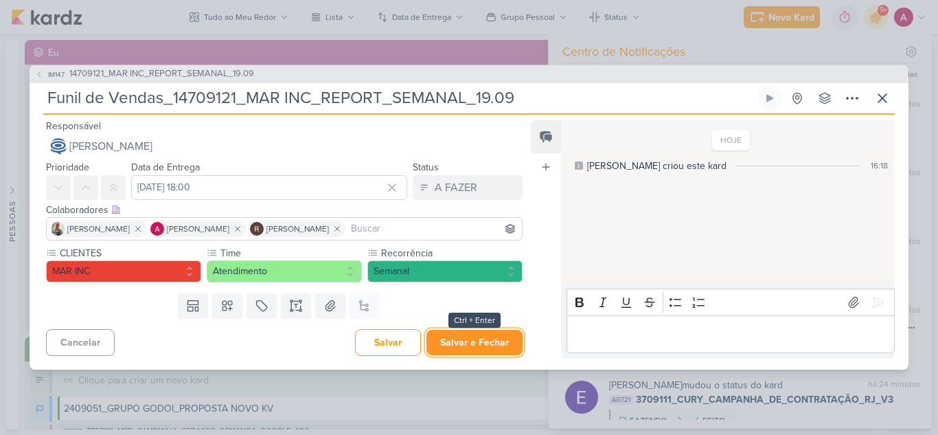
click at [467, 332] on button "Salvar e Fechar" at bounding box center [474, 341] width 96 height 25
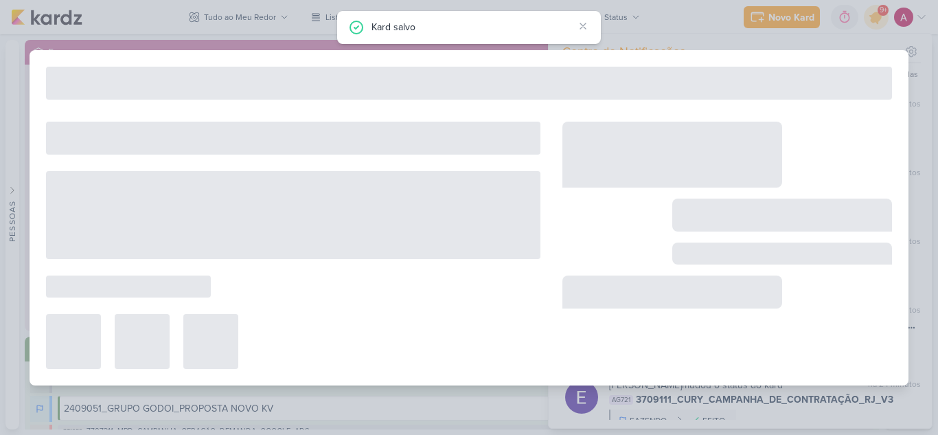
type input "14709121_MAR INC_REPORT_SEMANAL_19.09"
type input "[DATE] 14:00"
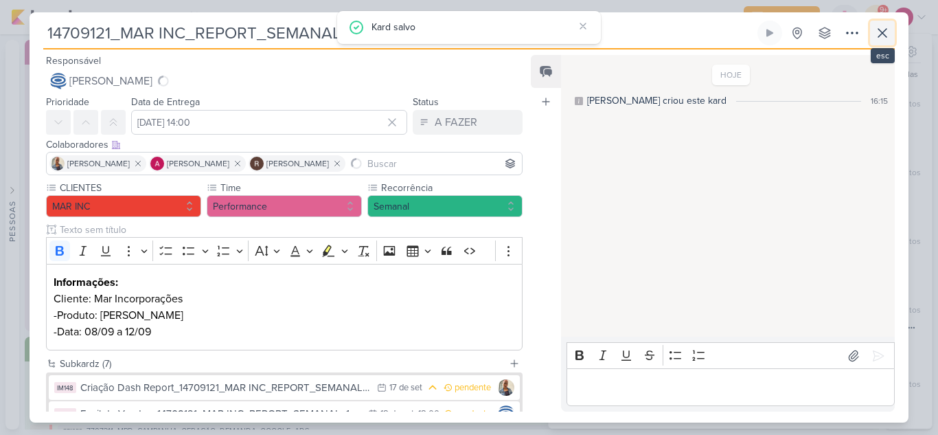
click at [877, 38] on icon at bounding box center [882, 33] width 16 height 16
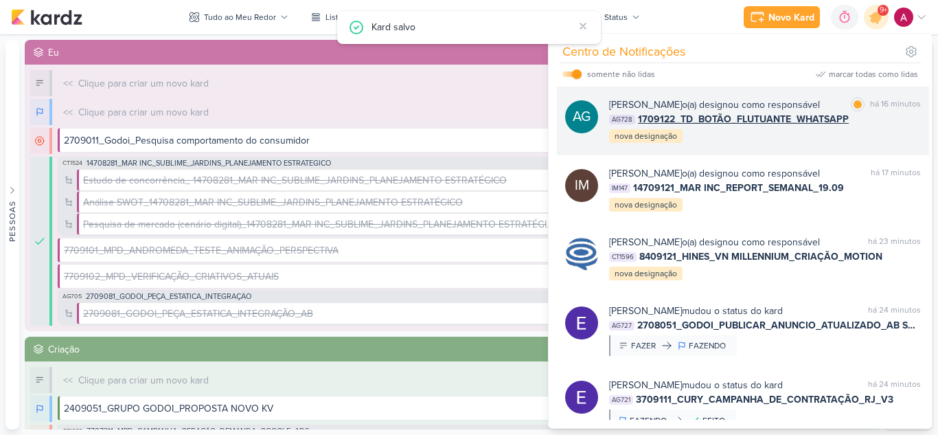
click at [868, 144] on div "[PERSON_NAME] o(a) designou como responsável marcar como lida há 16 minutos AG7…" at bounding box center [765, 120] width 312 height 47
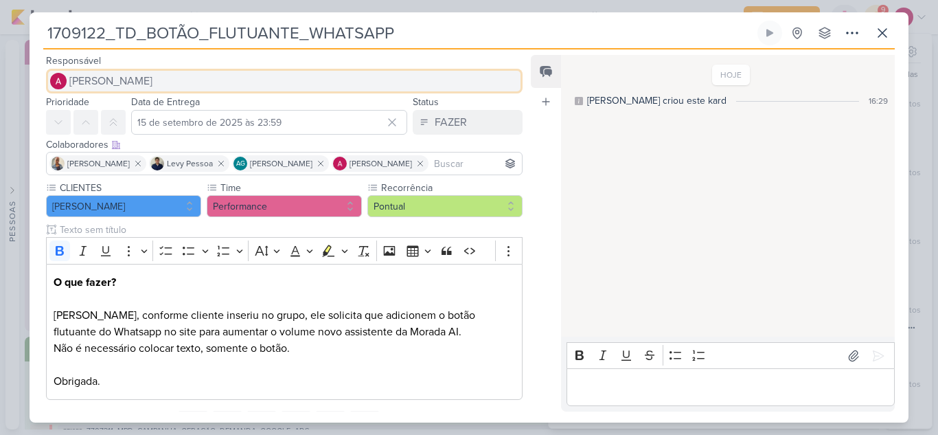
click at [166, 82] on button "[PERSON_NAME]" at bounding box center [284, 81] width 476 height 25
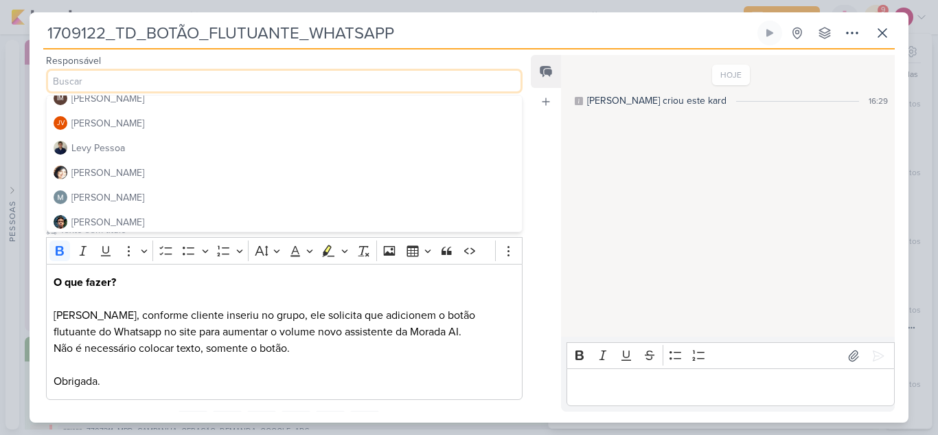
scroll to position [206, 0]
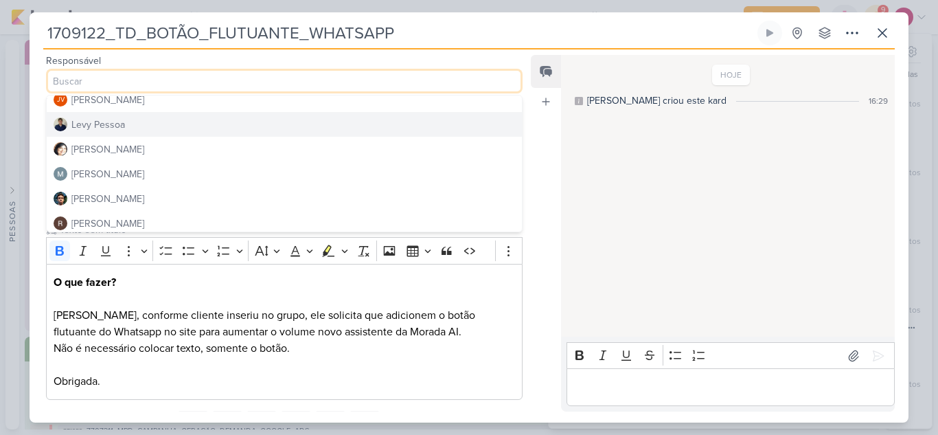
click at [124, 130] on button "Levy Pessoa" at bounding box center [284, 124] width 475 height 25
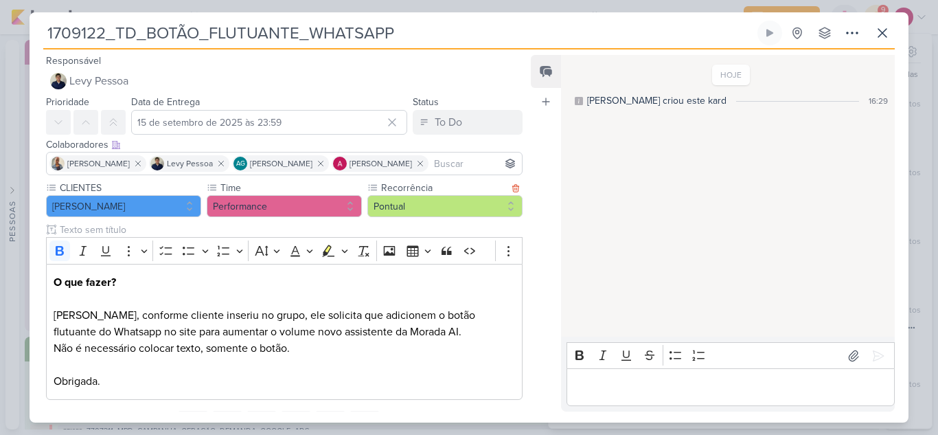
scroll to position [65, 0]
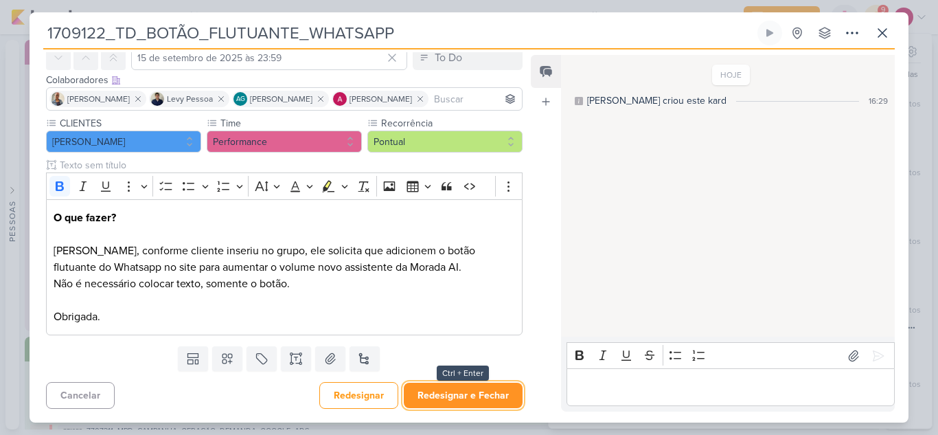
click at [478, 390] on button "Redesignar e Fechar" at bounding box center [463, 394] width 119 height 25
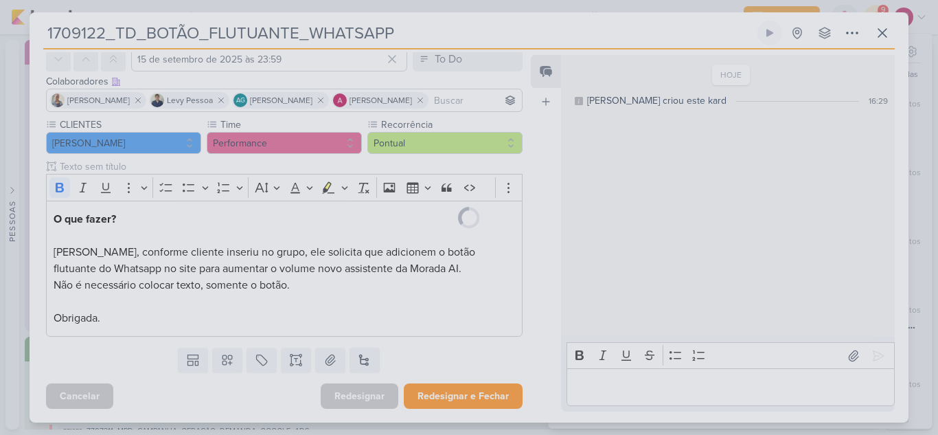
scroll to position [63, 0]
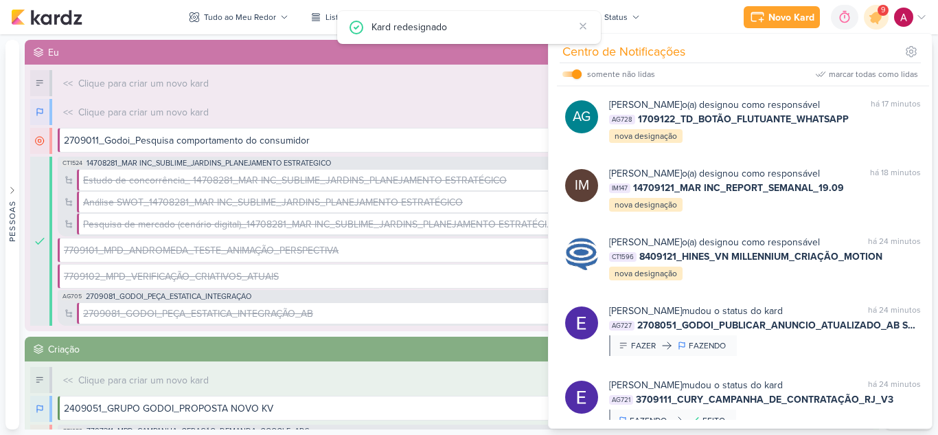
click at [755, 43] on div "[PERSON_NAME] o(a) designou como responsável" at bounding box center [714, 36] width 211 height 14
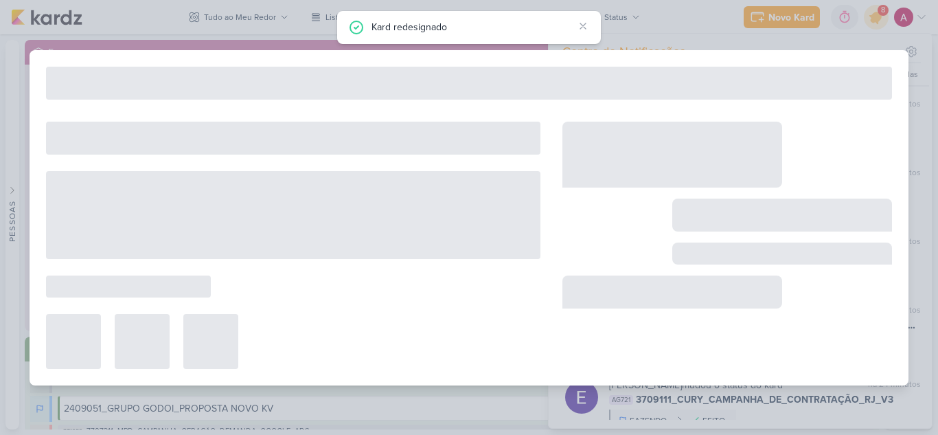
type input "Criação Dash Report_14709121_MAR INC_REPORT_SEMANAL_19.09"
type input "[DATE] 23:59"
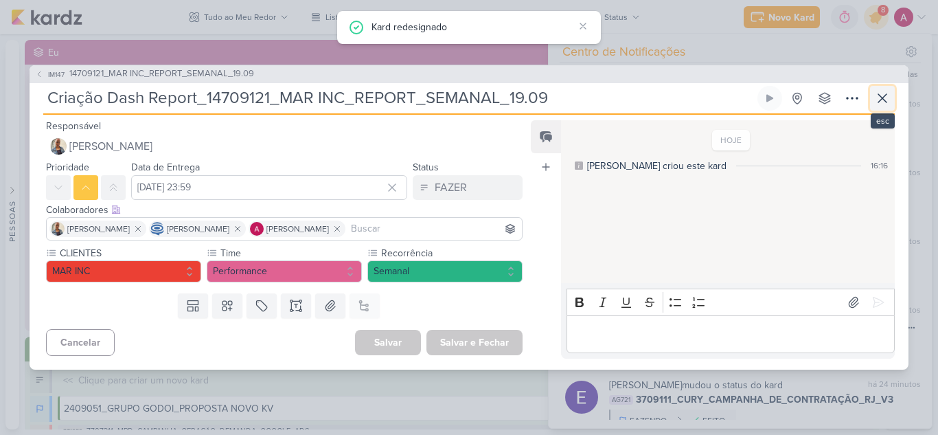
click at [881, 97] on icon at bounding box center [882, 98] width 8 height 8
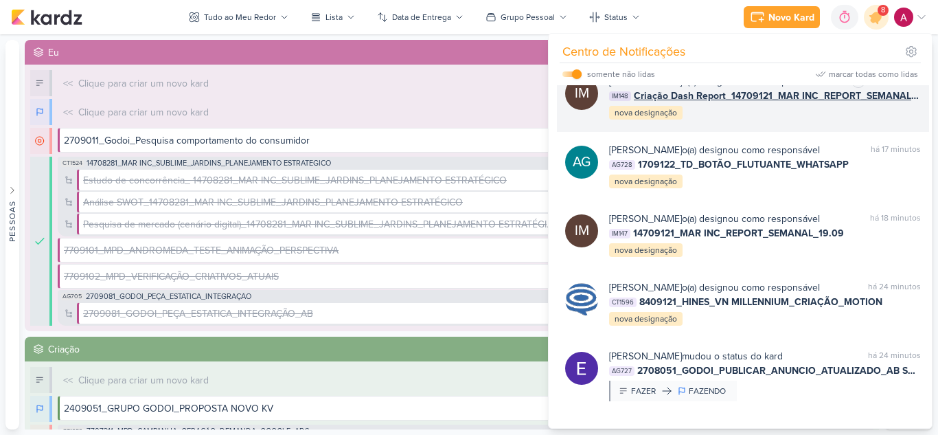
scroll to position [566, 0]
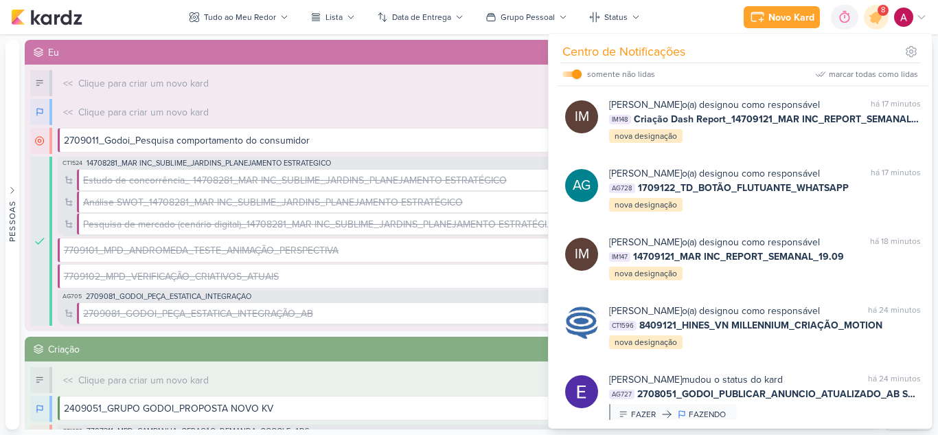
click at [854, 40] on div at bounding box center [857, 36] width 8 height 8
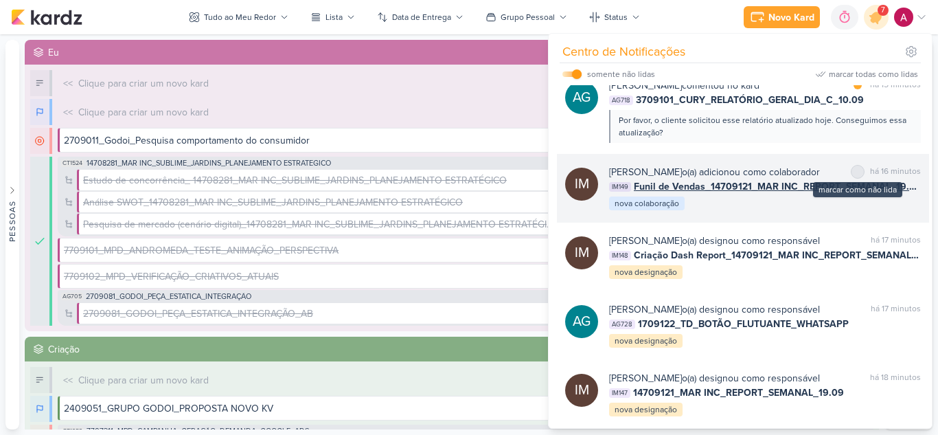
scroll to position [428, 0]
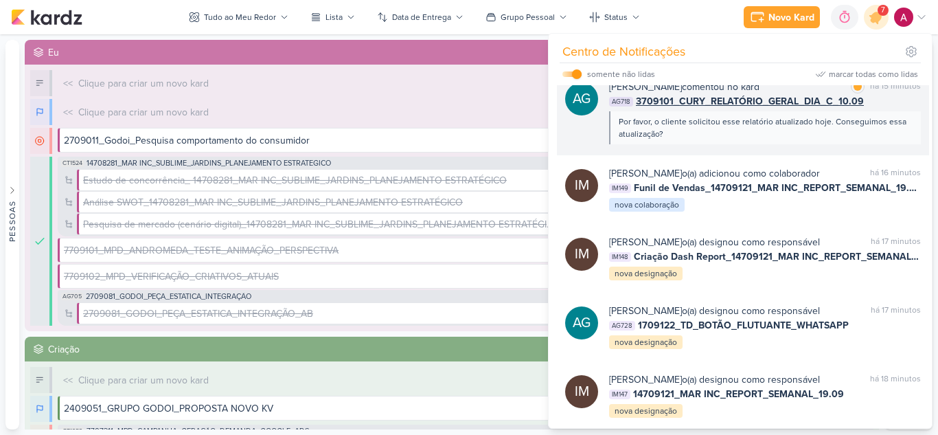
click at [808, 94] on div "[PERSON_NAME] comentou no kard marcar como lida há 15 minutos" at bounding box center [765, 87] width 312 height 14
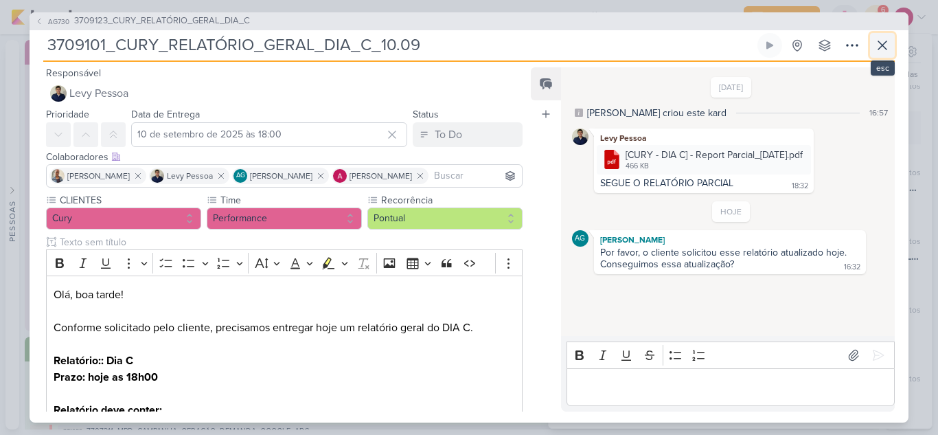
click at [883, 49] on icon at bounding box center [882, 45] width 16 height 16
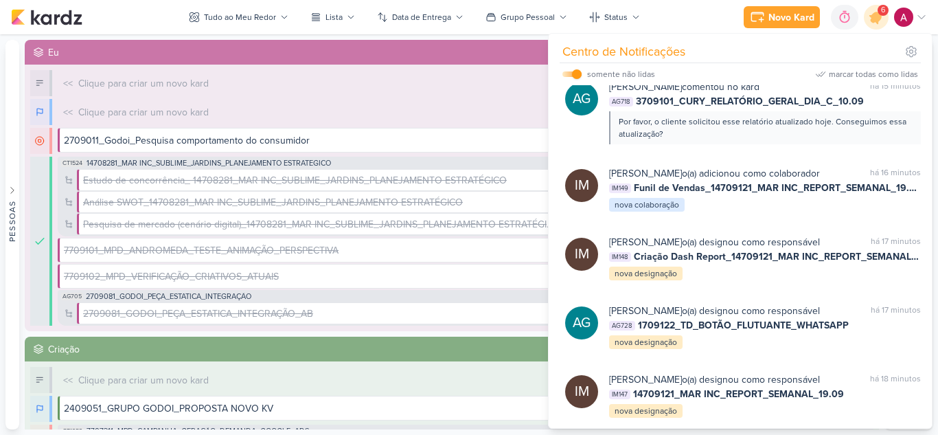
click at [853, 22] on div at bounding box center [857, 18] width 8 height 8
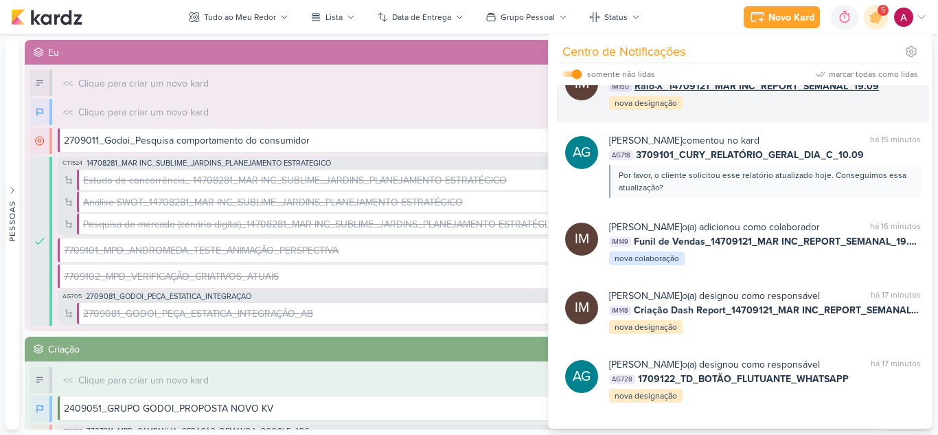
scroll to position [291, 0]
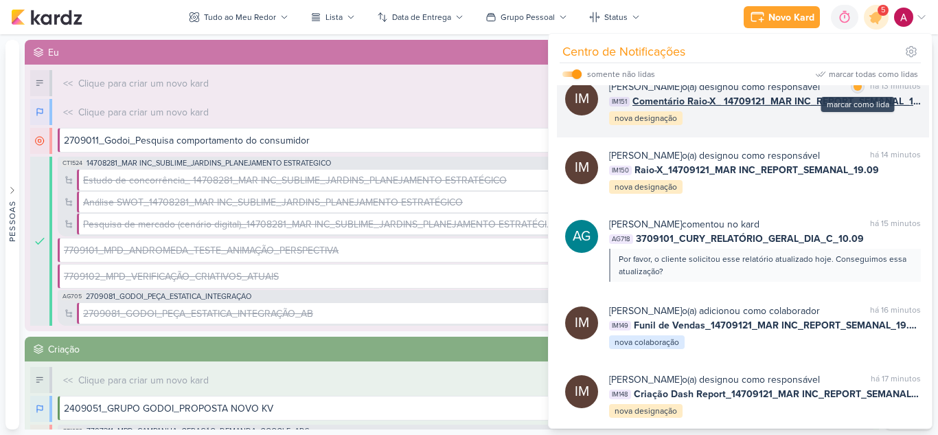
click at [853, 91] on div at bounding box center [857, 86] width 8 height 8
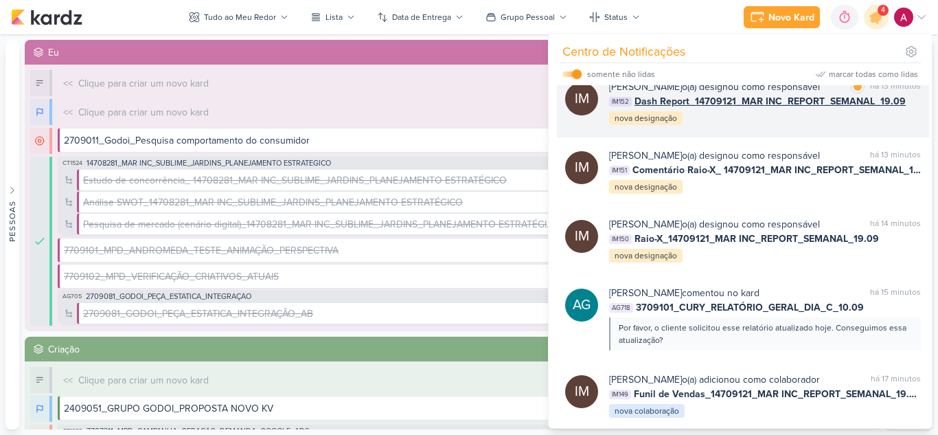
click at [855, 94] on div "marcar como lida há 13 minutos" at bounding box center [885, 87] width 70 height 14
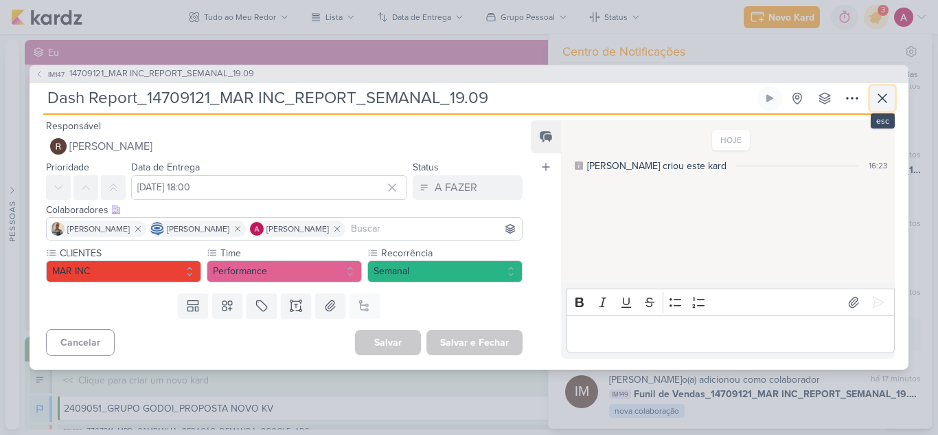
click at [883, 104] on icon at bounding box center [882, 98] width 16 height 16
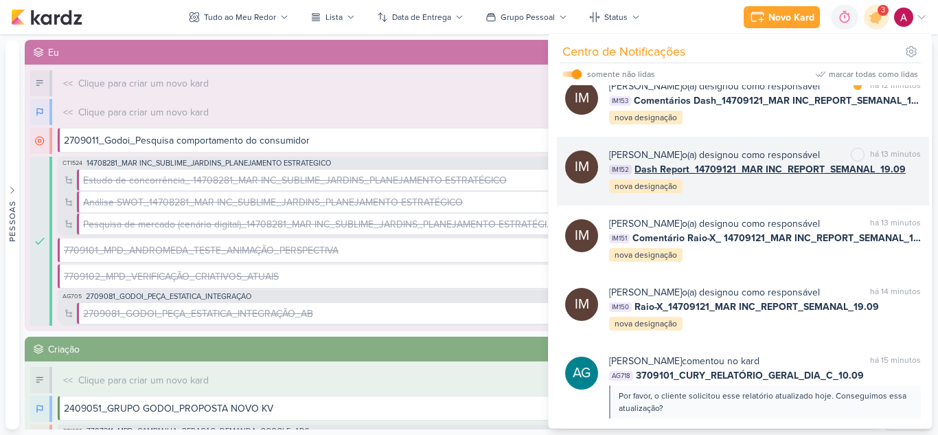
scroll to position [85, 0]
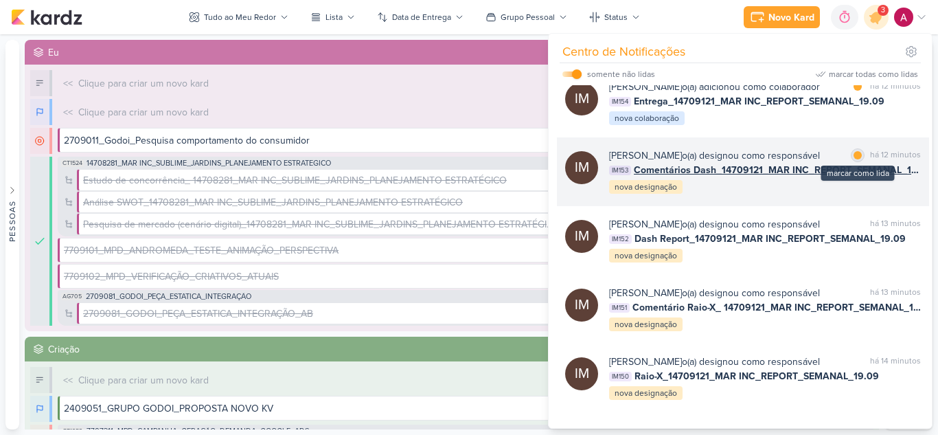
click at [855, 159] on div at bounding box center [857, 155] width 8 height 8
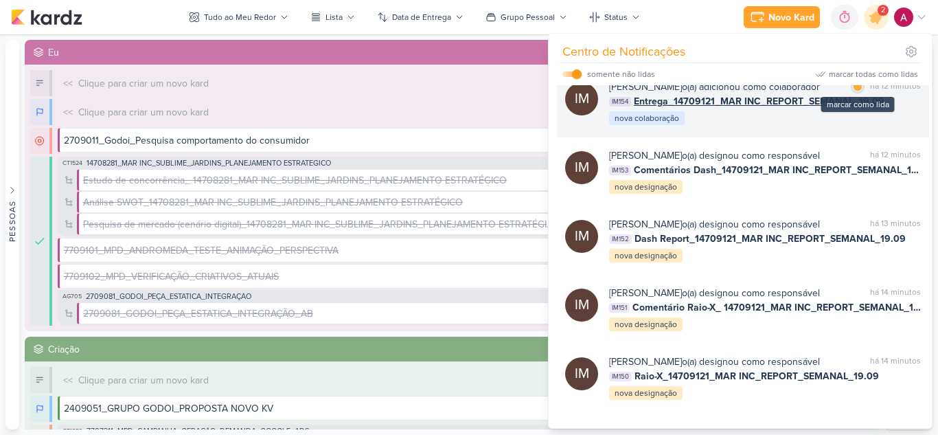
click at [855, 93] on div "marcar como lida" at bounding box center [857, 87] width 14 height 14
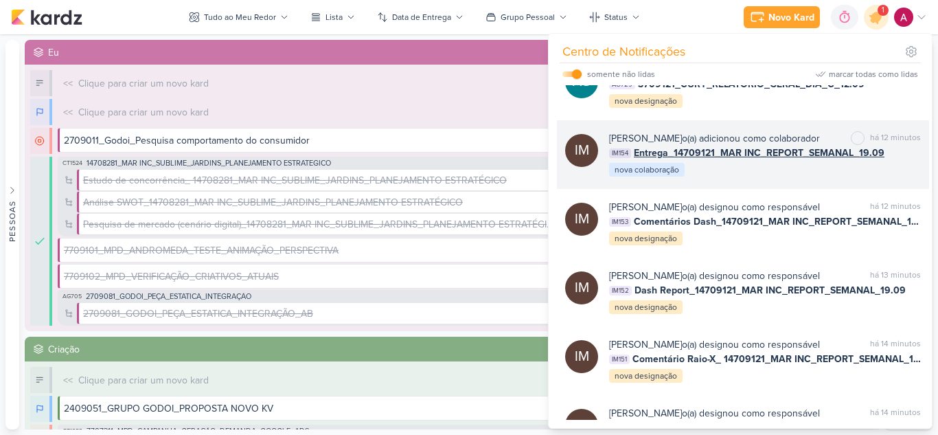
scroll to position [0, 0]
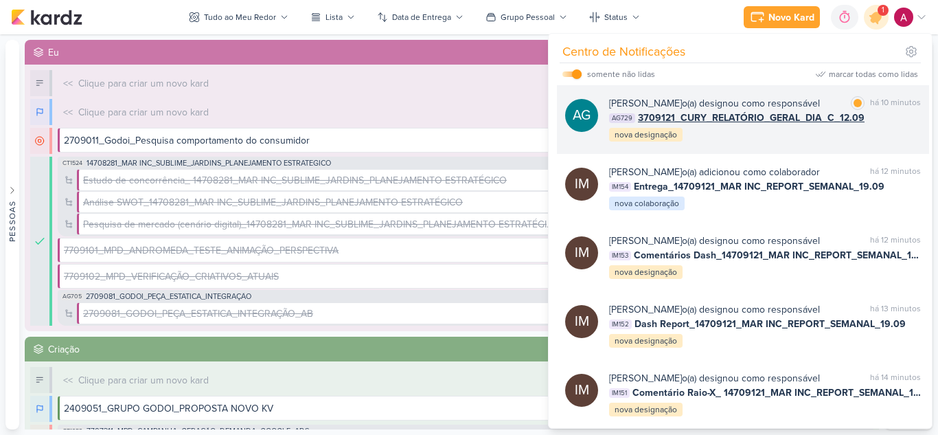
click at [833, 143] on div "[PERSON_NAME] o(a) designou como responsável marcar como lida há 10 minutos AG7…" at bounding box center [765, 119] width 312 height 47
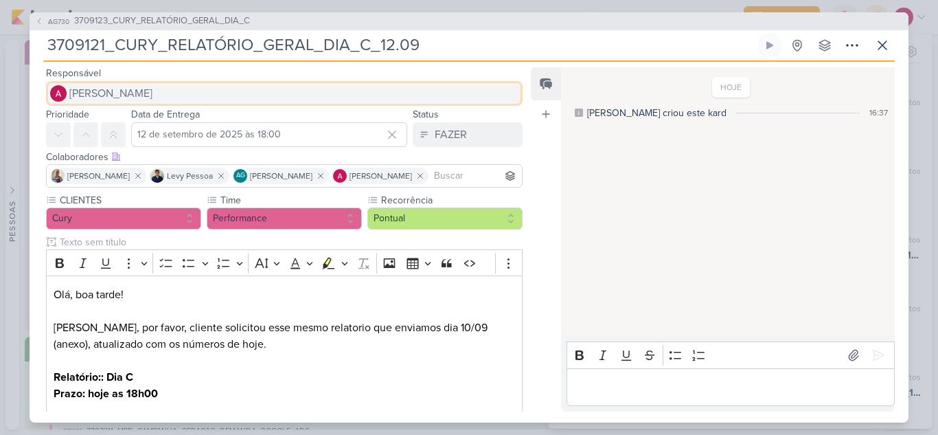
click at [128, 85] on span "[PERSON_NAME]" at bounding box center [110, 93] width 83 height 16
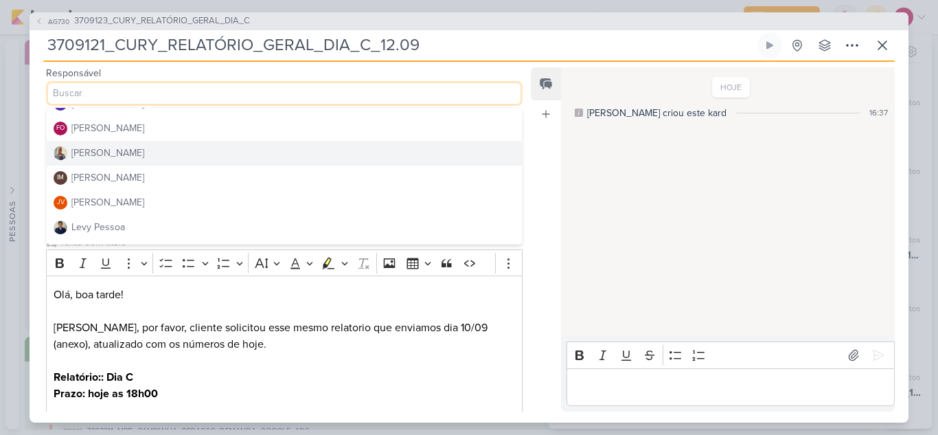
scroll to position [137, 0]
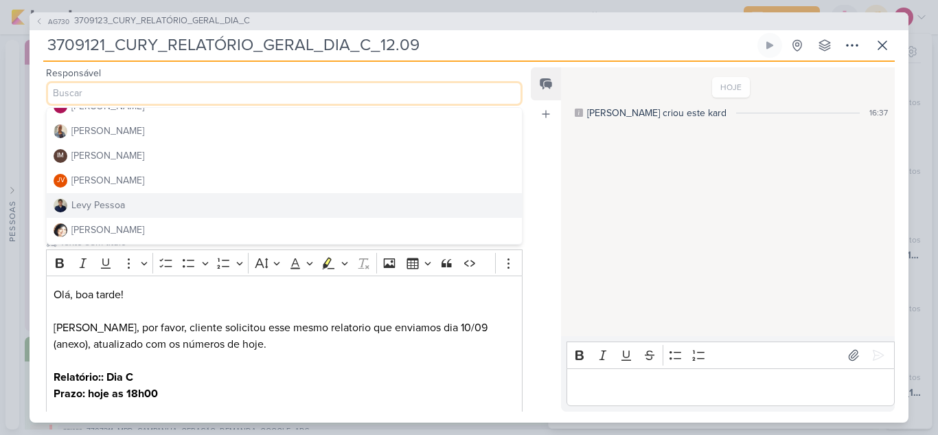
click at [117, 202] on div "Levy Pessoa" at bounding box center [98, 205] width 54 height 14
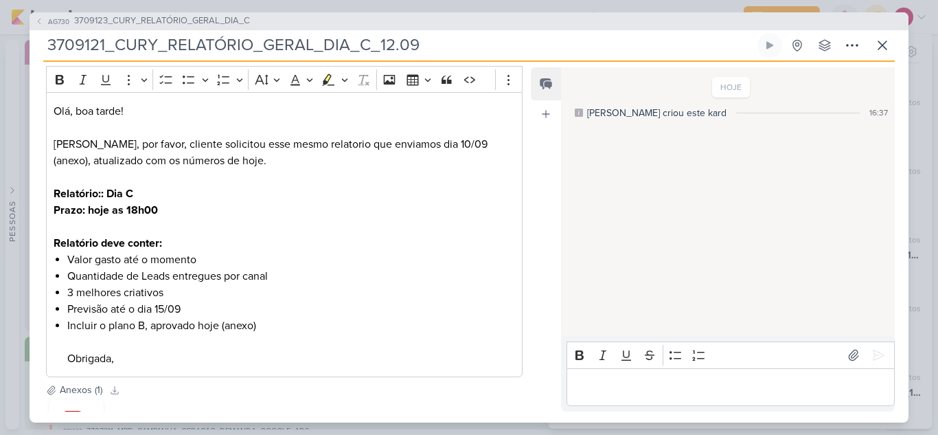
scroll to position [305, 0]
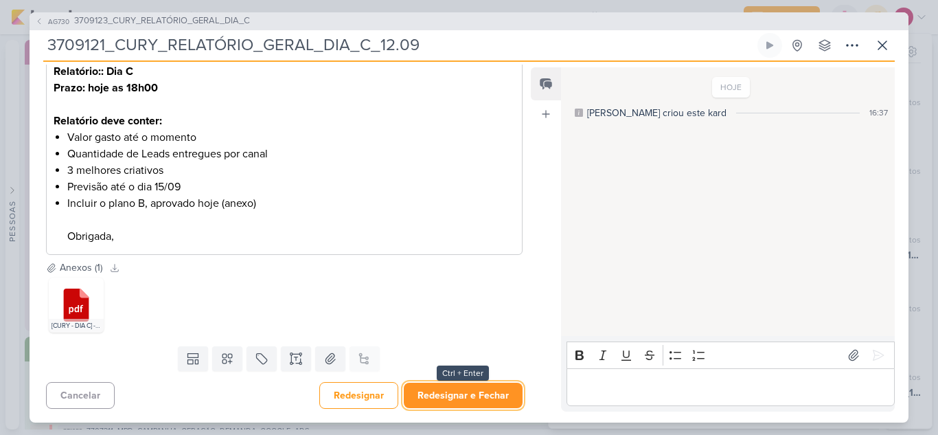
click at [452, 394] on button "Redesignar e Fechar" at bounding box center [463, 394] width 119 height 25
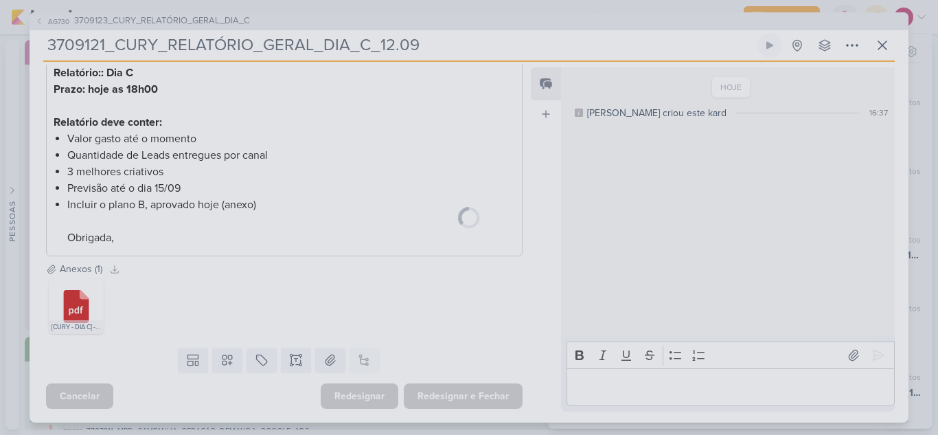
scroll to position [304, 0]
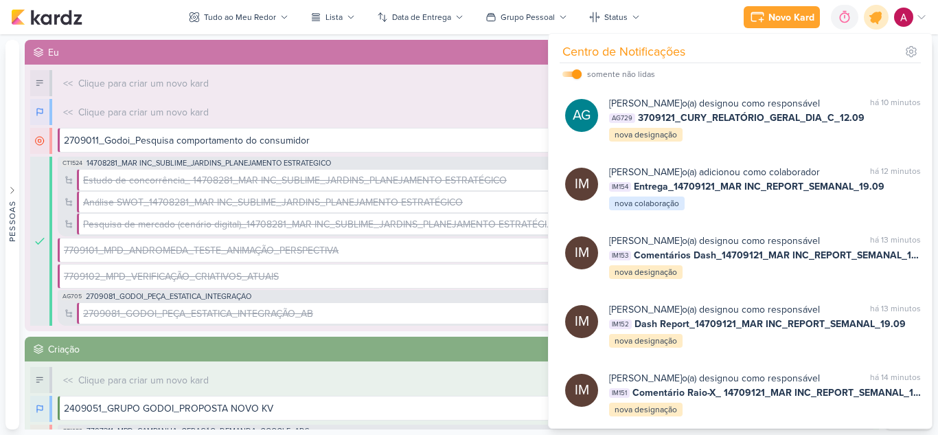
click at [868, 23] on div at bounding box center [876, 17] width 35 height 35
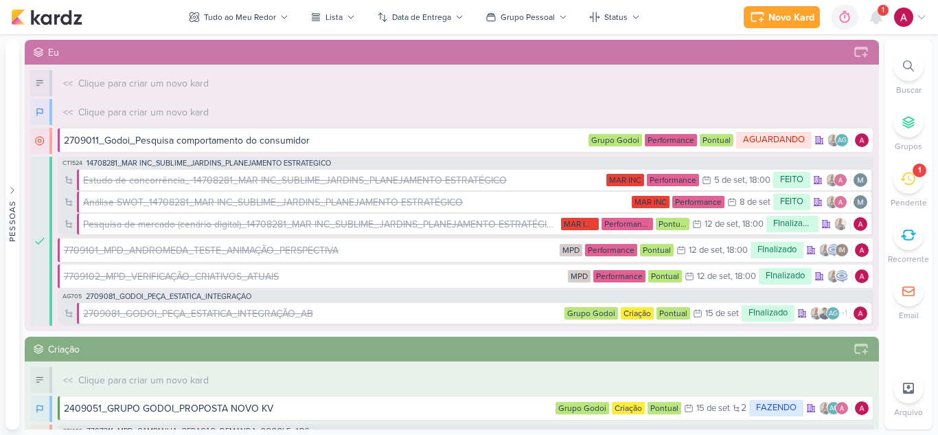
click at [913, 192] on div "1" at bounding box center [908, 178] width 30 height 30
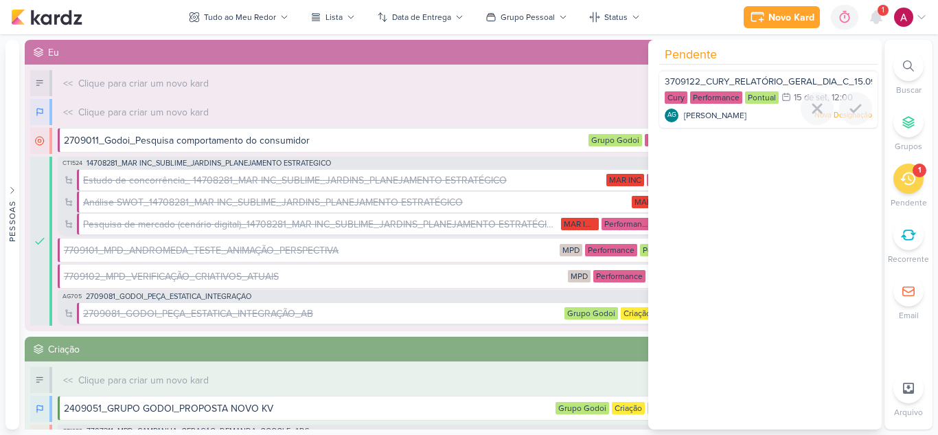
click at [772, 79] on span "3709122_CURY_RELATÓRIO_GERAL_DIA_C_15.09" at bounding box center [769, 81] width 211 height 11
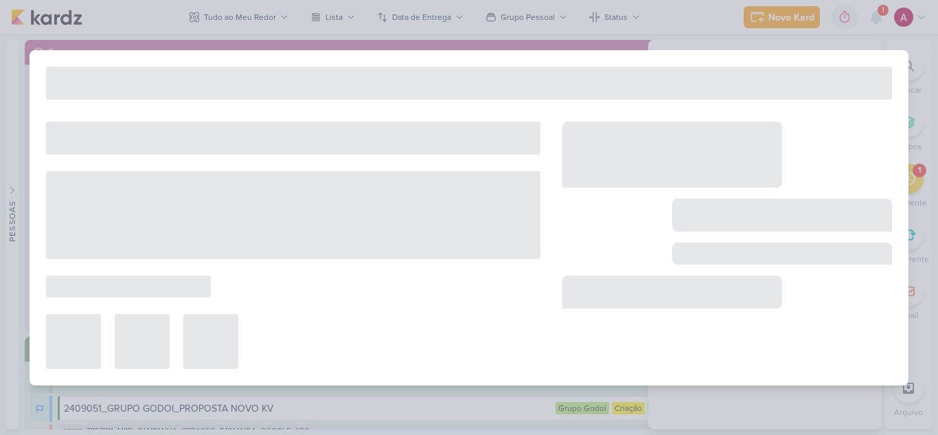
type input "3709122_CURY_RELATÓRIO_GERAL_DIA_C_15.09"
type input "[DATE] 12:00"
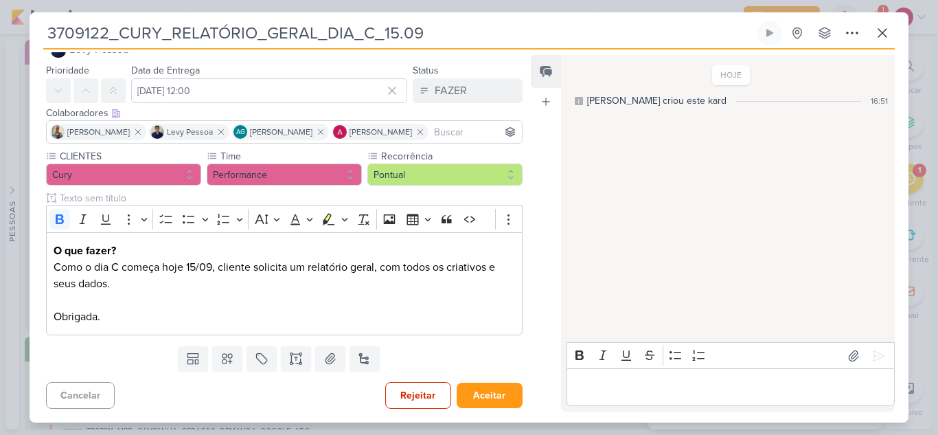
scroll to position [0, 0]
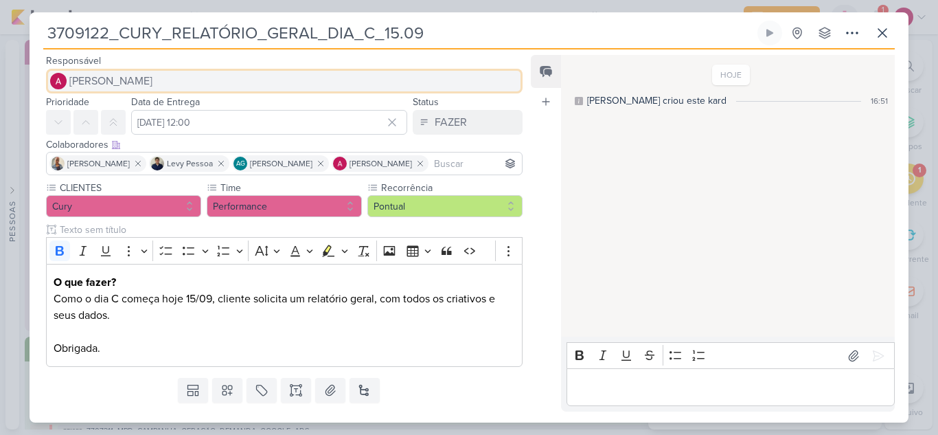
click at [172, 79] on button "[PERSON_NAME]" at bounding box center [284, 81] width 476 height 25
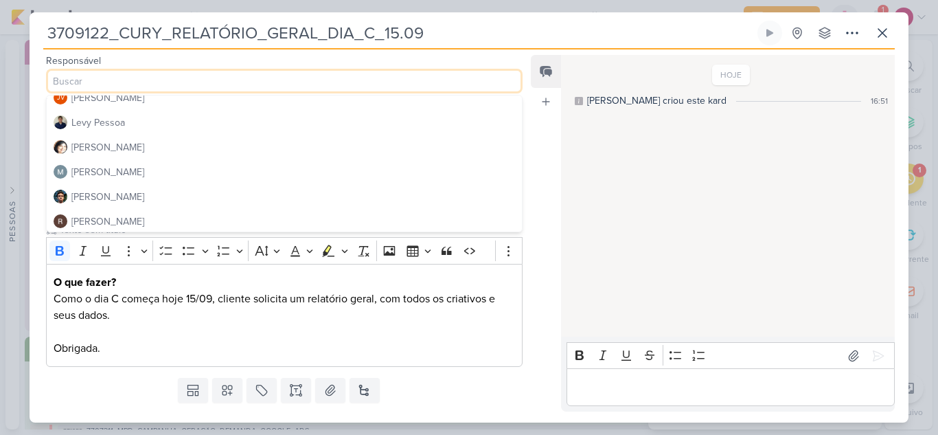
scroll to position [259, 0]
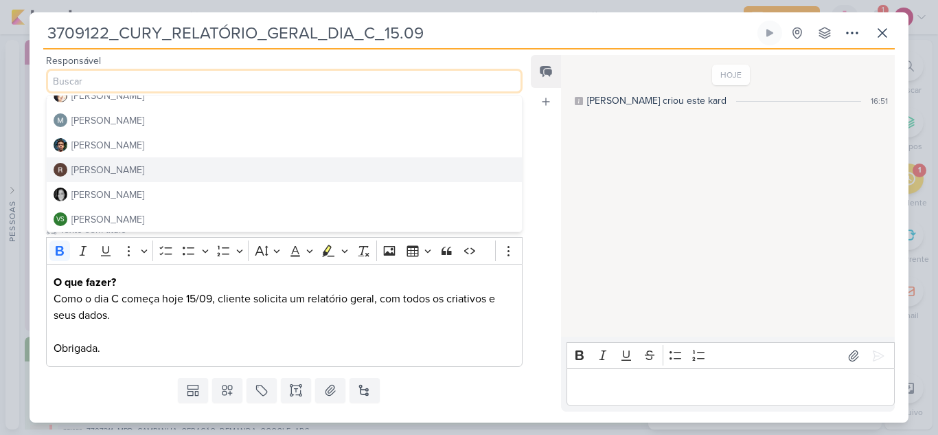
click at [124, 163] on div "[PERSON_NAME]" at bounding box center [107, 170] width 73 height 14
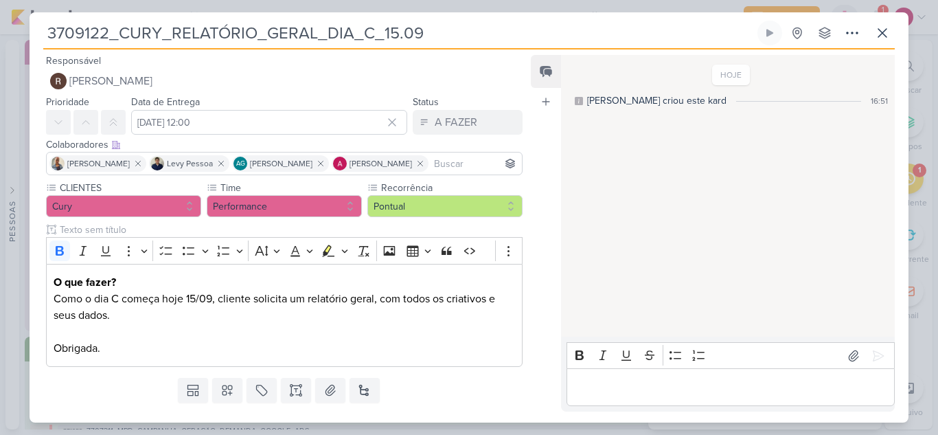
scroll to position [32, 0]
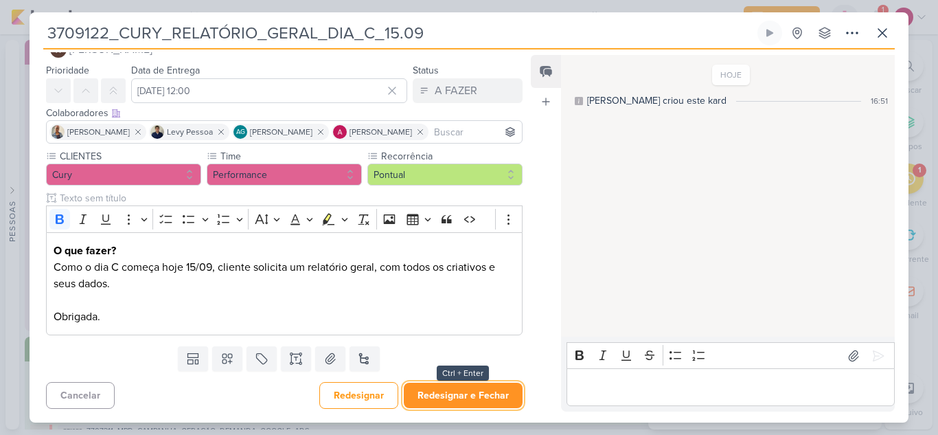
click at [437, 389] on button "Redesignar e Fechar" at bounding box center [463, 394] width 119 height 25
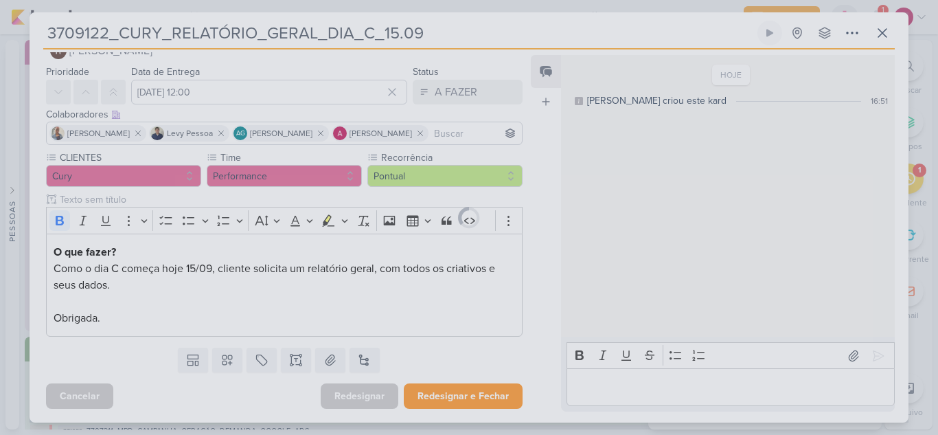
scroll to position [30, 0]
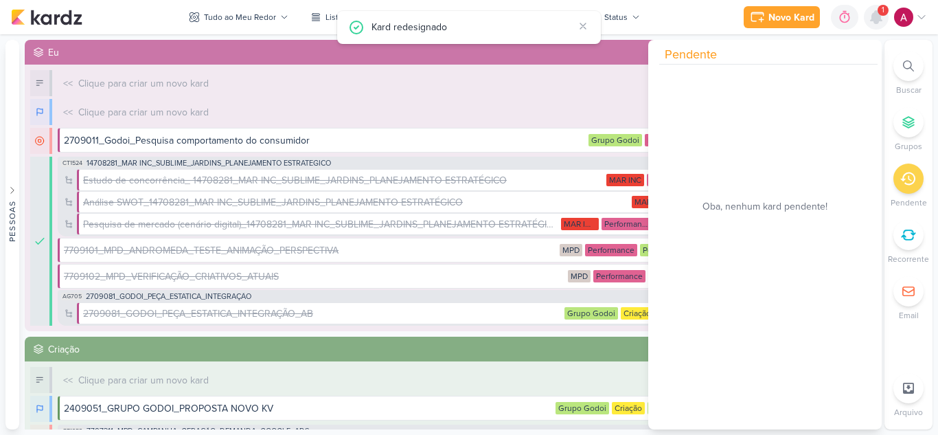
click at [878, 23] on icon at bounding box center [875, 17] width 11 height 12
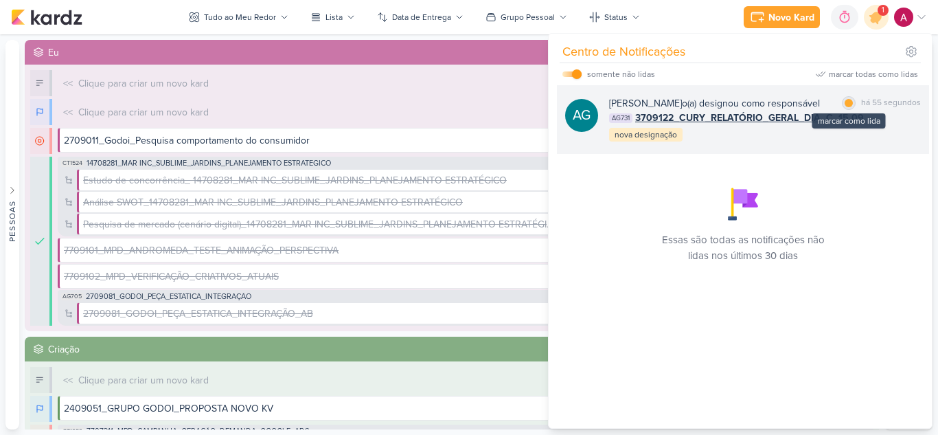
click at [843, 109] on div "marcar como lida" at bounding box center [849, 103] width 14 height 14
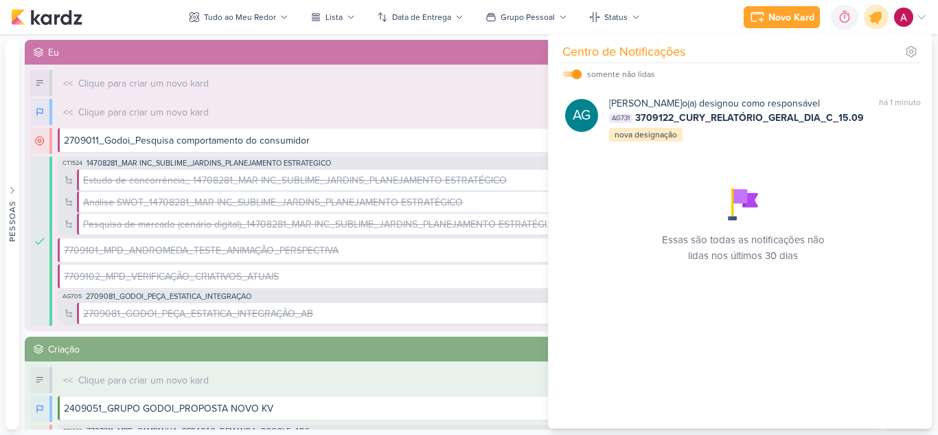
click at [875, 21] on icon at bounding box center [876, 17] width 16 height 16
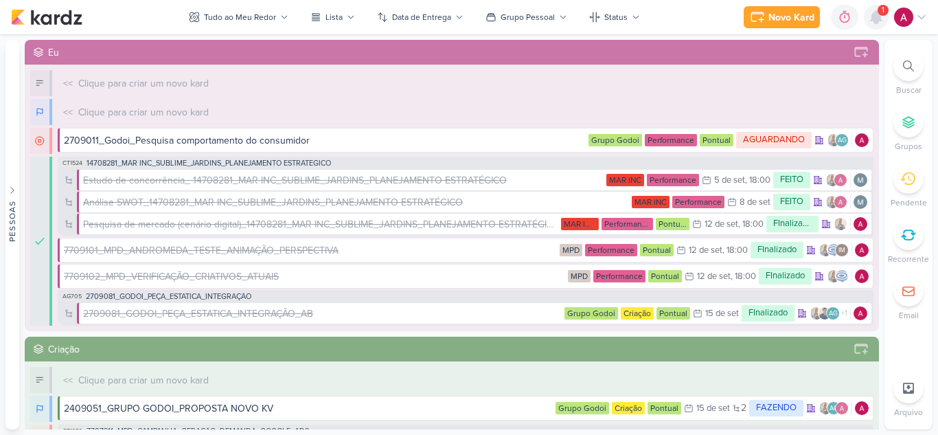
click at [875, 23] on icon at bounding box center [875, 17] width 11 height 12
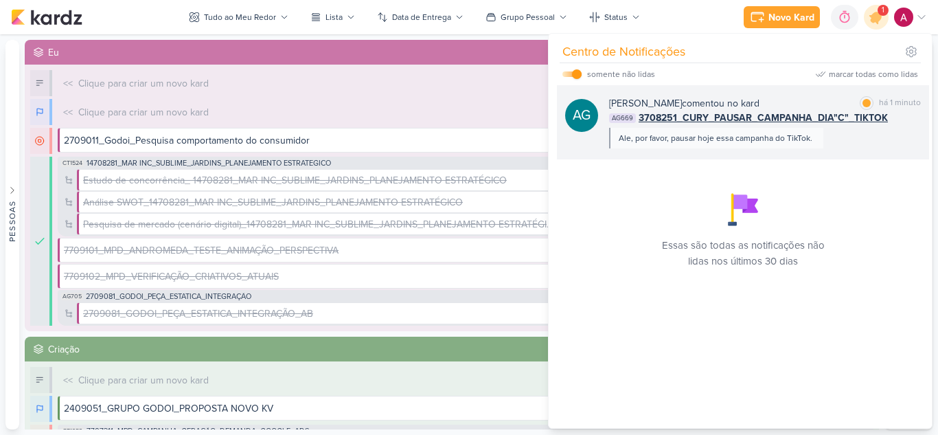
click at [852, 151] on div "AG [PERSON_NAME] comentou no kard marcar como lida há 1 minuto AG669 3708251_CU…" at bounding box center [743, 122] width 372 height 74
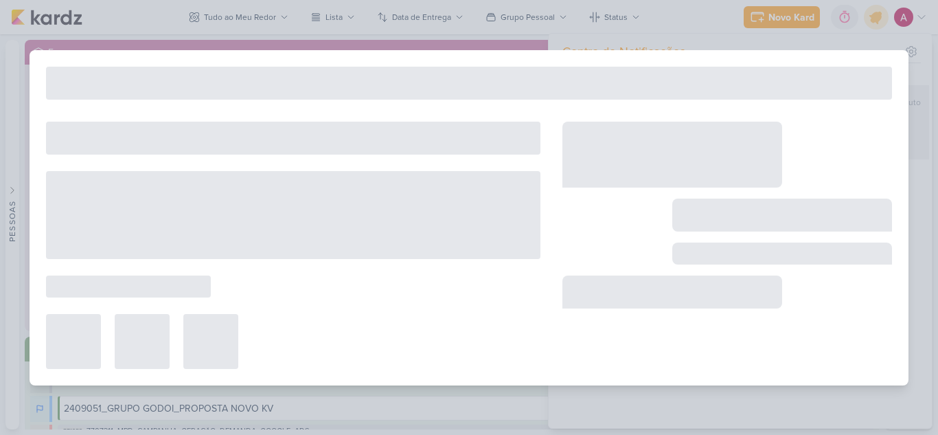
type input "3708251_CURY_PAUSAR_CAMPANHA_DIA"C"_TIKTOK"
type input "12 de setembro de 2025 às 18:00"
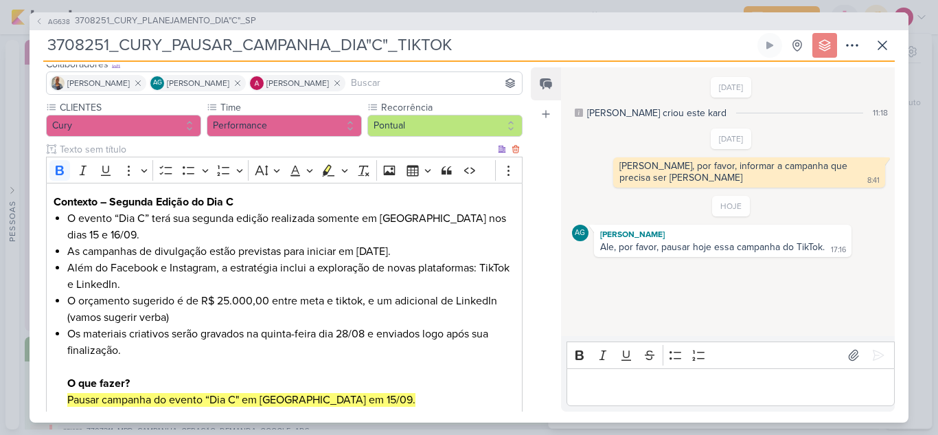
scroll to position [176, 0]
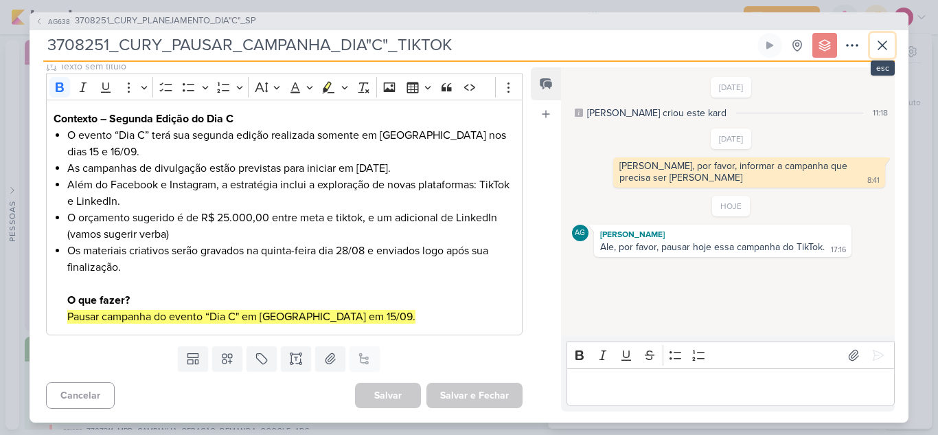
click at [883, 53] on button at bounding box center [882, 45] width 25 height 25
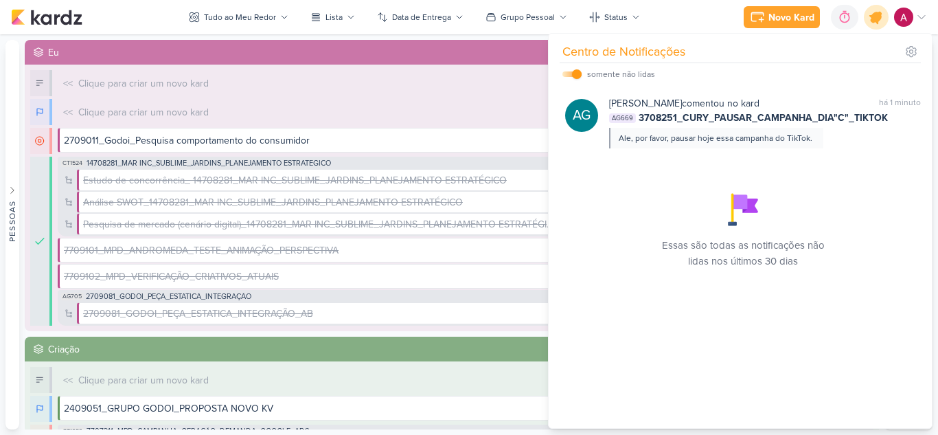
click at [876, 23] on icon at bounding box center [876, 17] width 16 height 16
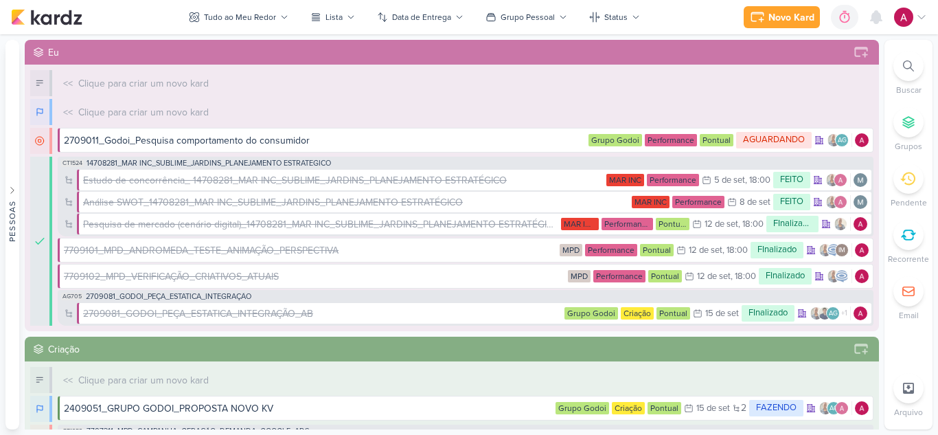
click at [908, 20] on img at bounding box center [903, 17] width 19 height 19
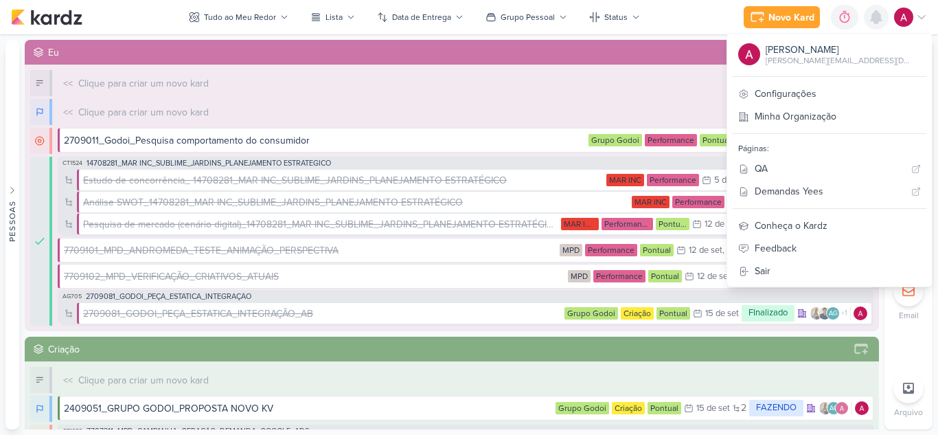
click at [879, 12] on icon at bounding box center [876, 17] width 16 height 16
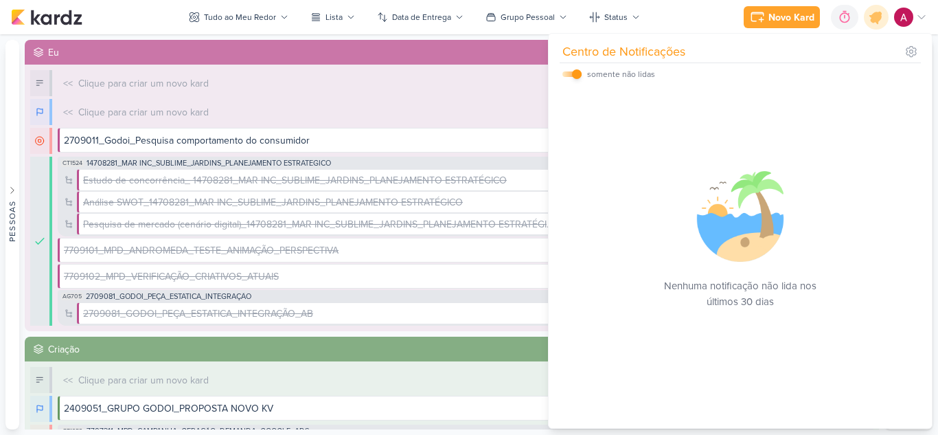
click at [577, 69] on input "checkbox" at bounding box center [577, 74] width 10 height 10
checkbox input "false"
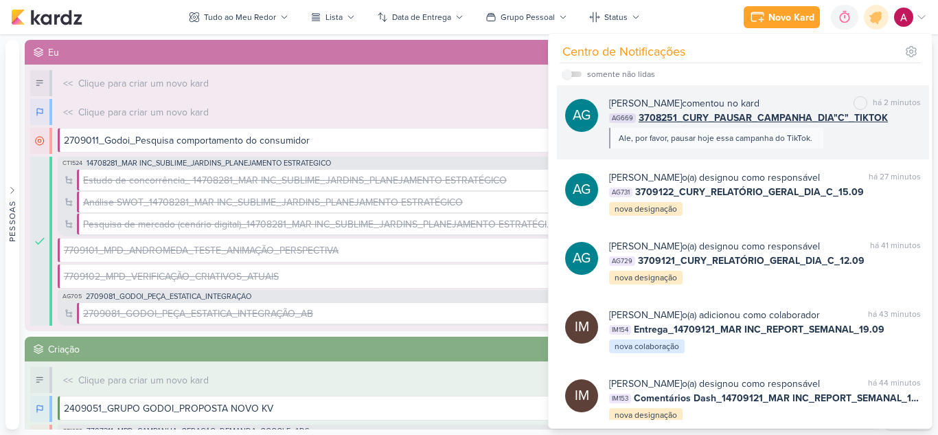
click at [740, 150] on div "AG [PERSON_NAME] comentou no kard marcar como não lida há 2 minutos AG669 37082…" at bounding box center [743, 122] width 372 height 74
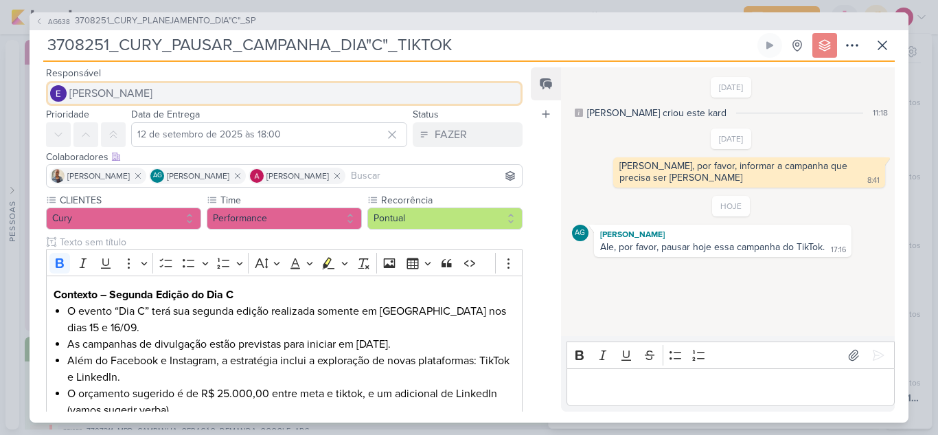
click at [138, 95] on span "[PERSON_NAME]" at bounding box center [110, 93] width 83 height 16
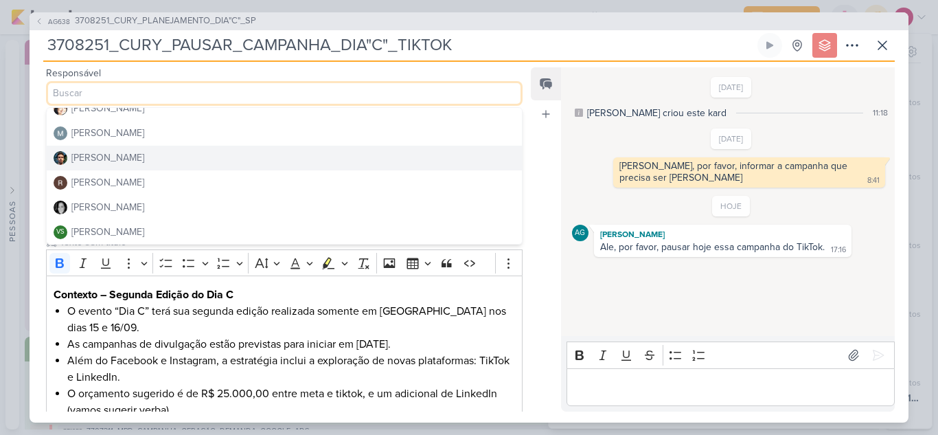
scroll to position [259, 0]
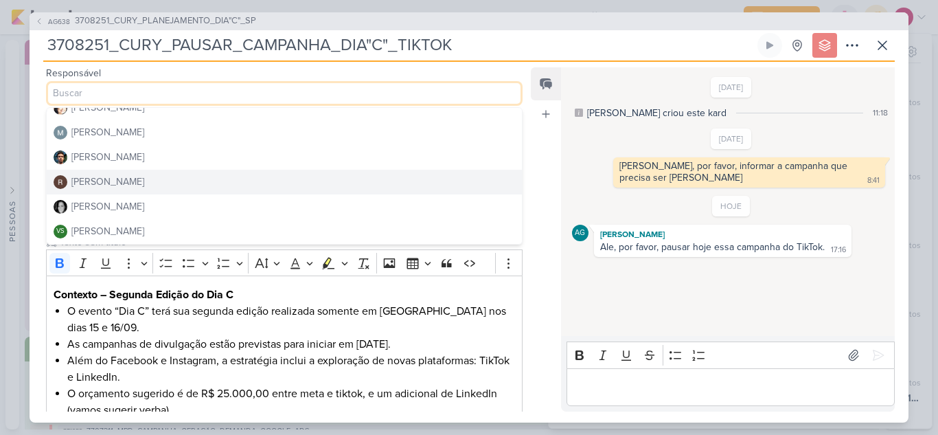
click at [103, 182] on div "[PERSON_NAME]" at bounding box center [107, 181] width 73 height 14
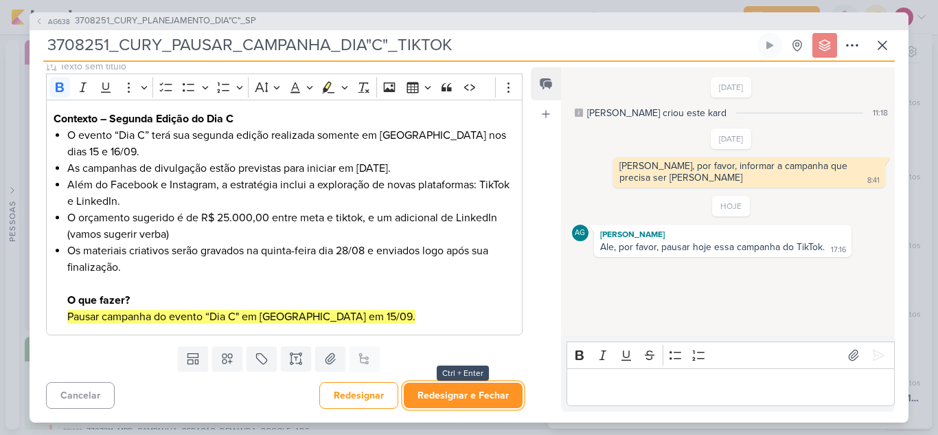
click at [453, 389] on button "Redesignar e Fechar" at bounding box center [463, 394] width 119 height 25
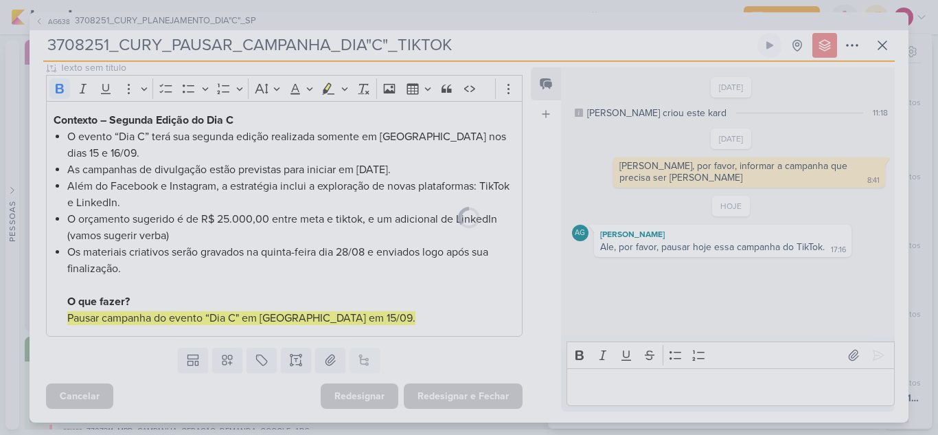
scroll to position [174, 0]
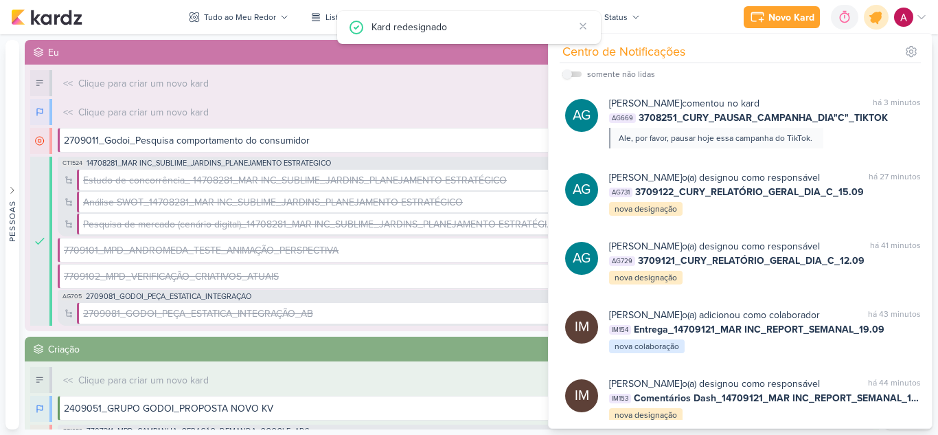
click at [869, 18] on icon at bounding box center [875, 16] width 23 height 23
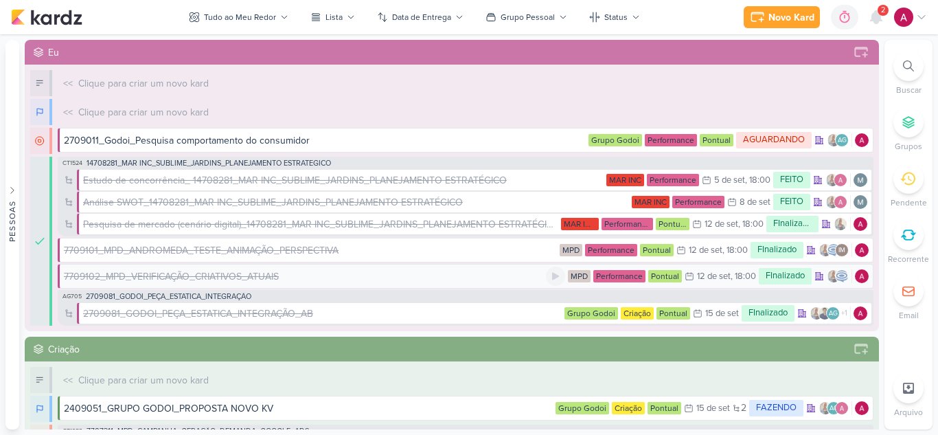
click at [237, 275] on div "7709102_MPD_VERIFICAÇÃO_CRIATIVOS_ATUAIS" at bounding box center [171, 276] width 215 height 14
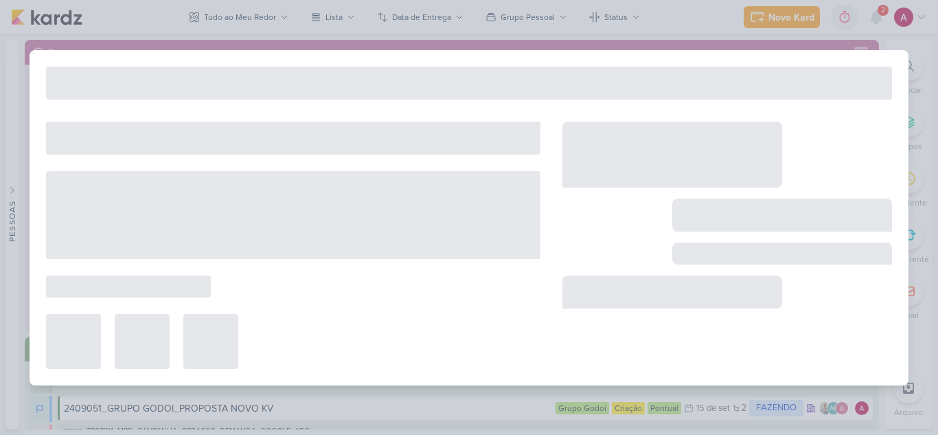
type input "7709102_MPD_VERIFICAÇÃO_CRIATIVOS_ATUAIS"
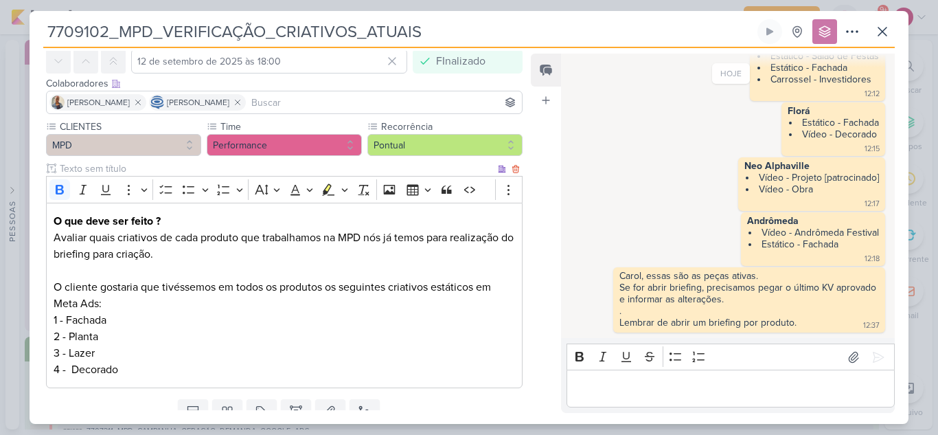
scroll to position [0, 0]
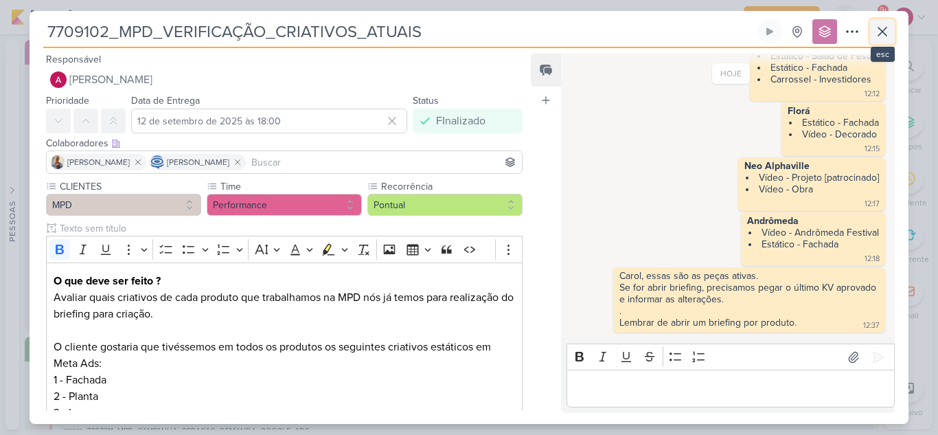
click at [881, 36] on icon at bounding box center [882, 31] width 16 height 16
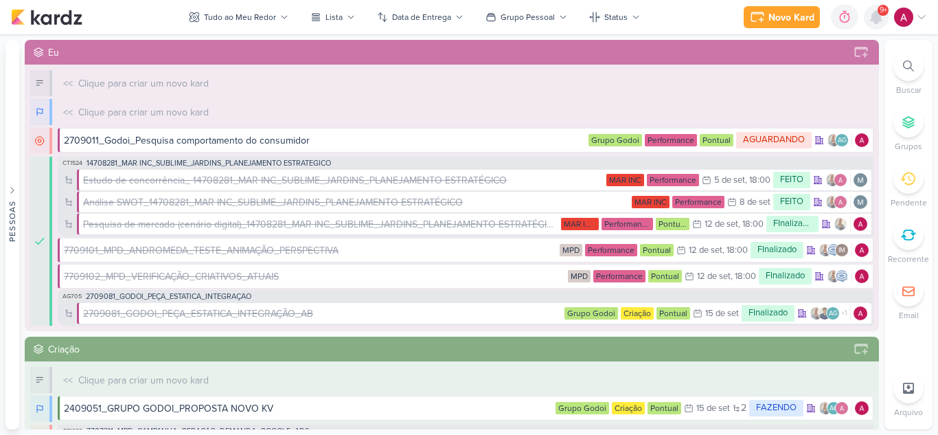
click at [877, 24] on icon at bounding box center [876, 17] width 16 height 16
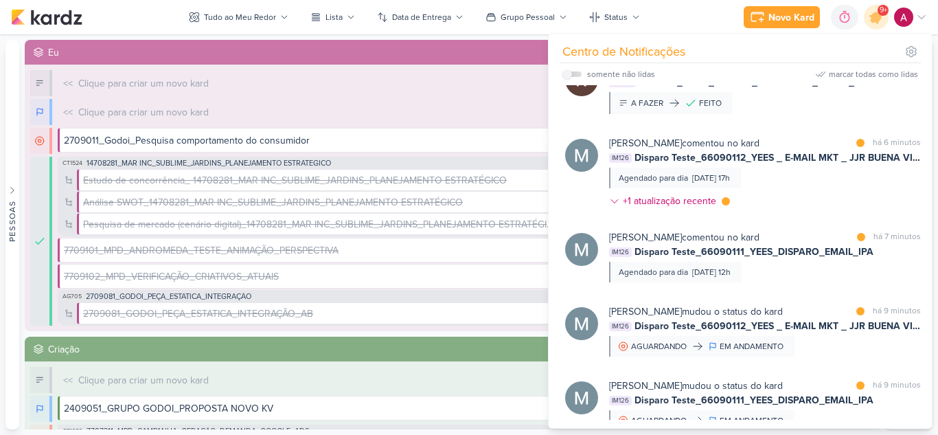
scroll to position [412, 0]
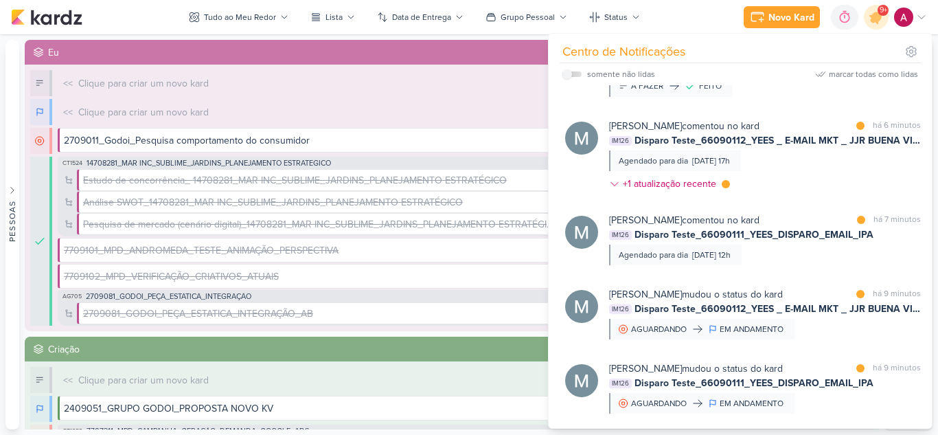
click at [572, 65] on div "somente não lidas marcar todas como lidas" at bounding box center [740, 74] width 356 height 22
click at [575, 73] on label at bounding box center [571, 73] width 19 height 5
click at [572, 73] on input "checkbox" at bounding box center [567, 74] width 10 height 10
checkbox input "true"
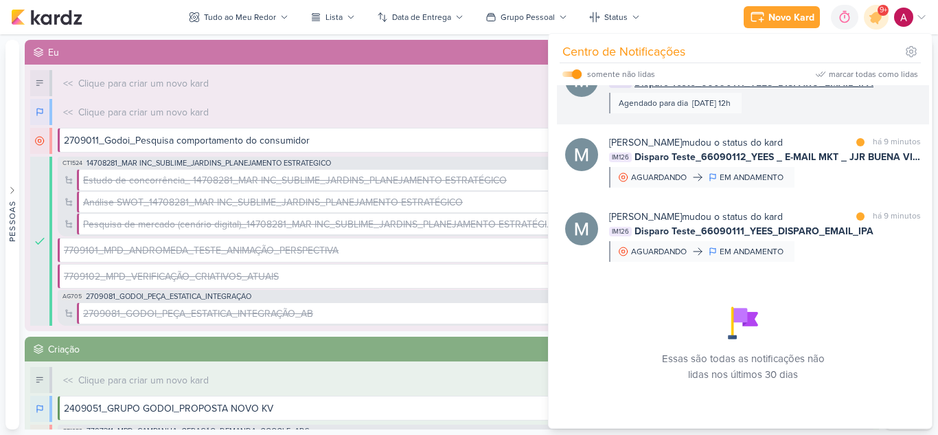
scroll to position [564, 0]
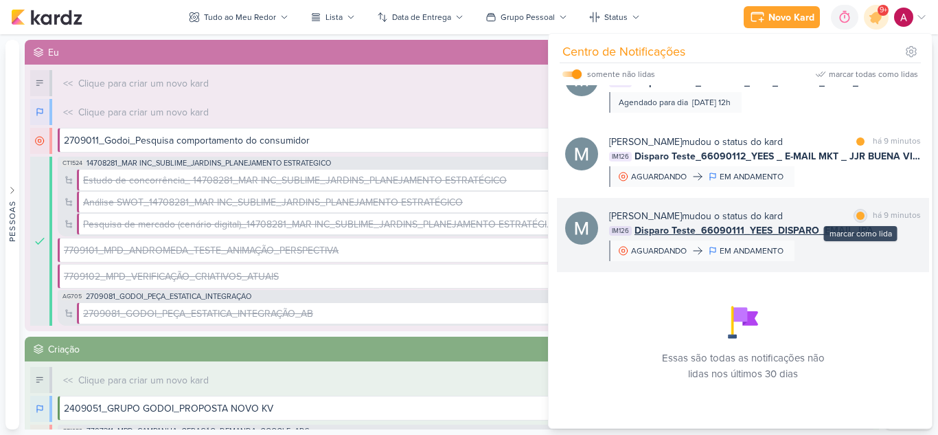
click at [856, 216] on div at bounding box center [860, 215] width 8 height 8
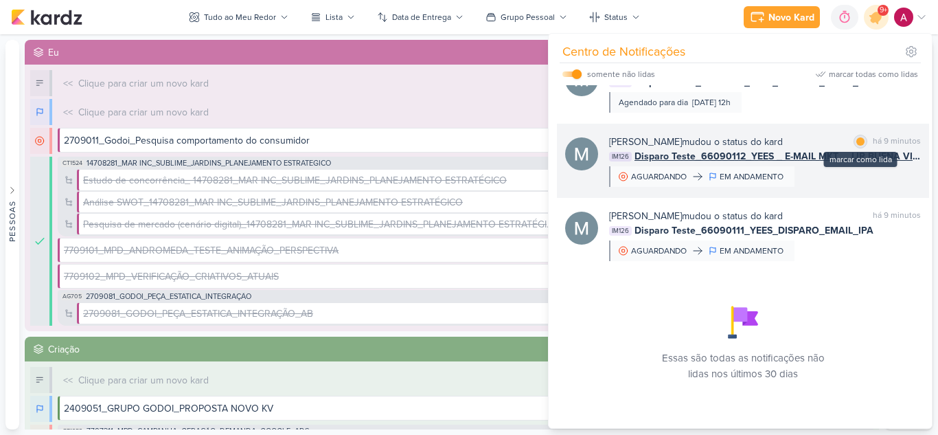
click at [857, 142] on div at bounding box center [860, 141] width 8 height 8
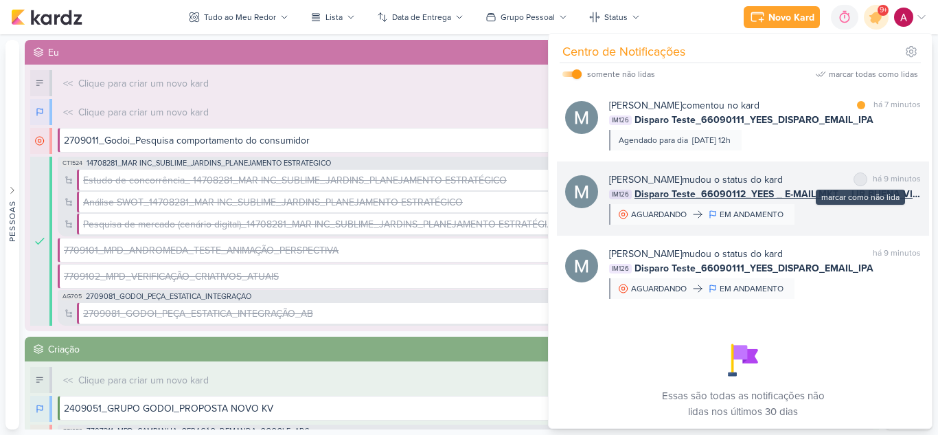
scroll to position [496, 0]
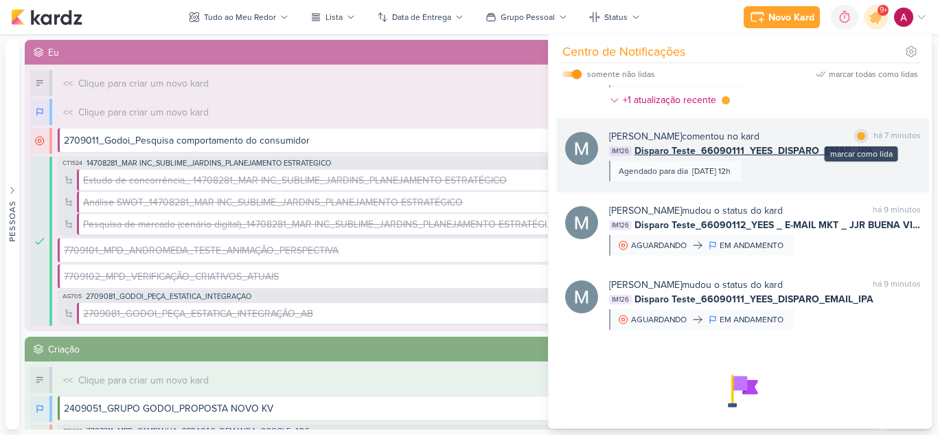
click at [859, 135] on div at bounding box center [861, 136] width 8 height 8
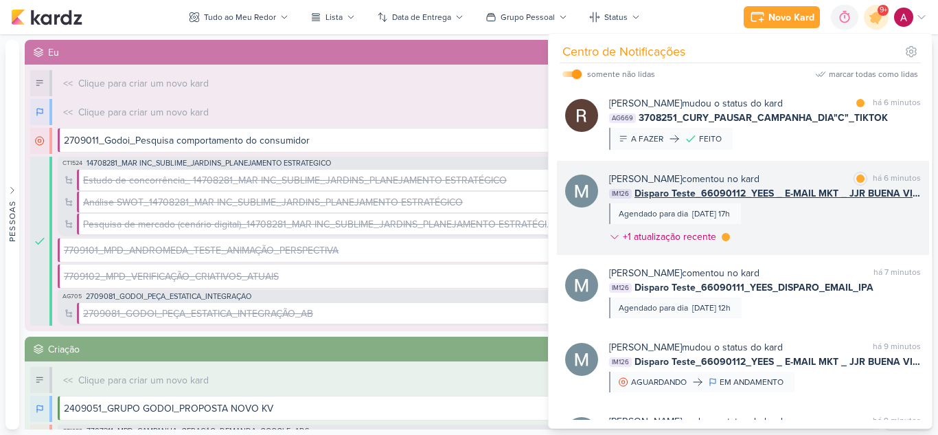
scroll to position [358, 0]
click at [808, 231] on div "[PERSON_NAME] comentou no kard marcar como lida há 6 minutos IM126 Disparo Test…" at bounding box center [765, 211] width 312 height 78
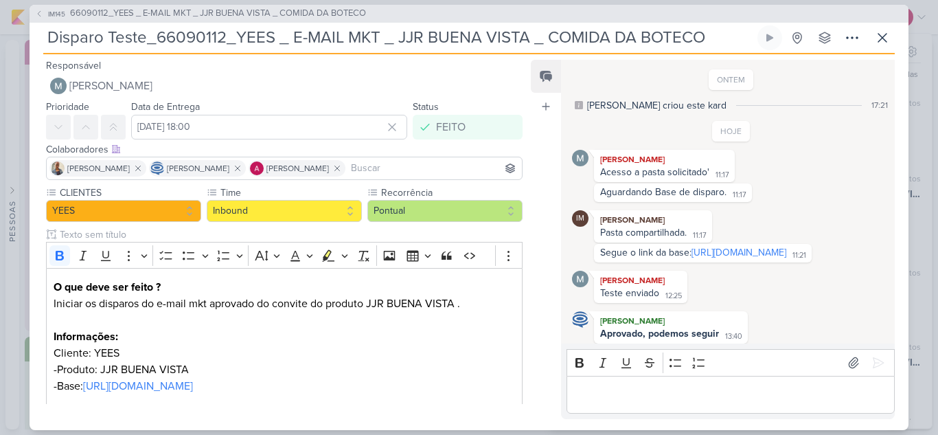
scroll to position [121, 0]
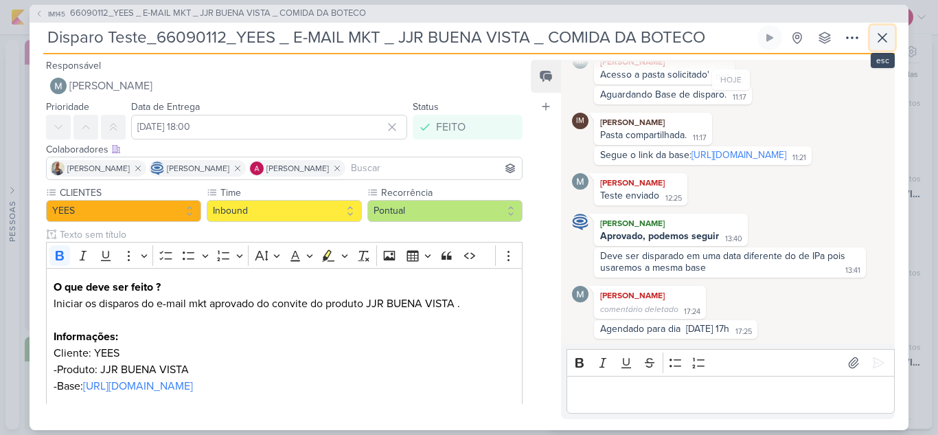
click at [883, 36] on icon at bounding box center [882, 38] width 8 height 8
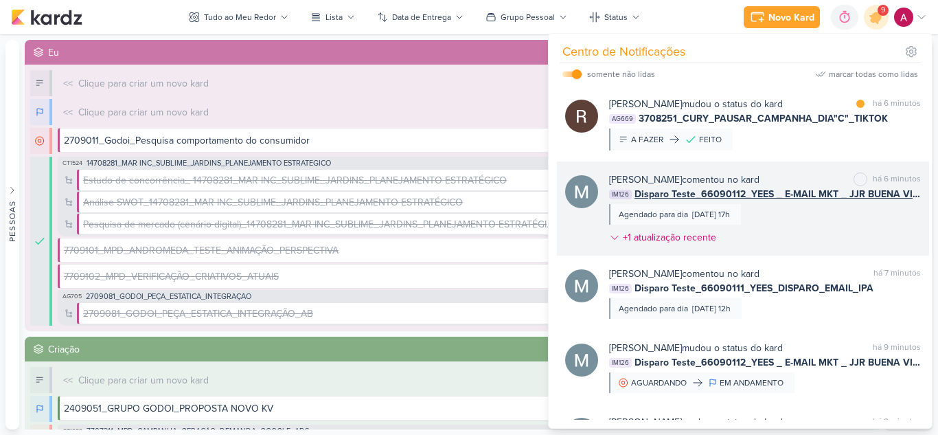
scroll to position [290, 0]
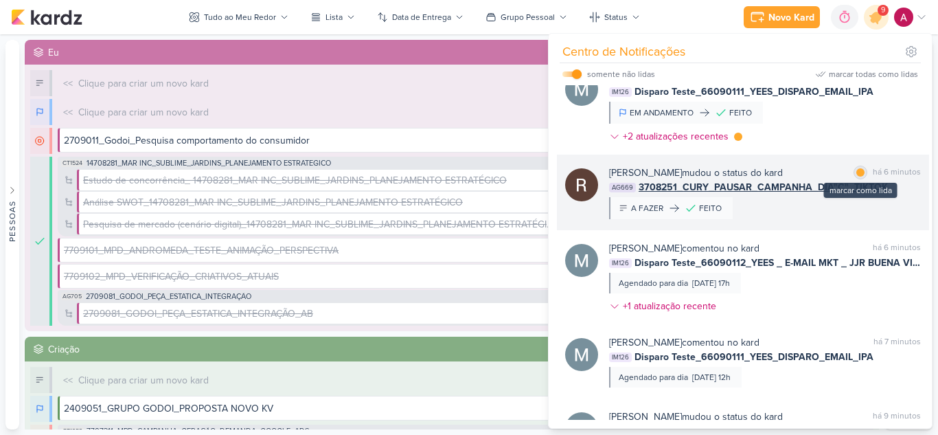
click at [858, 173] on div at bounding box center [860, 172] width 8 height 8
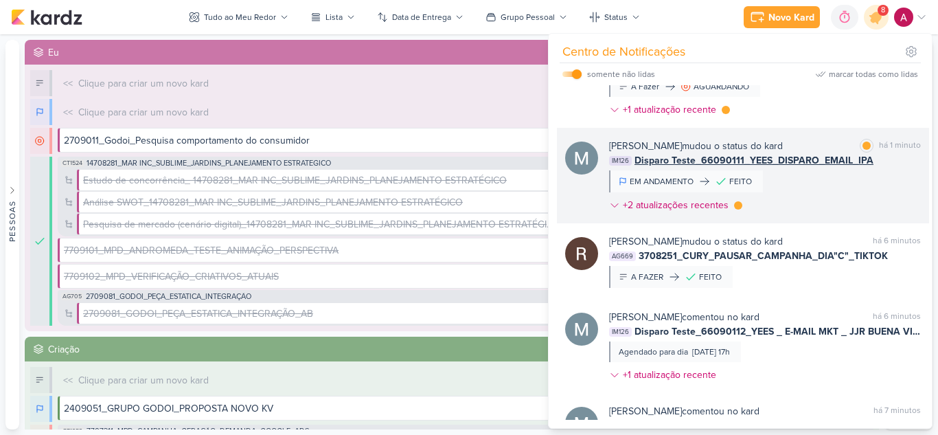
click at [831, 205] on div "[PERSON_NAME] mudou o status do kard marcar como lida há 1 minuto IM126 Disparo…" at bounding box center [765, 178] width 312 height 79
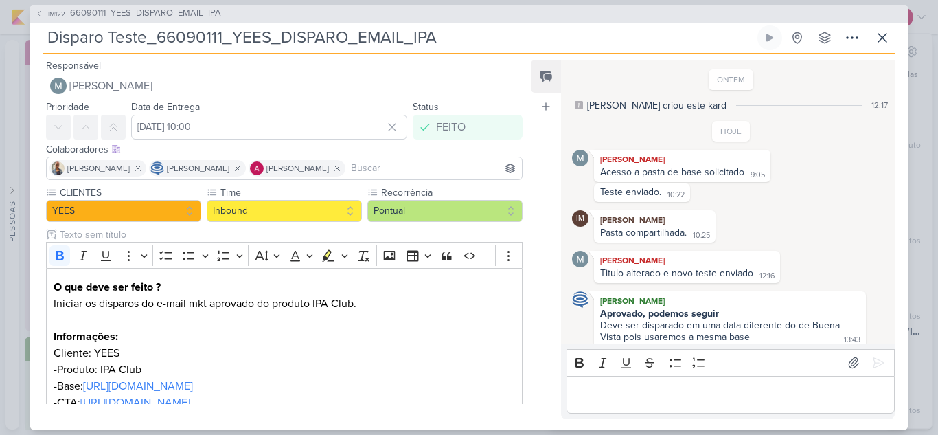
scroll to position [49, 0]
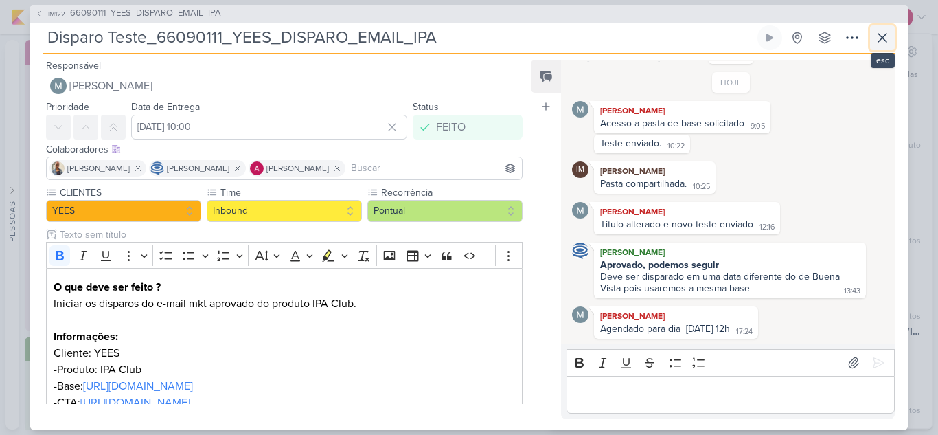
click at [882, 39] on icon at bounding box center [882, 38] width 16 height 16
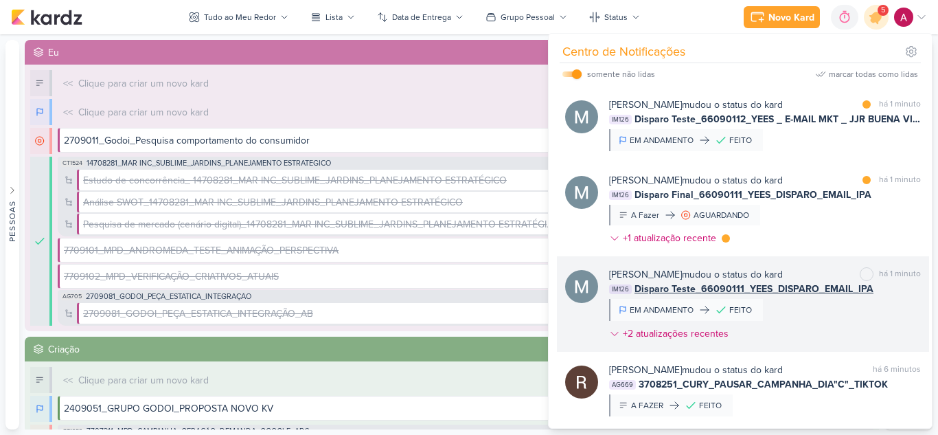
scroll to position [84, 0]
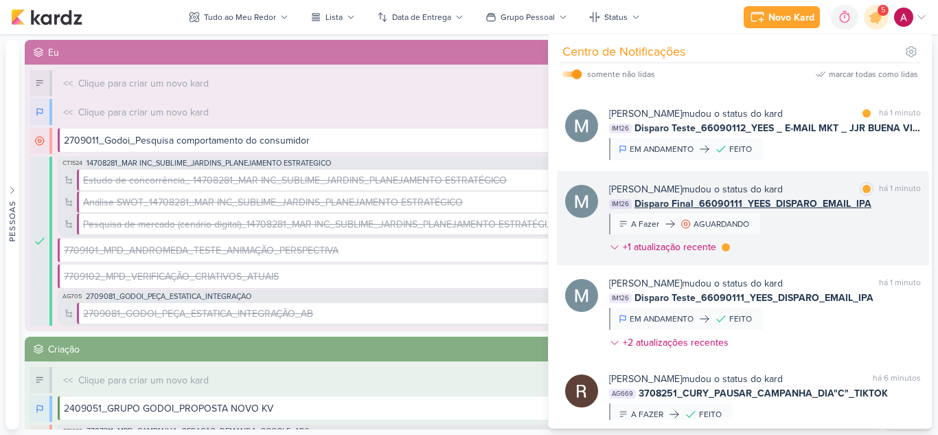
click at [813, 231] on div "[PERSON_NAME] mudou o status do kard marcar como lida há 1 minuto IM126 Disparo…" at bounding box center [765, 221] width 312 height 78
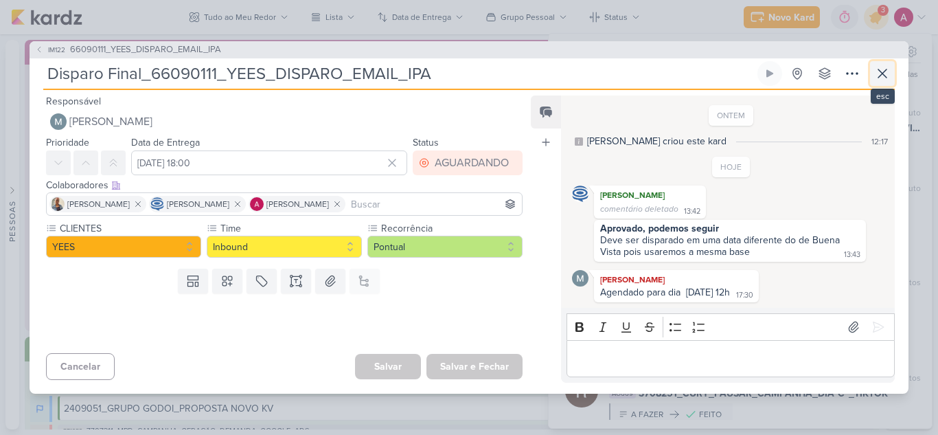
click at [888, 82] on icon at bounding box center [882, 73] width 16 height 16
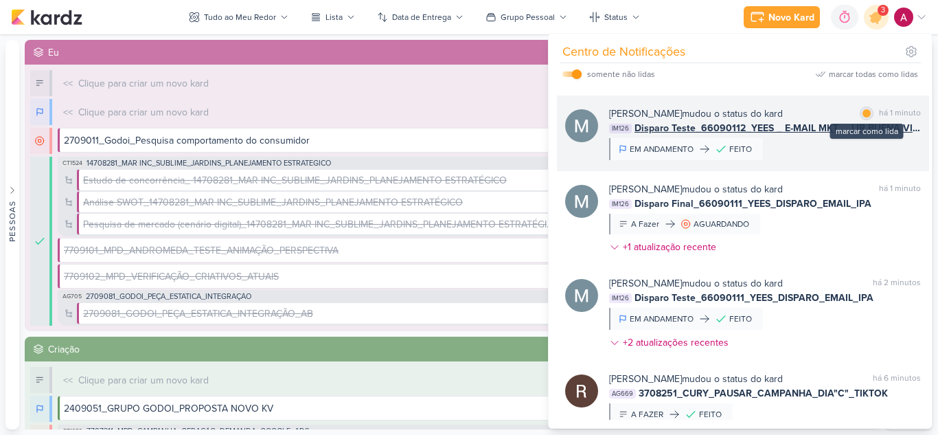
click at [863, 113] on div at bounding box center [866, 113] width 8 height 8
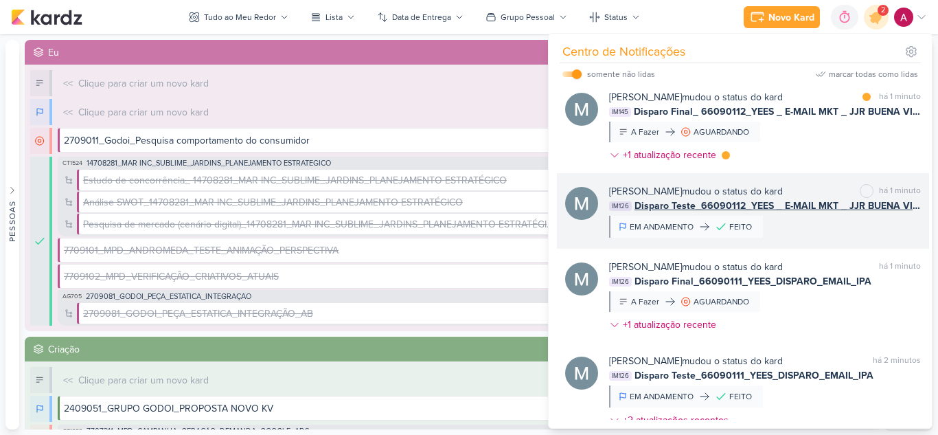
scroll to position [0, 0]
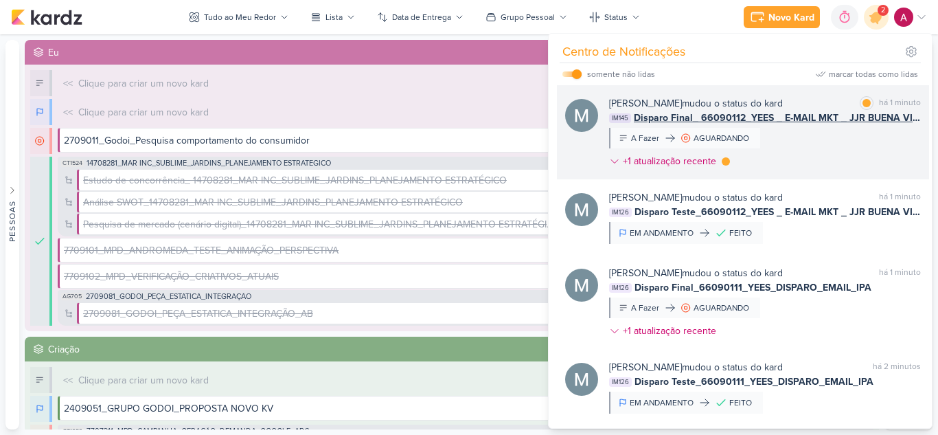
click at [831, 146] on div "[PERSON_NAME] mudou o status do kard marcar como lida há 1 minuto IM145 Disparo…" at bounding box center [765, 135] width 312 height 78
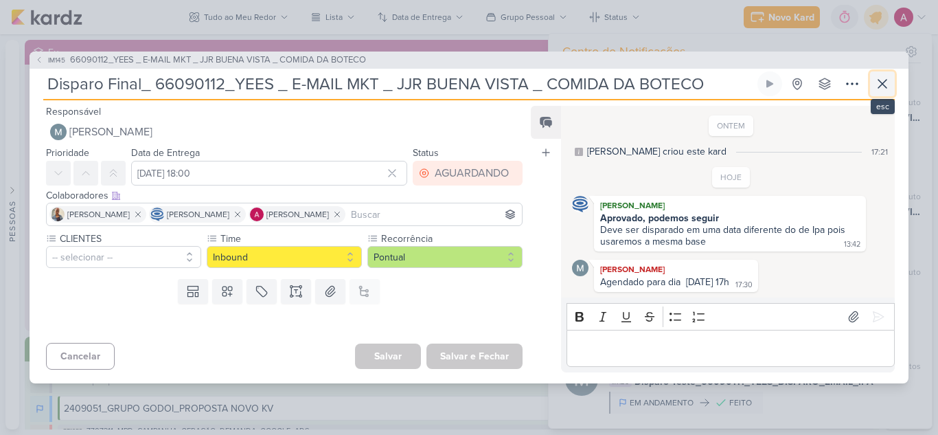
click at [879, 80] on icon at bounding box center [882, 84] width 8 height 8
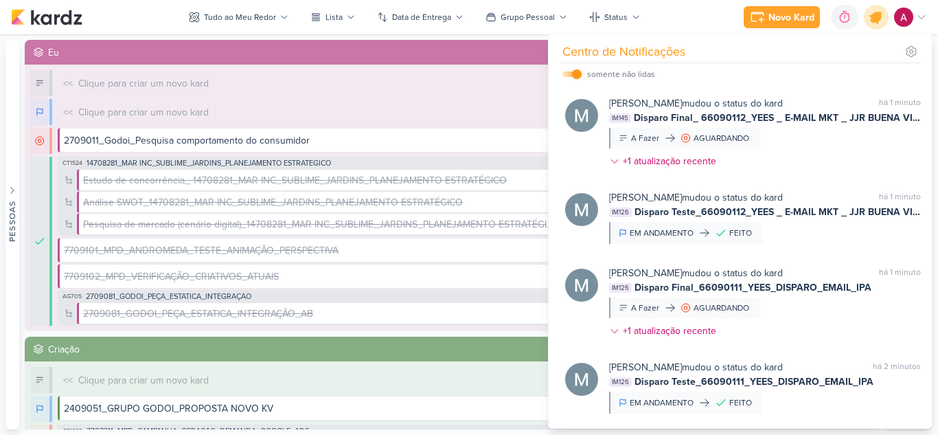
click at [874, 23] on icon at bounding box center [875, 16] width 23 height 23
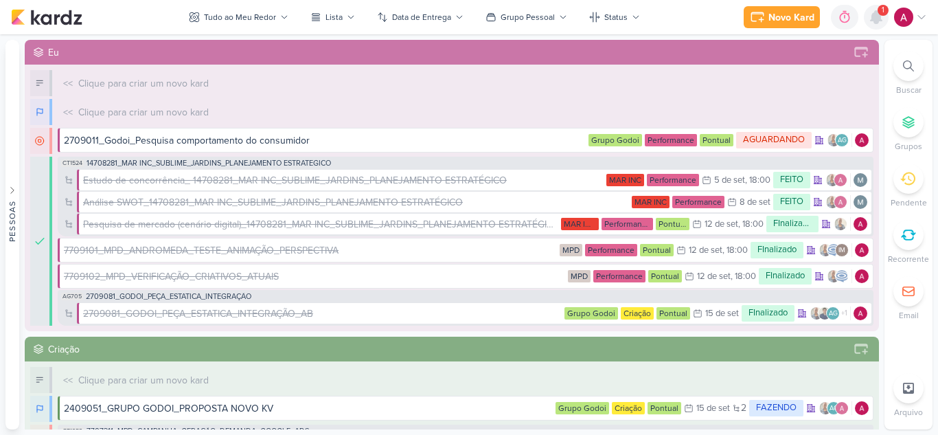
click at [877, 16] on icon at bounding box center [875, 17] width 11 height 12
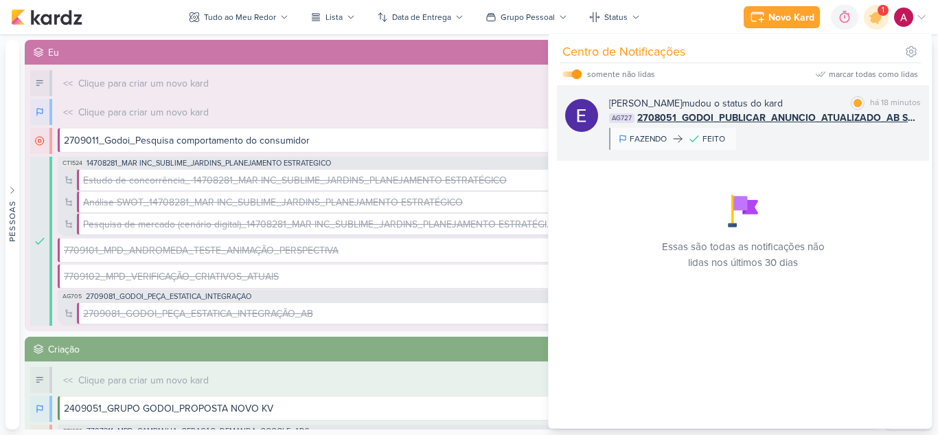
click at [853, 103] on div at bounding box center [857, 103] width 8 height 8
click at [783, 141] on div "[PERSON_NAME] mudou o status do kard marcar como lida há 18 minutos AG727 27080…" at bounding box center [765, 123] width 312 height 54
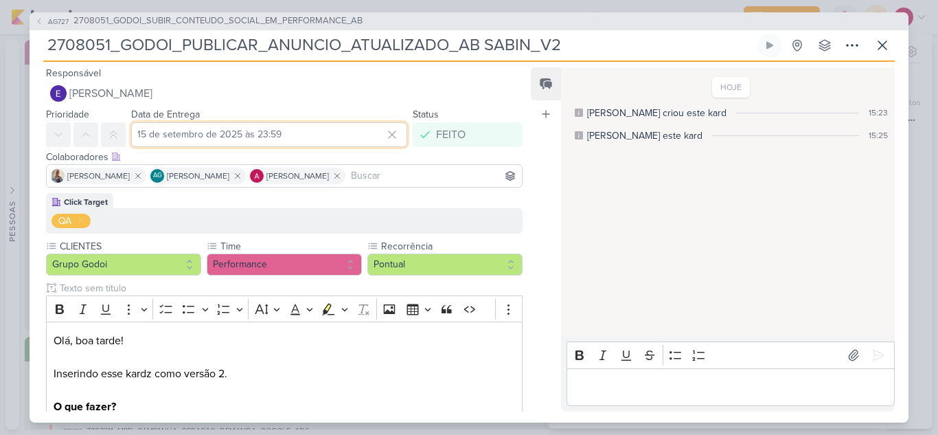
click at [200, 128] on input "15 de setembro de 2025 às 23:59" at bounding box center [269, 134] width 276 height 25
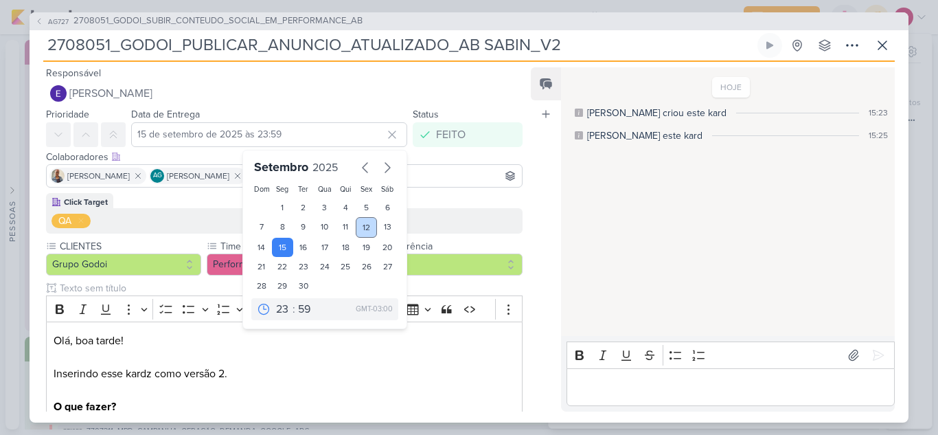
click at [358, 225] on div "12" at bounding box center [366, 227] width 21 height 21
type input "12 de setembro de 2025 às 23:59"
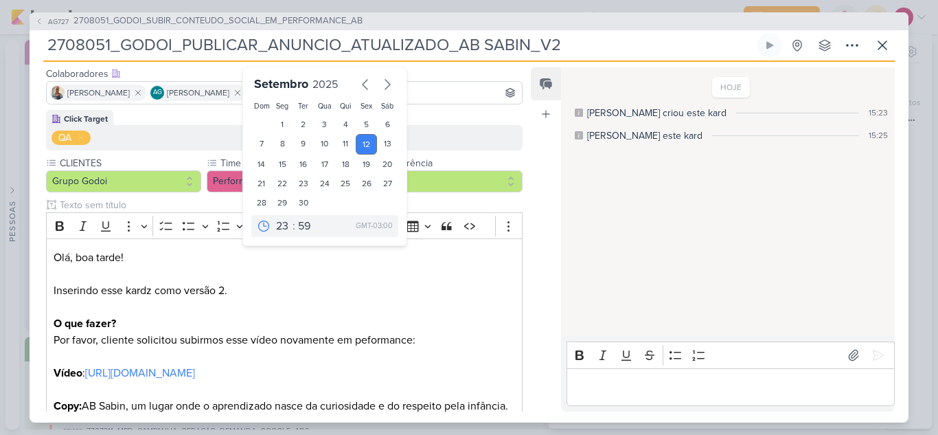
scroll to position [222, 0]
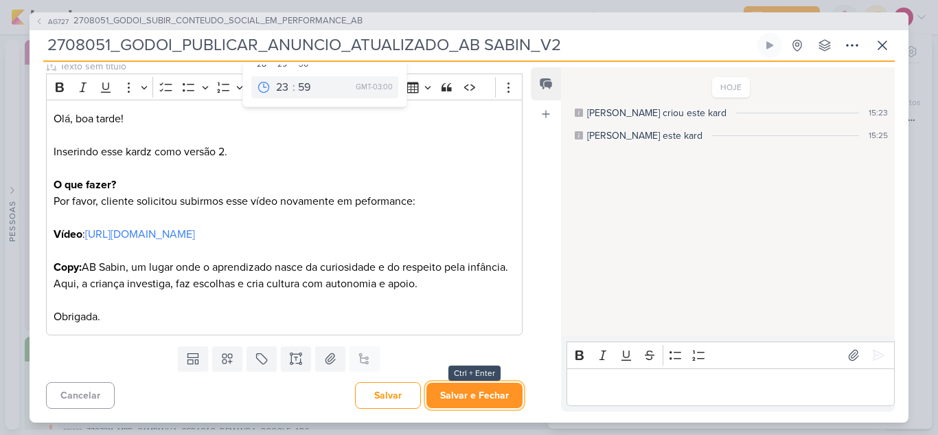
click at [476, 385] on button "Salvar e Fechar" at bounding box center [474, 394] width 96 height 25
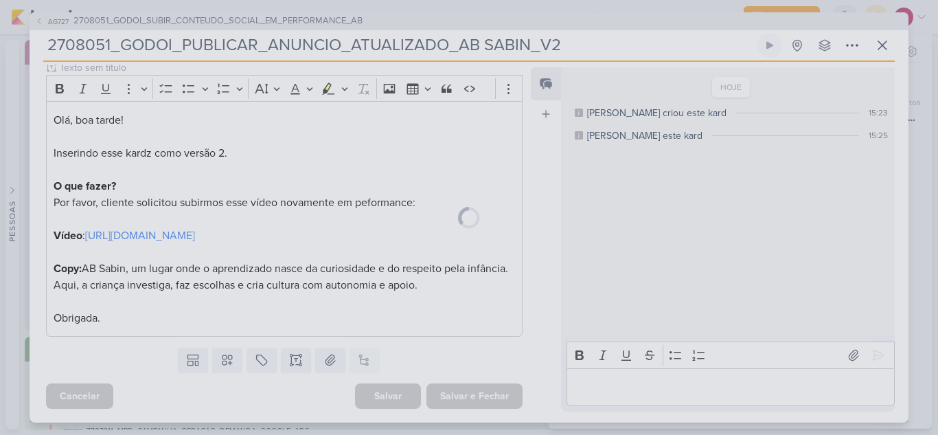
scroll to position [220, 0]
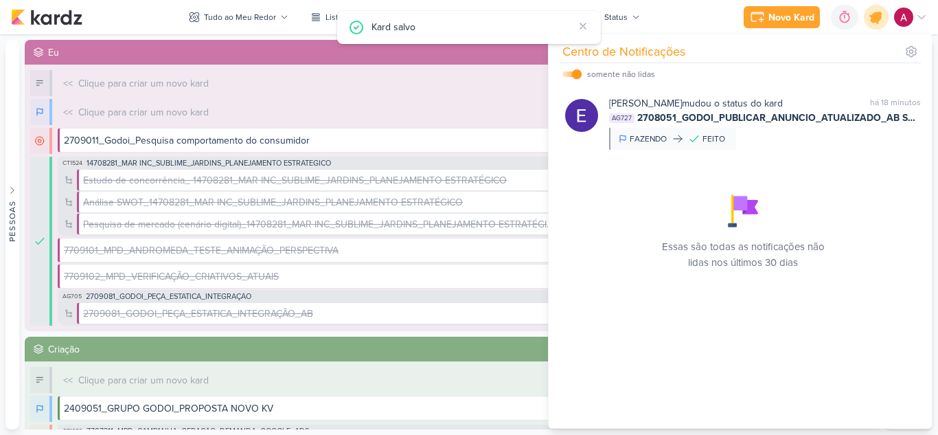
click at [875, 17] on icon at bounding box center [876, 17] width 16 height 16
